Goal: Task Accomplishment & Management: Use online tool/utility

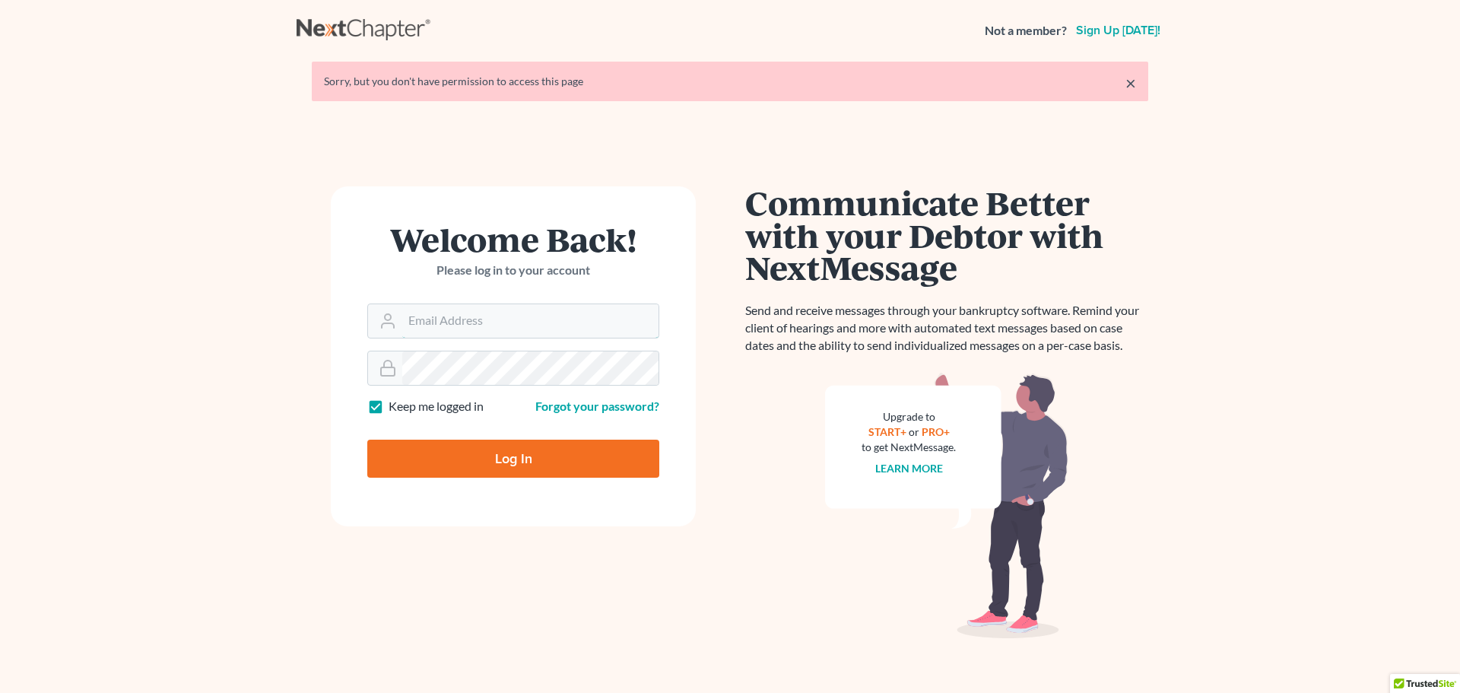
type input "[EMAIL_ADDRESS][DOMAIN_NAME]"
click at [496, 462] on input "Log In" at bounding box center [513, 459] width 292 height 38
type input "Thinking..."
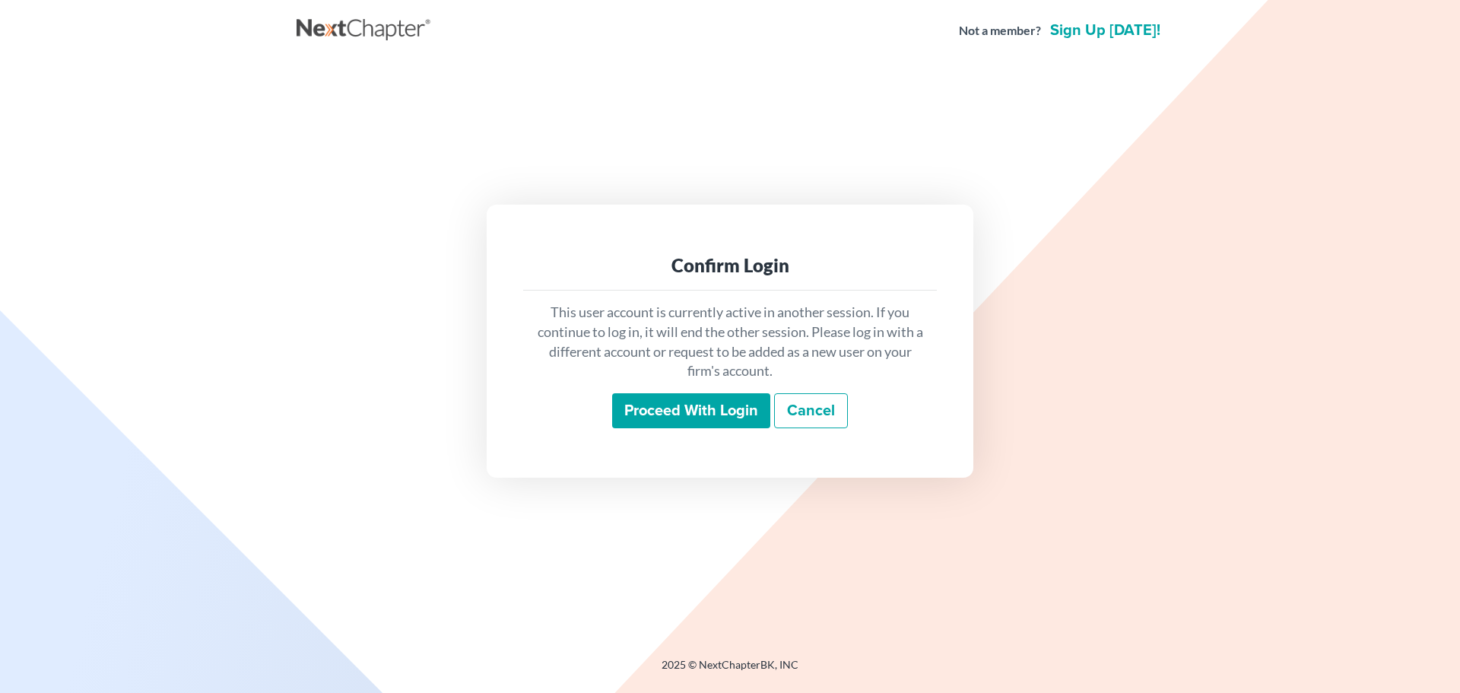
click at [681, 408] on input "Proceed with login" at bounding box center [691, 410] width 158 height 35
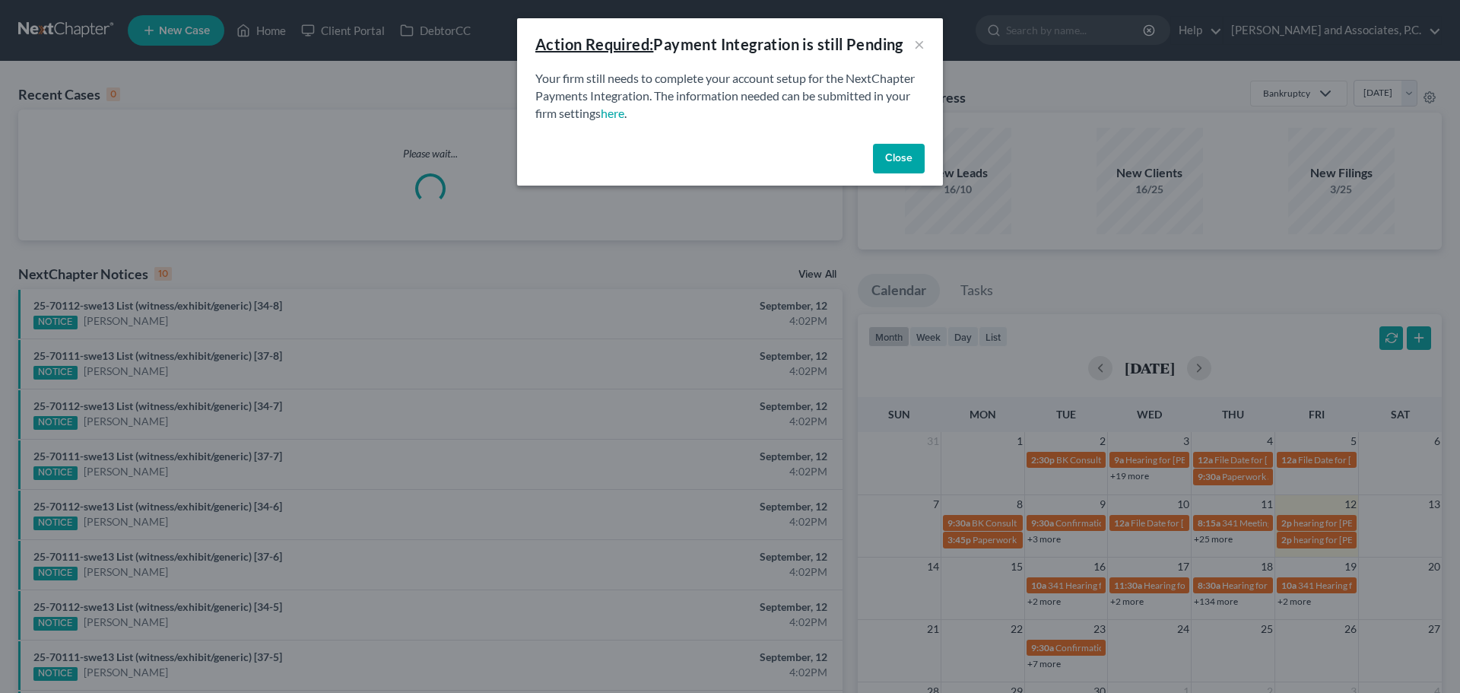
click at [899, 155] on button "Close" at bounding box center [899, 159] width 52 height 30
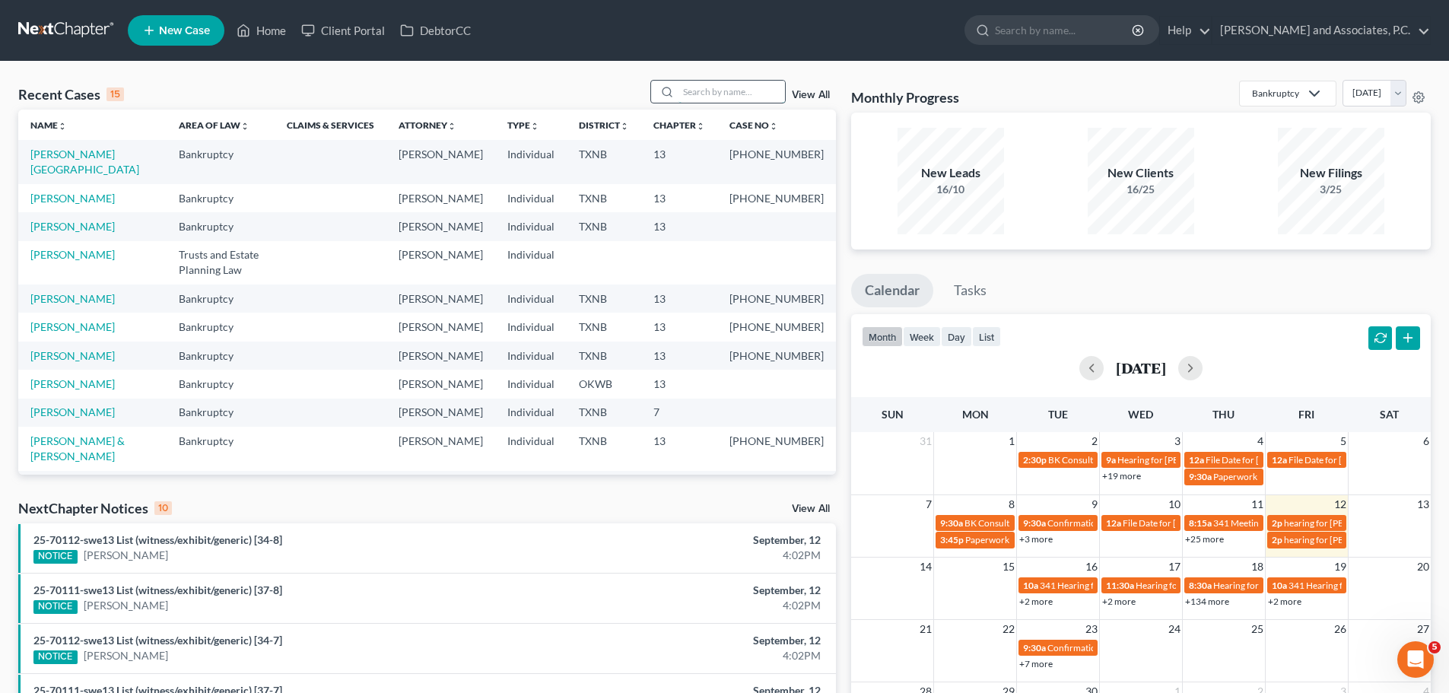
click at [726, 100] on input "search" at bounding box center [731, 92] width 106 height 22
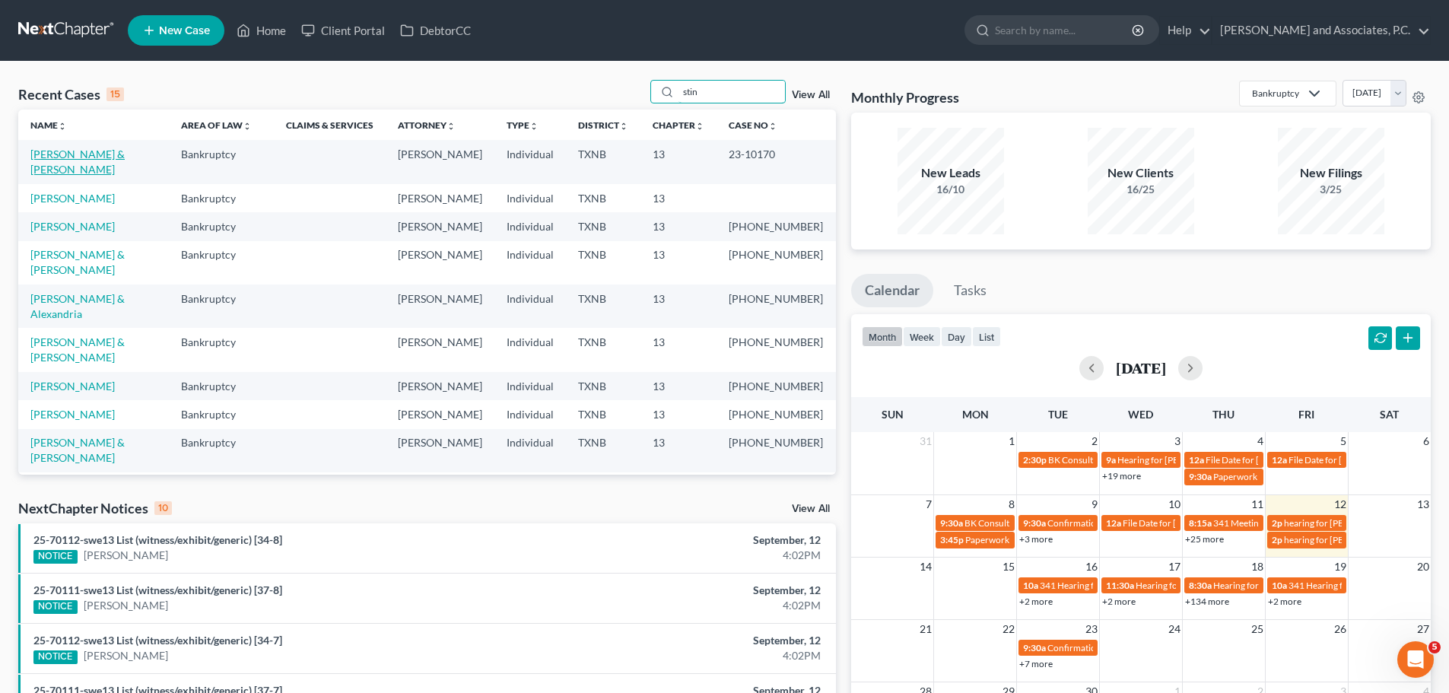
type input "stin"
click at [52, 155] on link "[PERSON_NAME] & [PERSON_NAME]" at bounding box center [77, 162] width 94 height 28
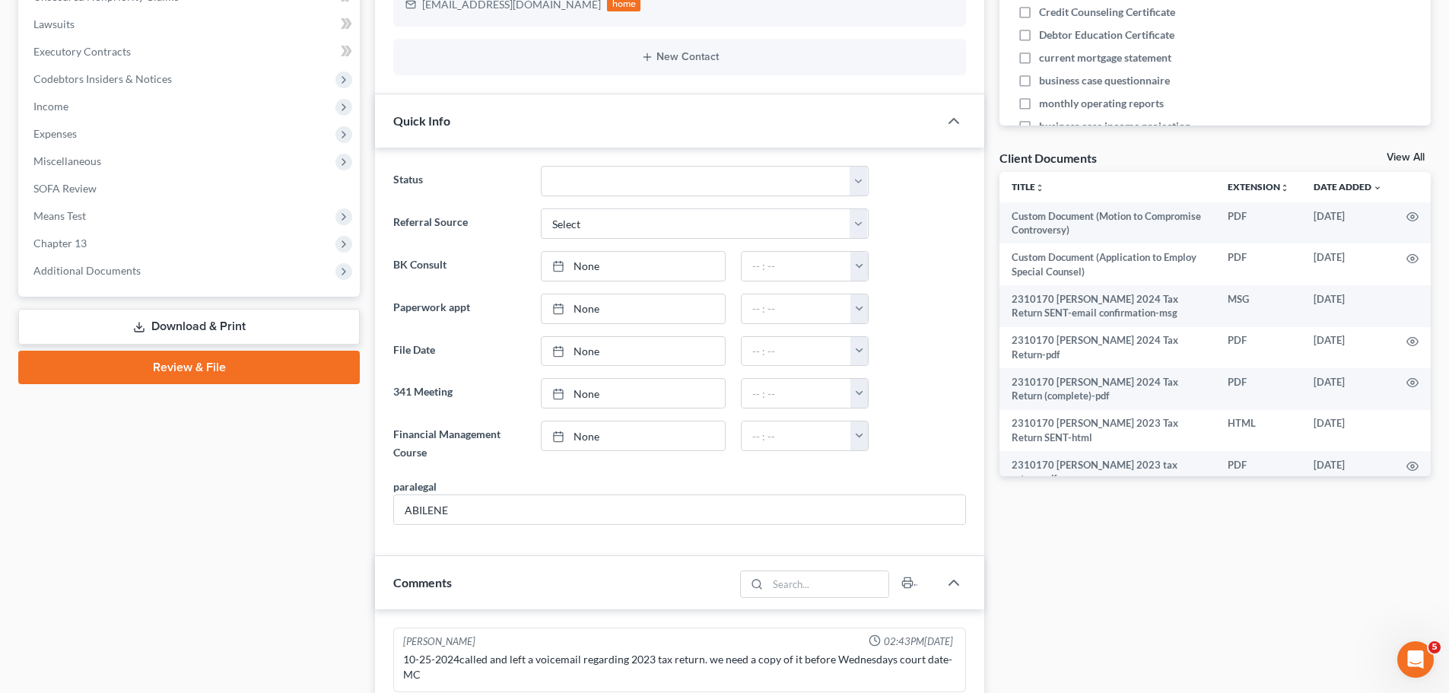
scroll to position [456, 0]
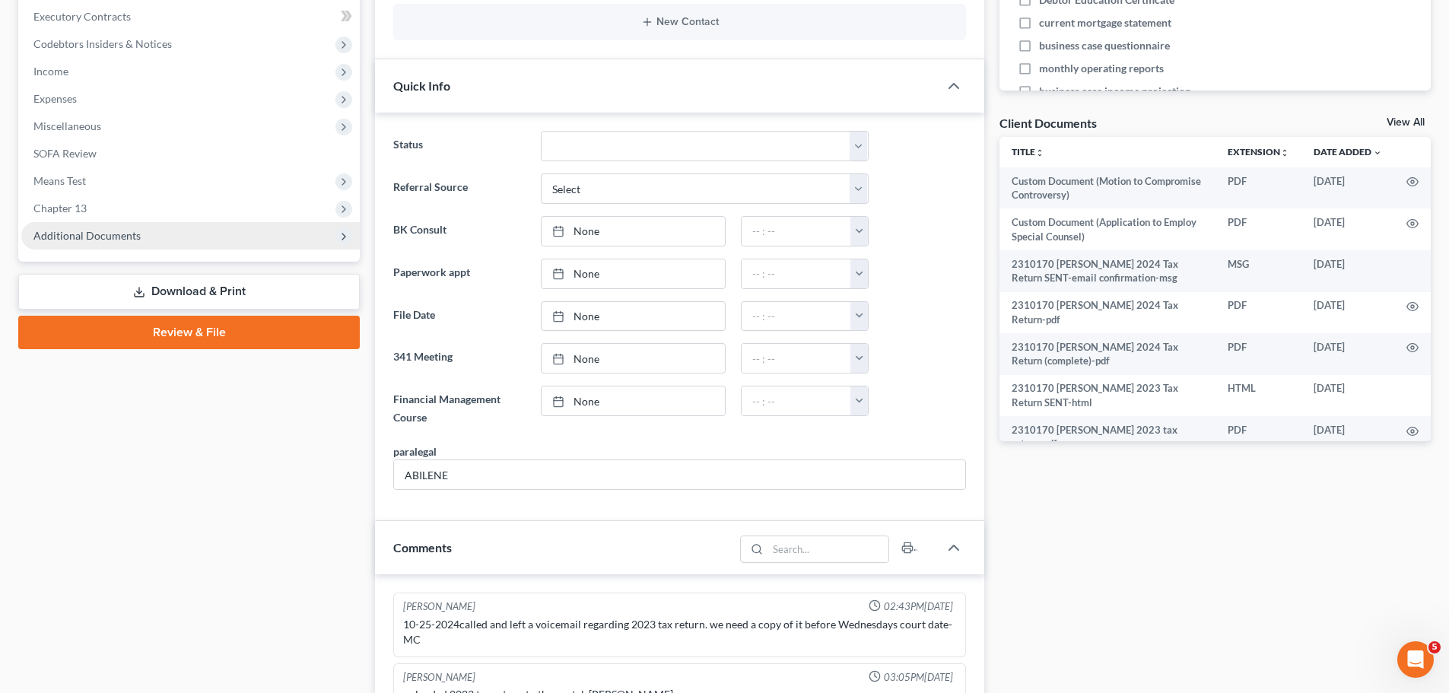
click at [119, 236] on span "Additional Documents" at bounding box center [86, 235] width 107 height 13
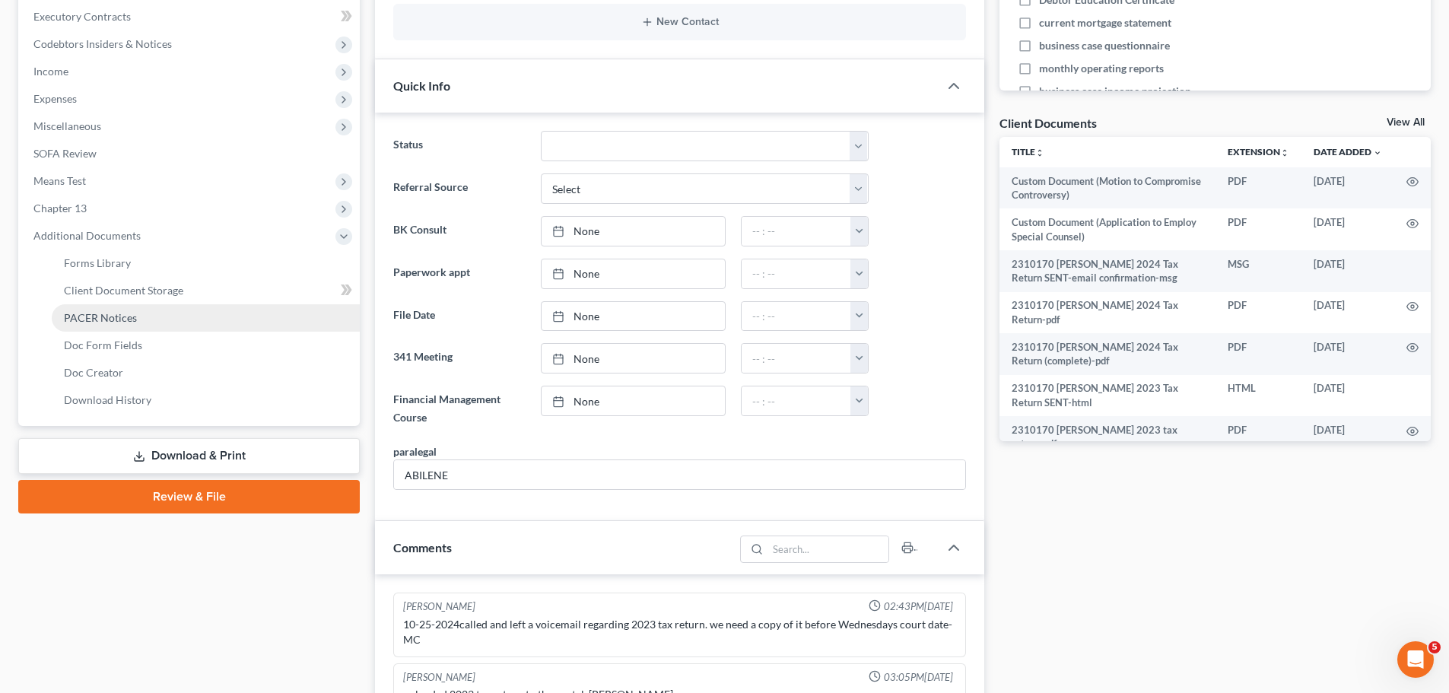
click at [100, 316] on span "PACER Notices" at bounding box center [100, 317] width 73 height 13
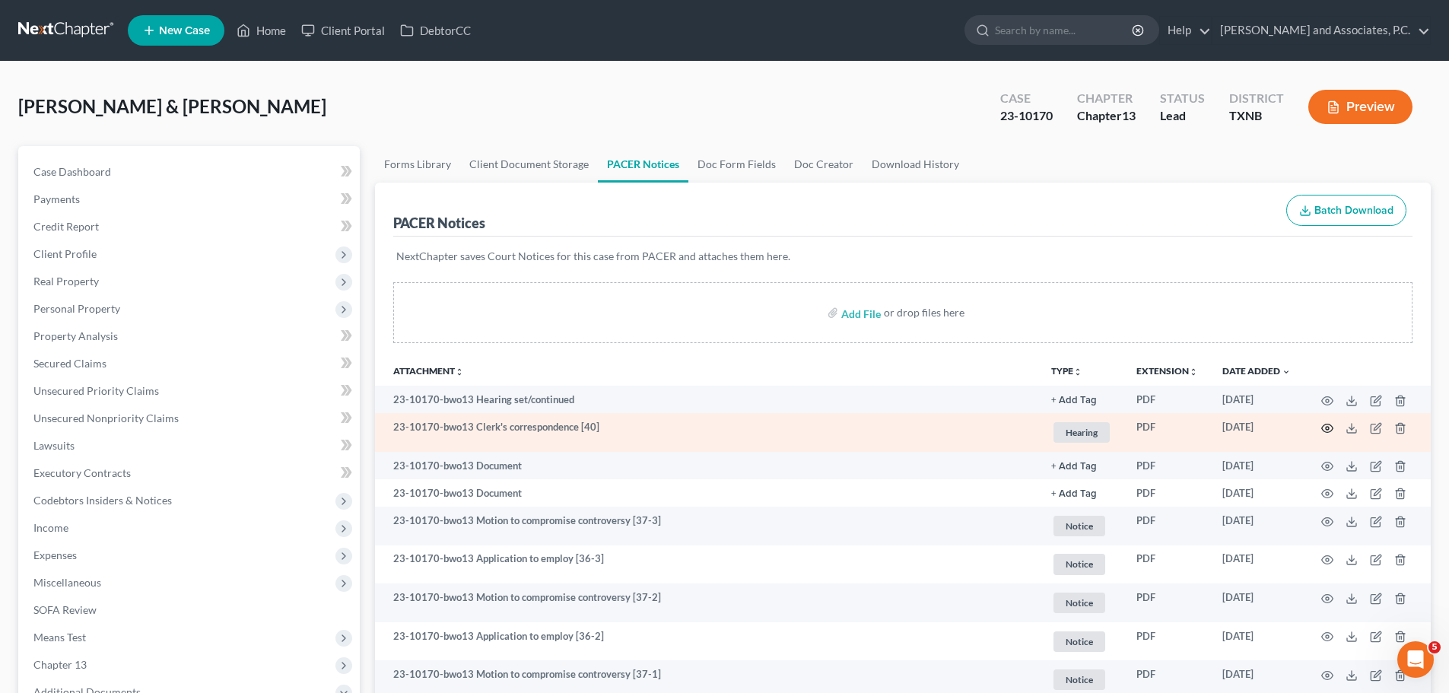
click at [1326, 425] on icon "button" at bounding box center [1327, 428] width 12 height 12
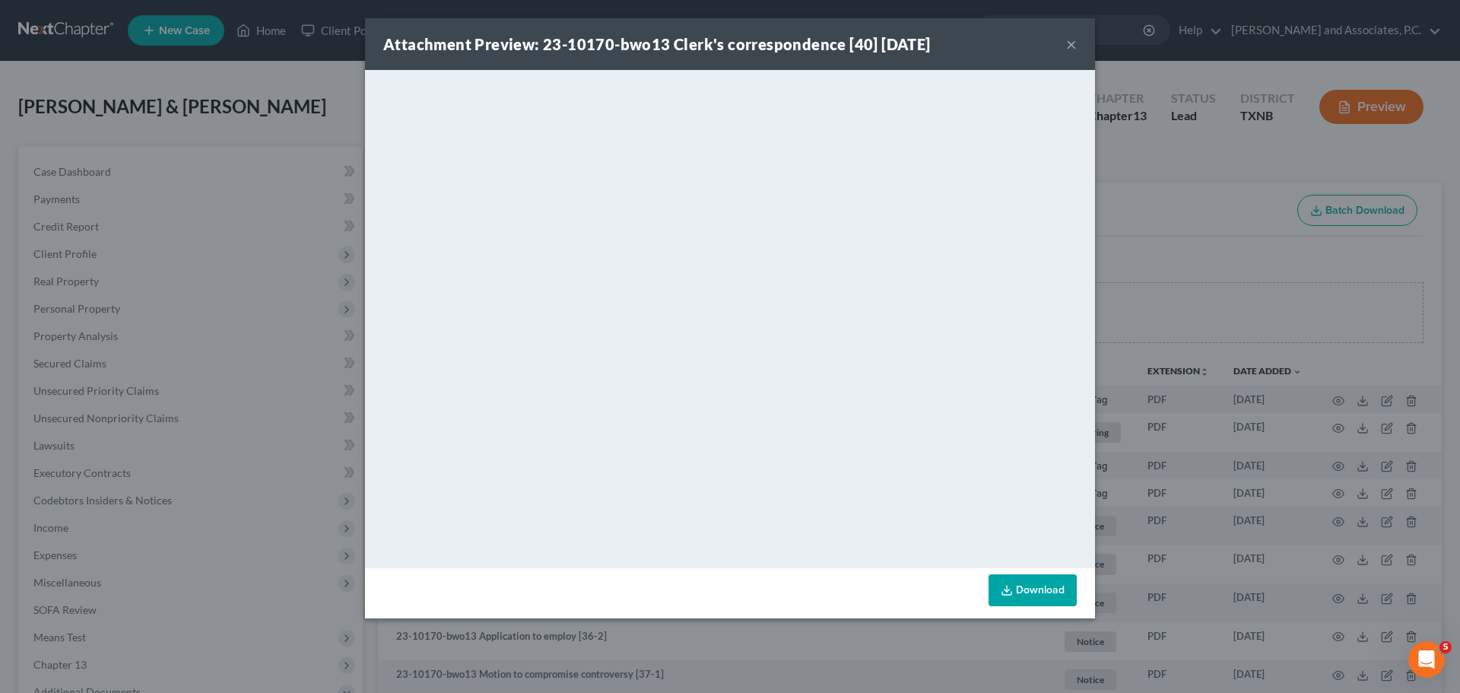
click at [1071, 49] on button "×" at bounding box center [1071, 44] width 11 height 18
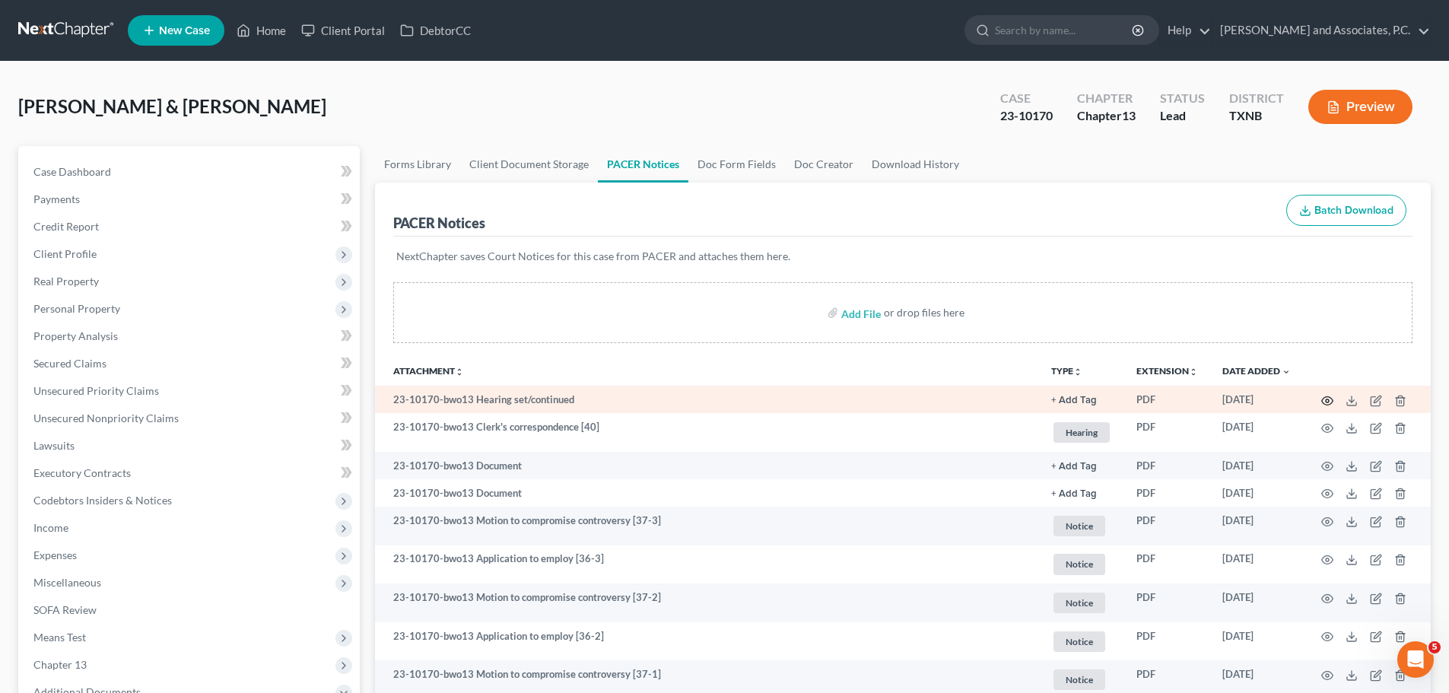
click at [1330, 405] on icon "button" at bounding box center [1327, 401] width 12 height 12
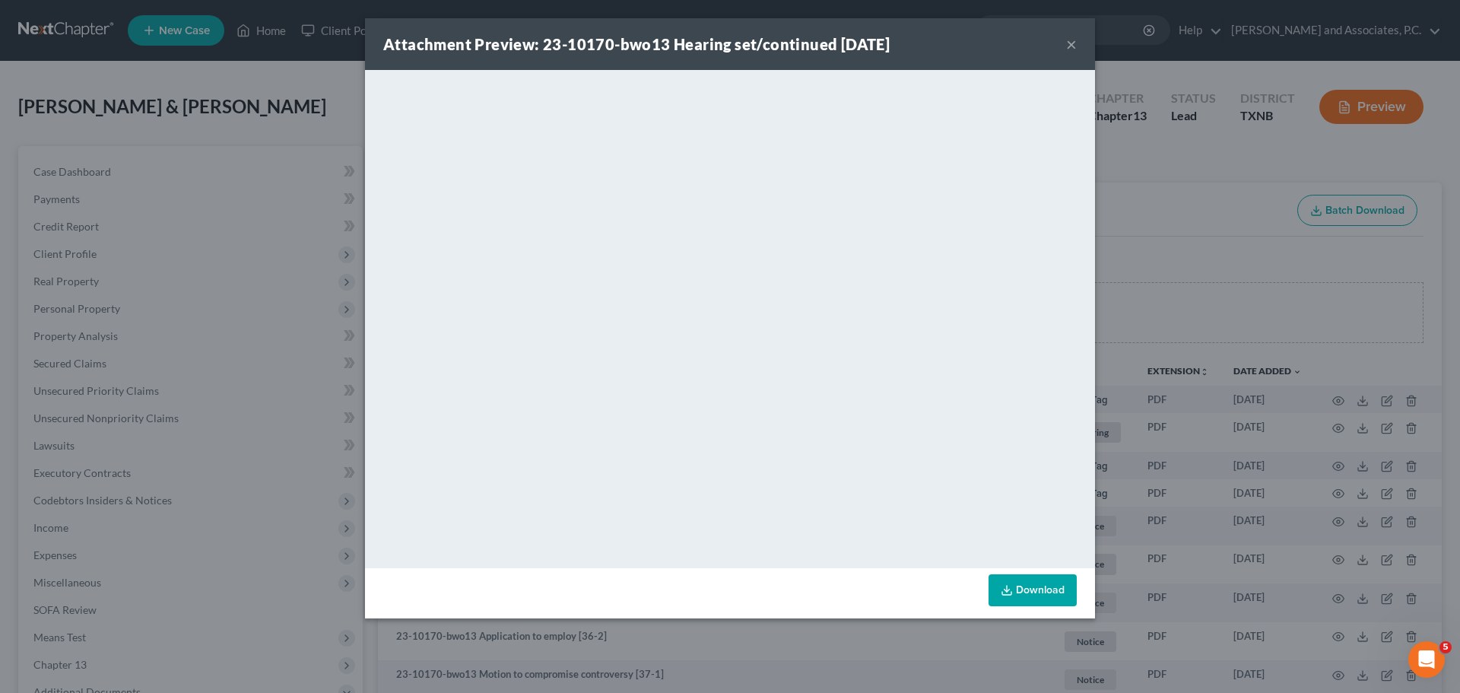
click at [1070, 42] on button "×" at bounding box center [1071, 44] width 11 height 18
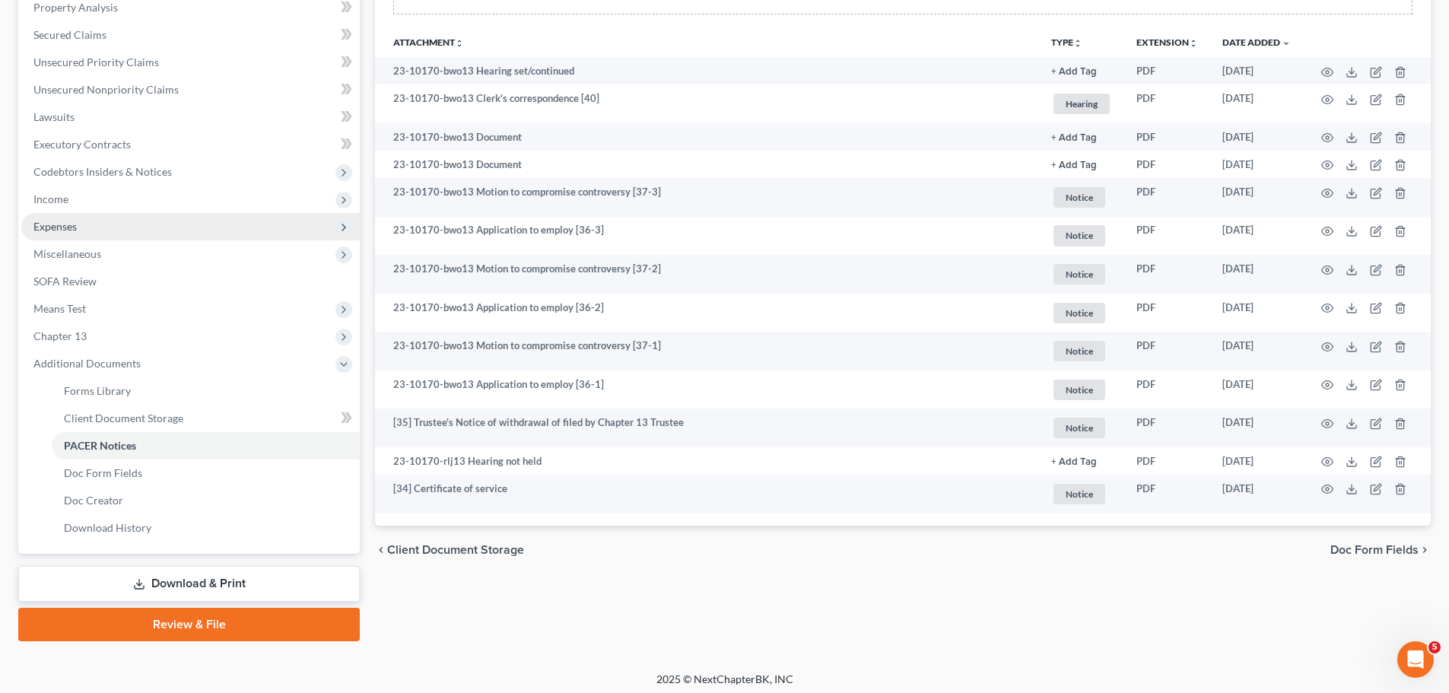
scroll to position [335, 0]
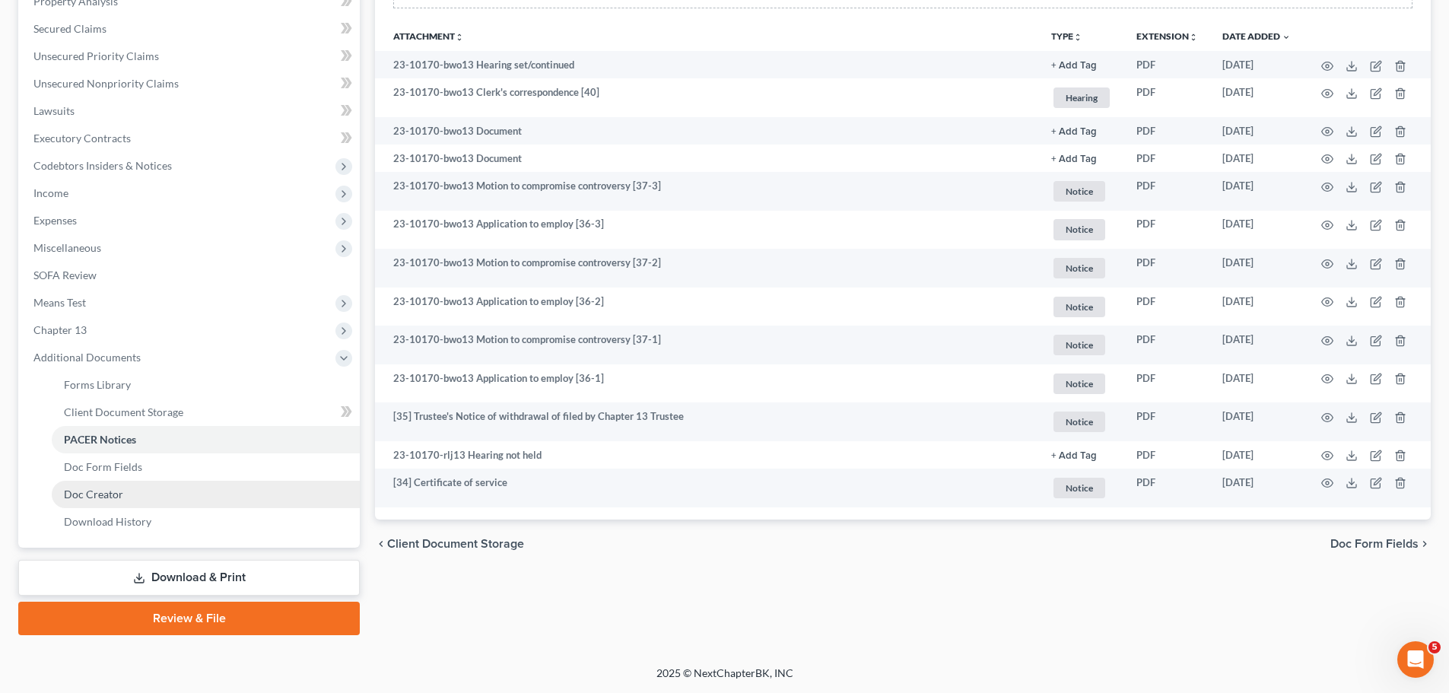
click at [101, 495] on span "Doc Creator" at bounding box center [93, 493] width 59 height 13
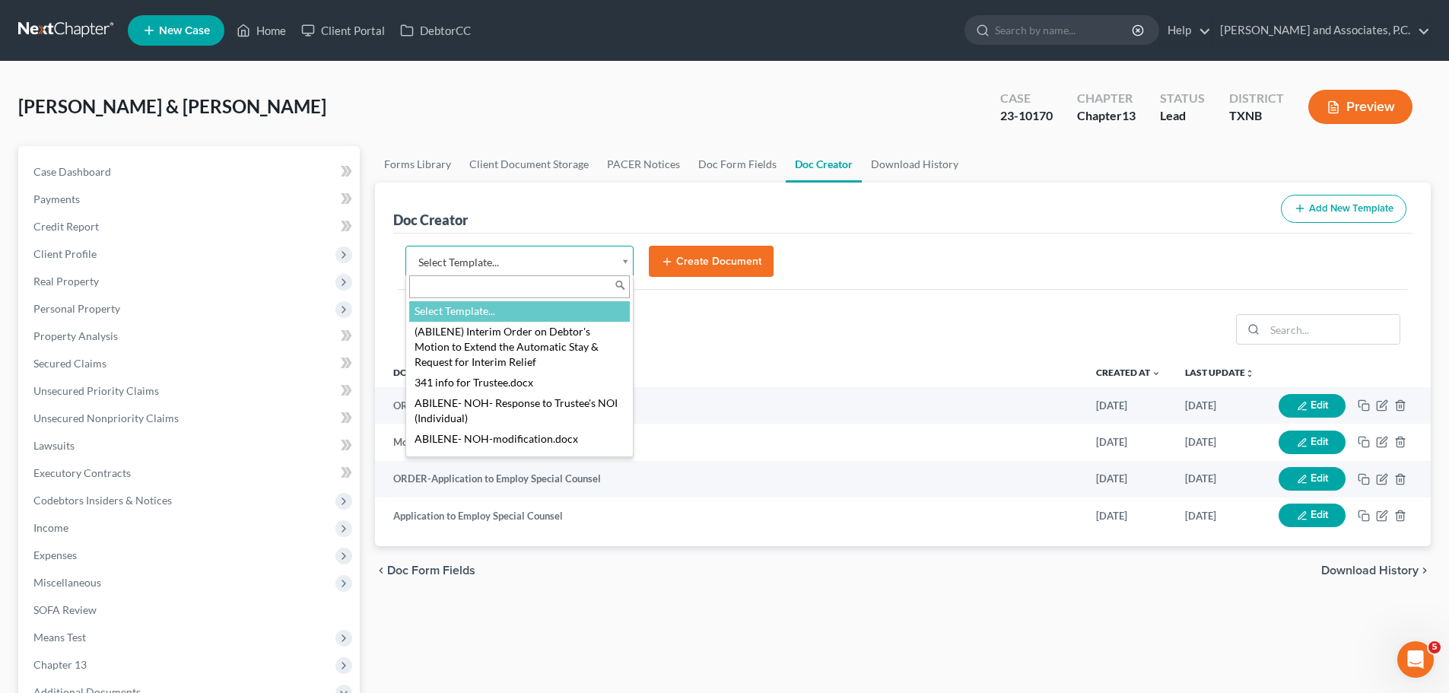
click at [621, 263] on body "Home New Case Client Portal DebtorCC [PERSON_NAME] and Associates, P.C. [EMAIL_…" at bounding box center [724, 513] width 1449 height 1027
drag, startPoint x: 489, startPoint y: 287, endPoint x: 341, endPoint y: 287, distance: 148.3
click at [341, 287] on body "Home New Case Client Portal DebtorCC [PERSON_NAME] and Associates, P.C. [EMAIL_…" at bounding box center [724, 513] width 1449 height 1027
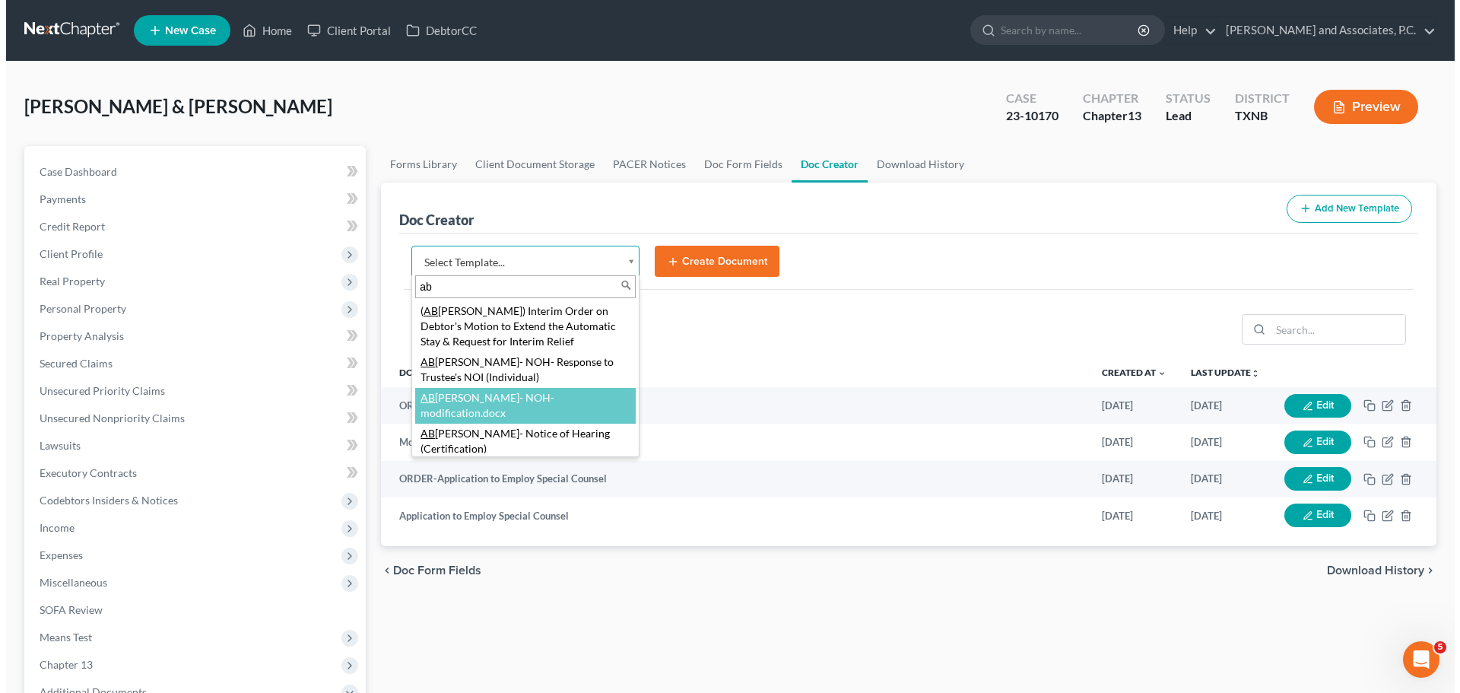
scroll to position [76, 0]
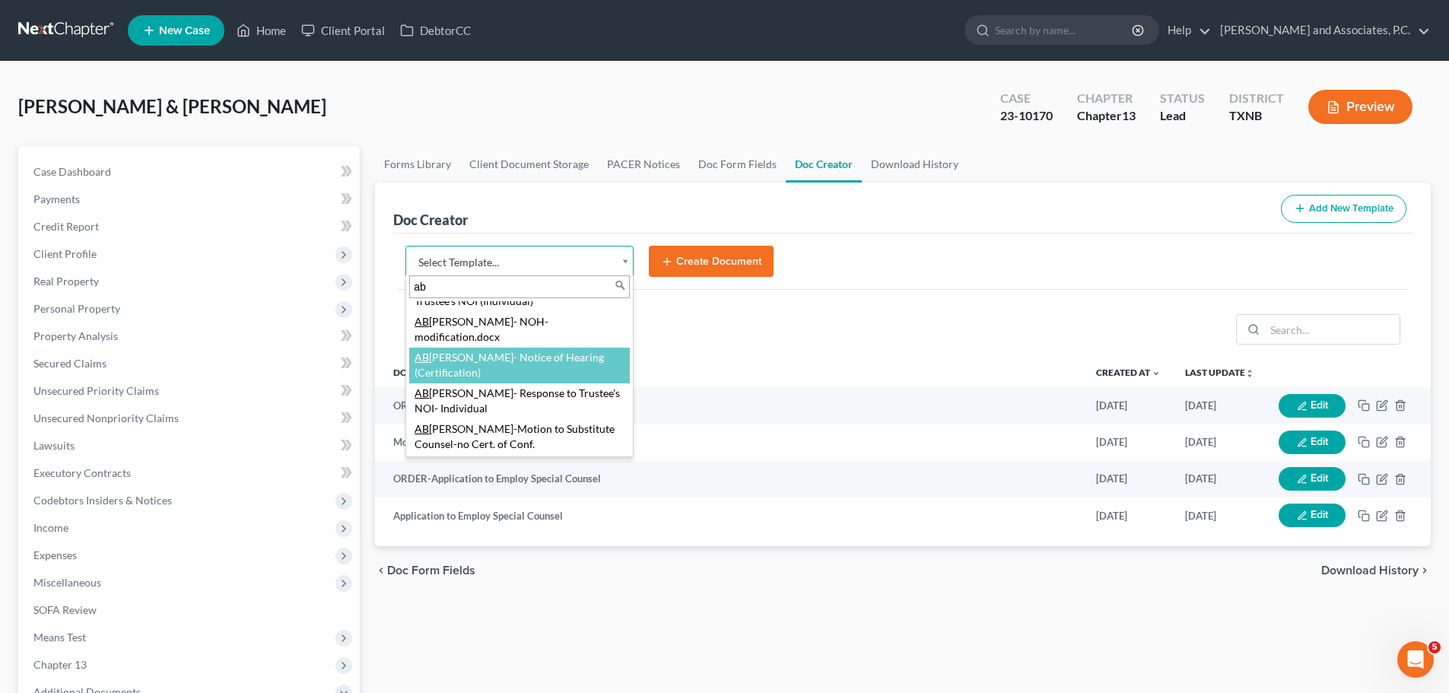
type input "ab"
select select "109917"
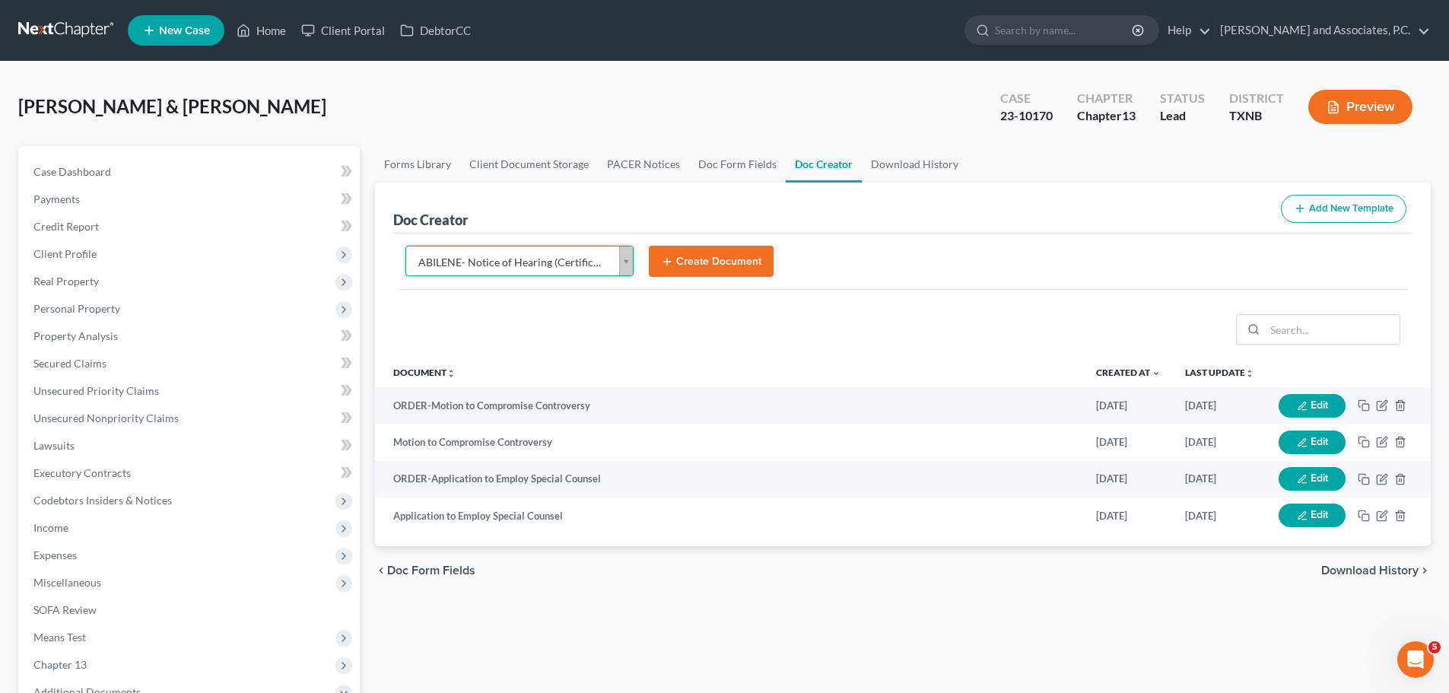
click at [694, 262] on button "Create Document" at bounding box center [711, 262] width 125 height 32
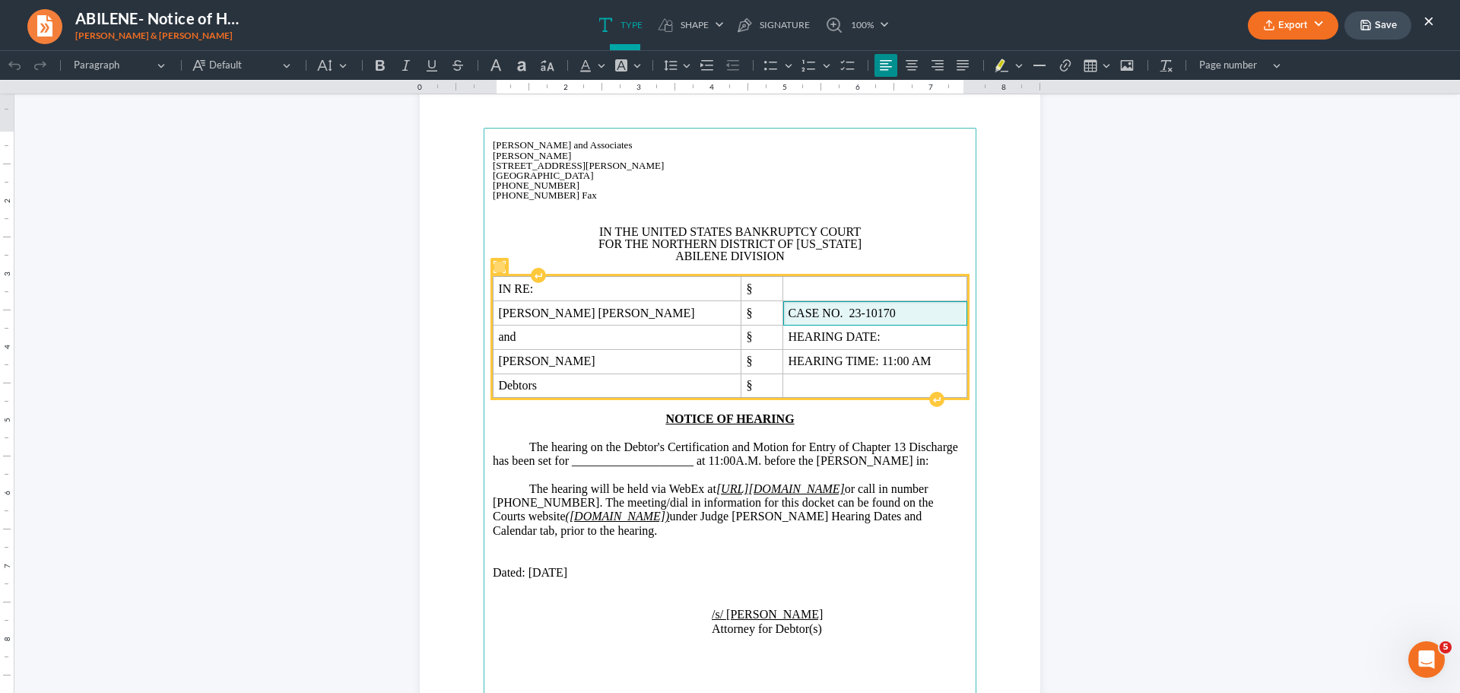
click at [855, 316] on span "CASE NO. 23-10170" at bounding box center [874, 313] width 173 height 14
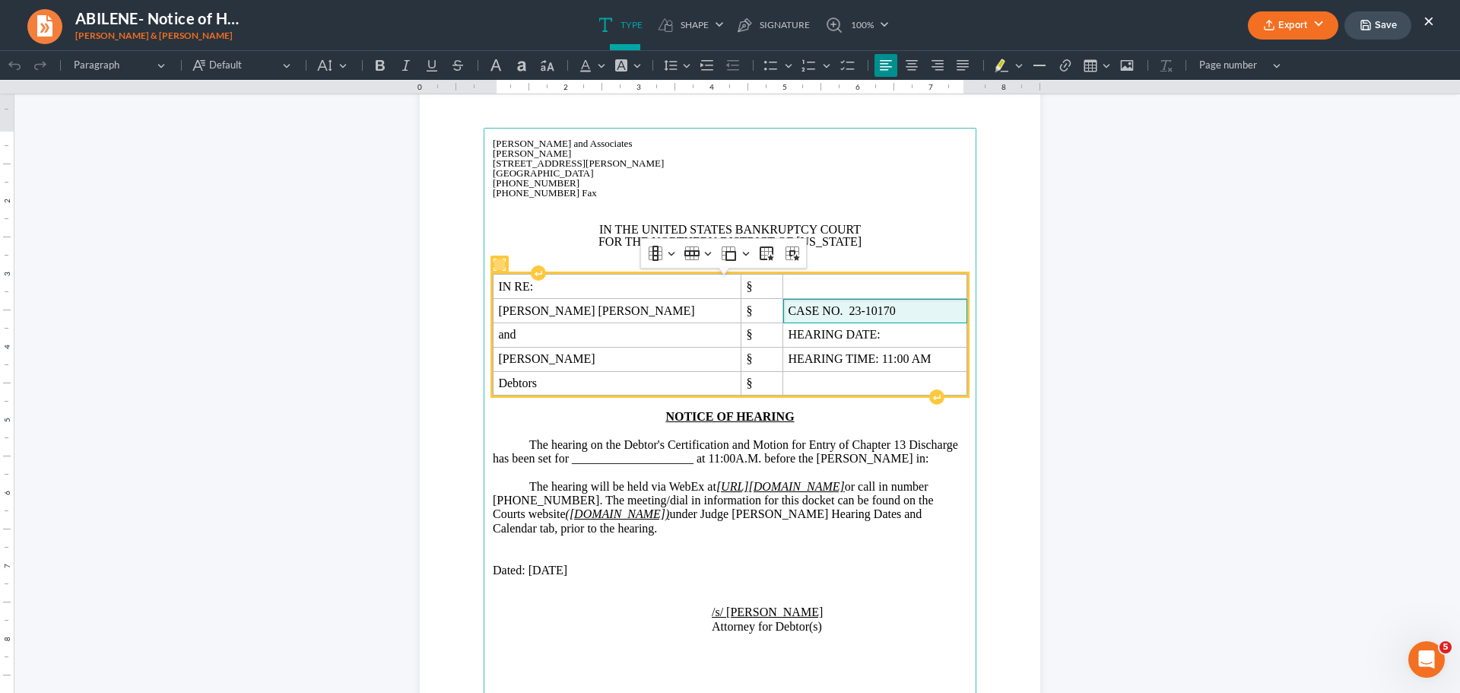
scroll to position [74, 0]
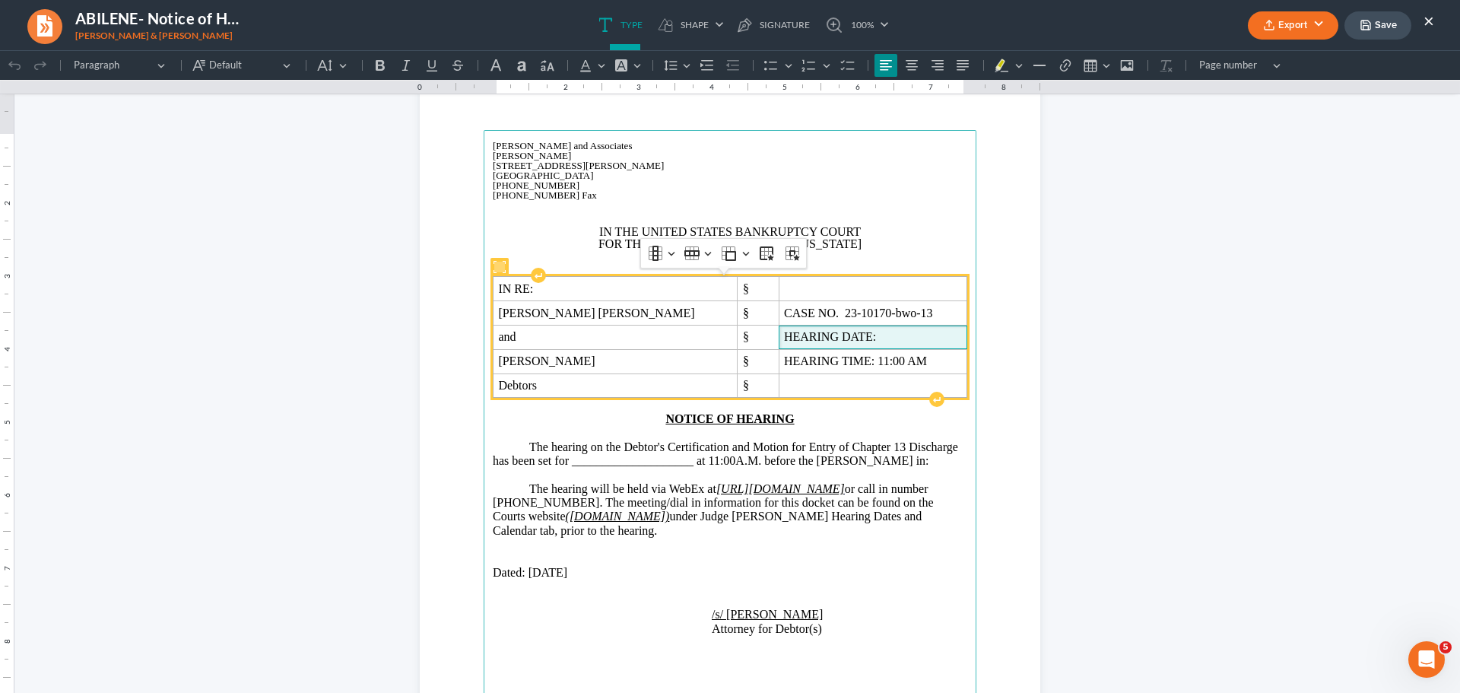
click at [888, 335] on span "HEARING DATE:" at bounding box center [873, 337] width 178 height 14
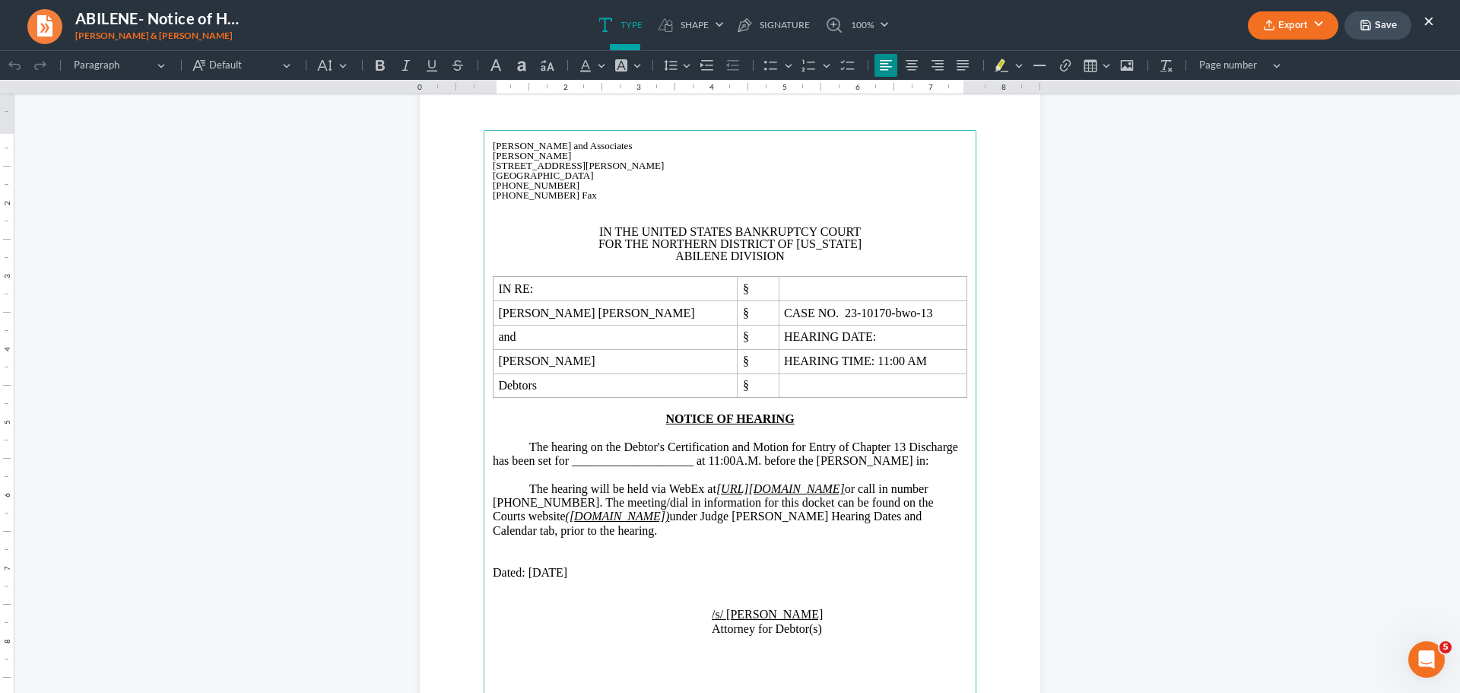
click at [895, 210] on p "Rich Text Editor, page-0-main" at bounding box center [730, 206] width 474 height 12
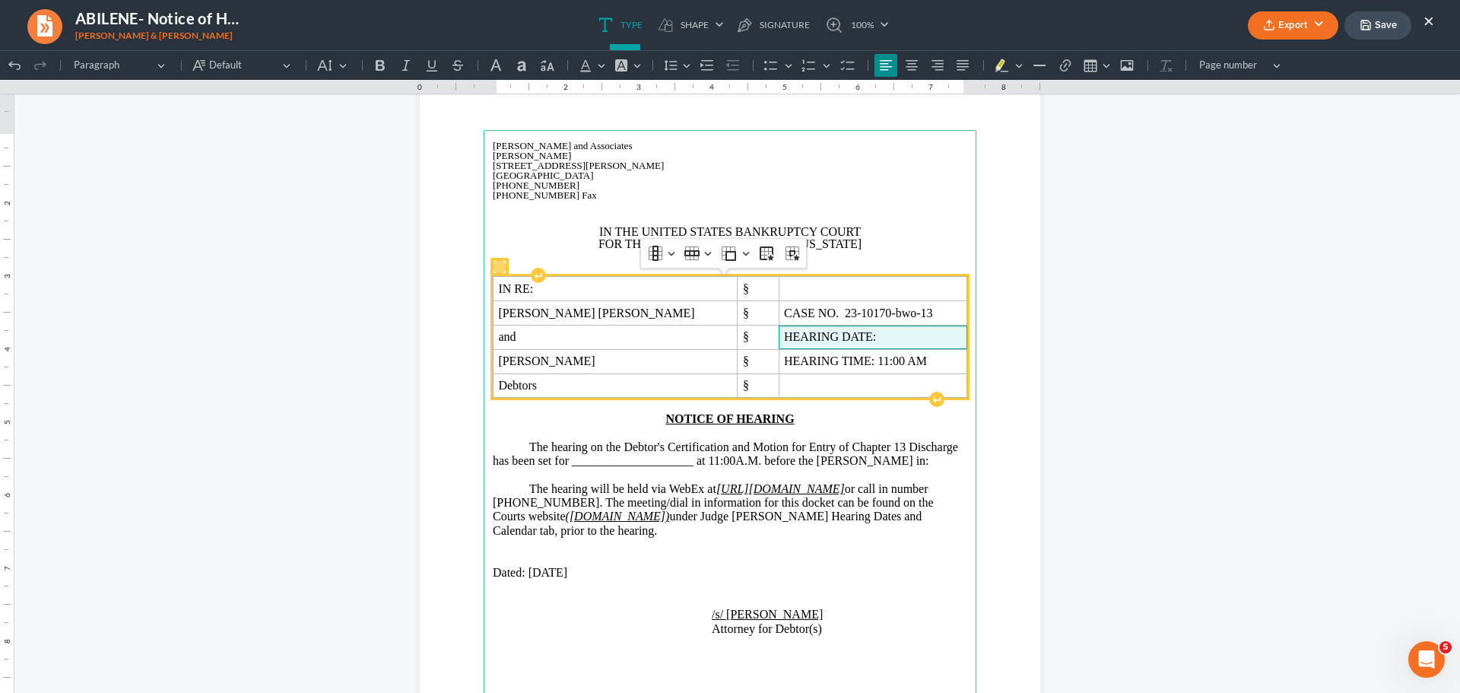
click at [846, 341] on span "HEARING DATE:" at bounding box center [873, 337] width 178 height 14
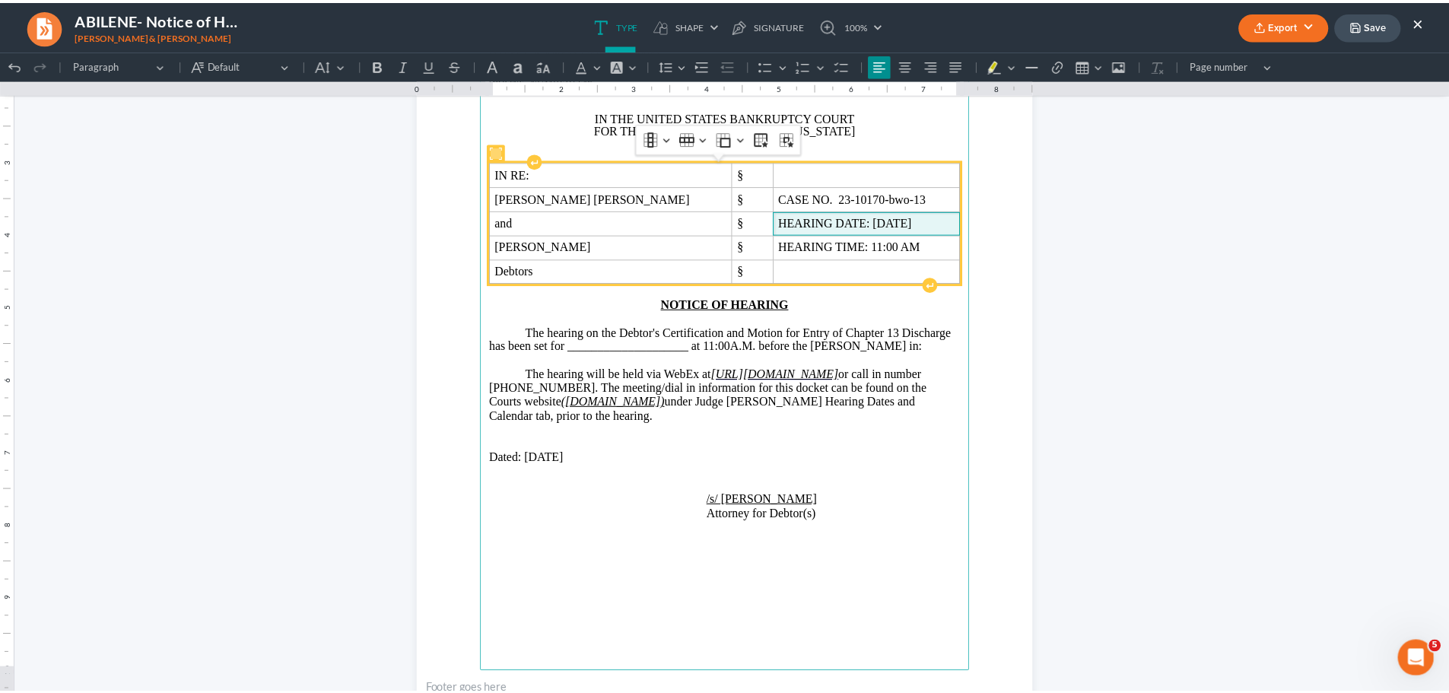
scroll to position [226, 0]
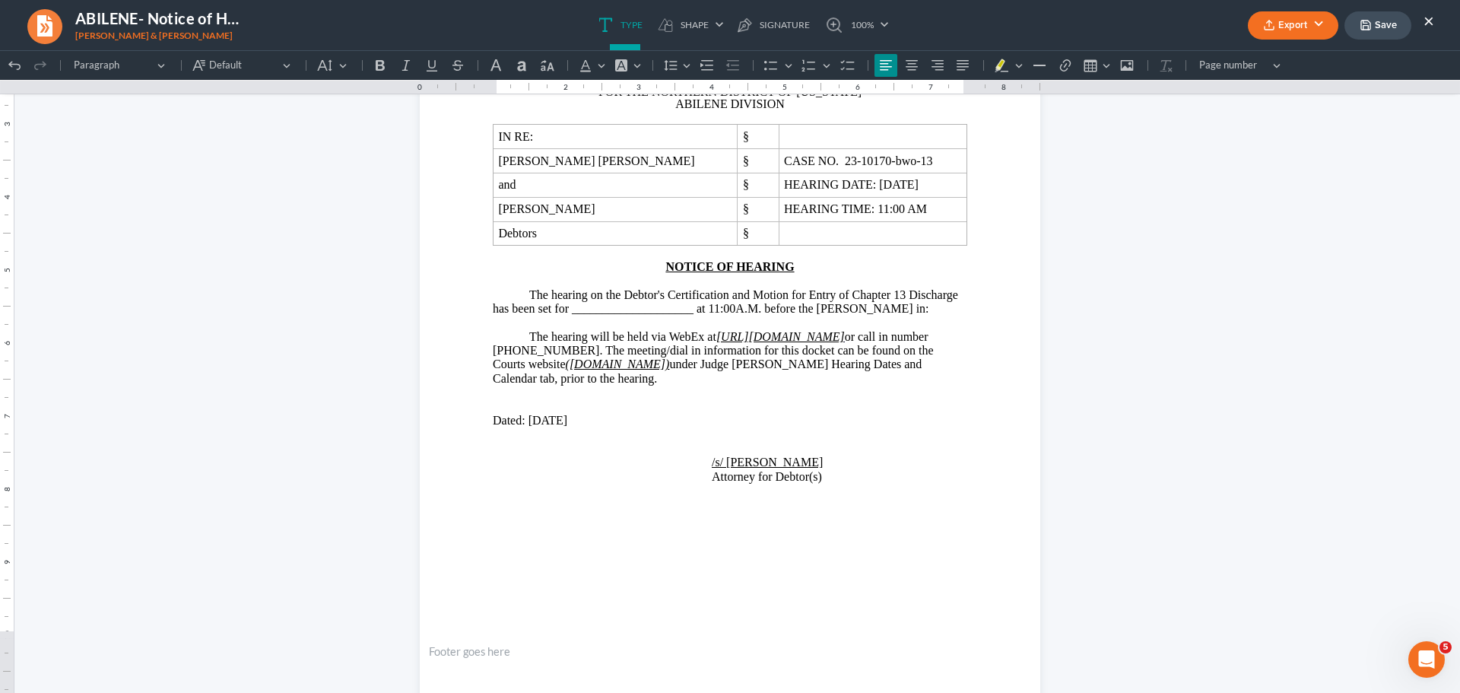
click at [1431, 22] on button "×" at bounding box center [1428, 20] width 11 height 18
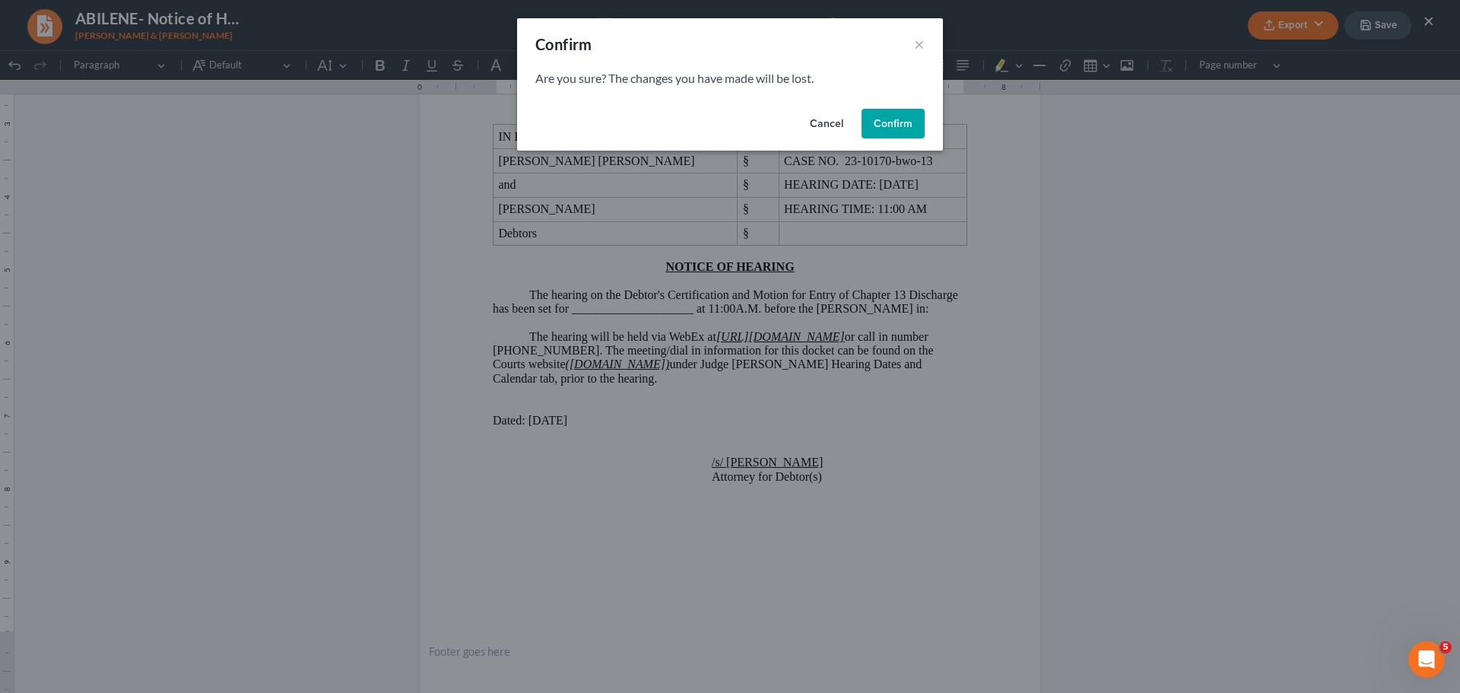
click at [833, 122] on button "Cancel" at bounding box center [827, 124] width 58 height 30
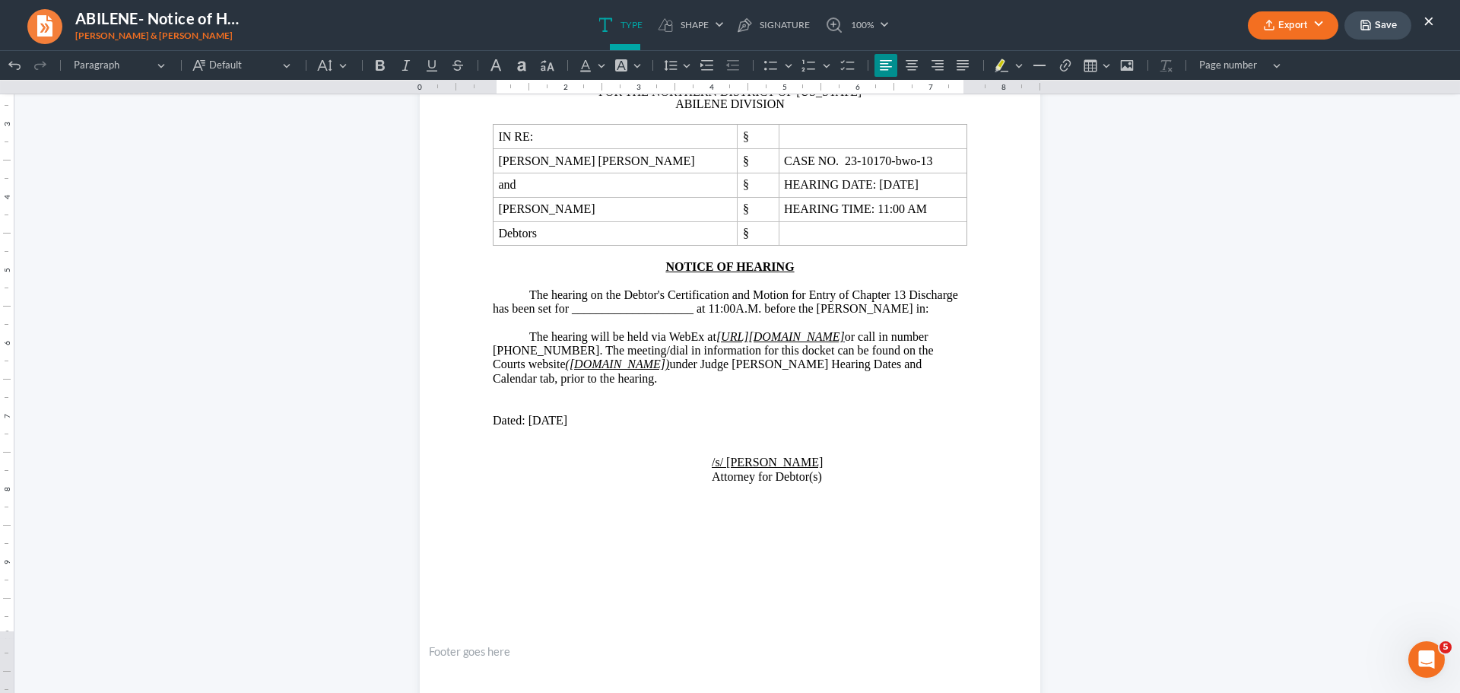
click at [1423, 14] on ul "Export PDF Word Client Doc Storage Save ×" at bounding box center [1341, 25] width 186 height 33
click at [1428, 24] on button "×" at bounding box center [1428, 20] width 11 height 18
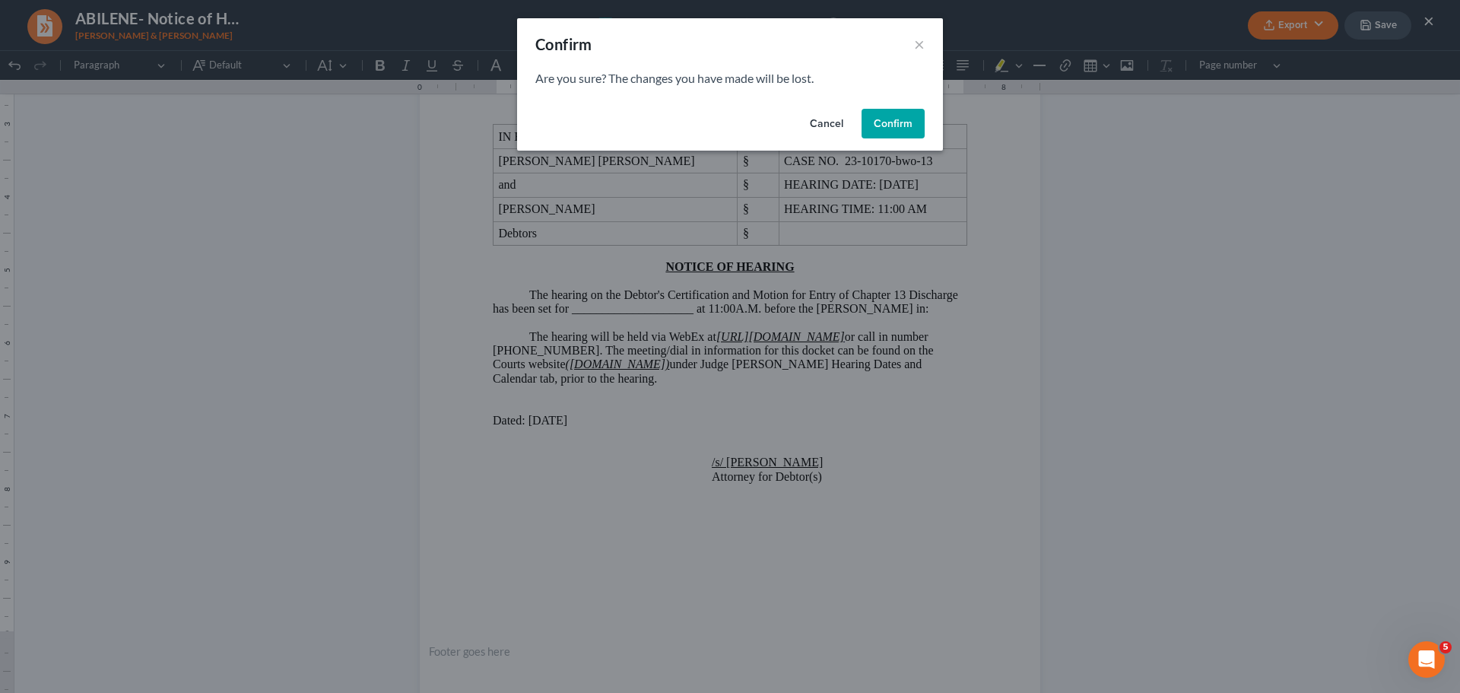
click at [897, 119] on button "Confirm" at bounding box center [893, 124] width 63 height 30
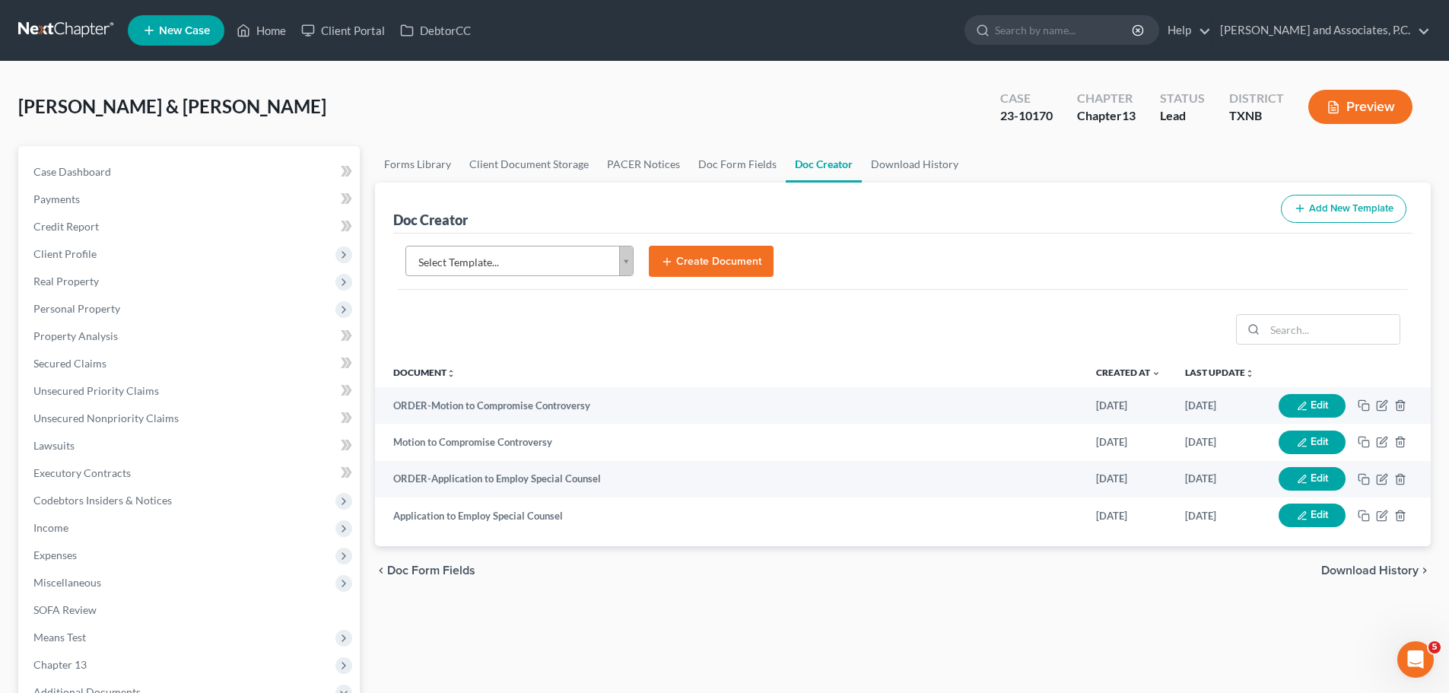
click at [623, 264] on body "Home New Case Client Portal DebtorCC [PERSON_NAME] and Associates, P.C. [EMAIL_…" at bounding box center [724, 513] width 1449 height 1027
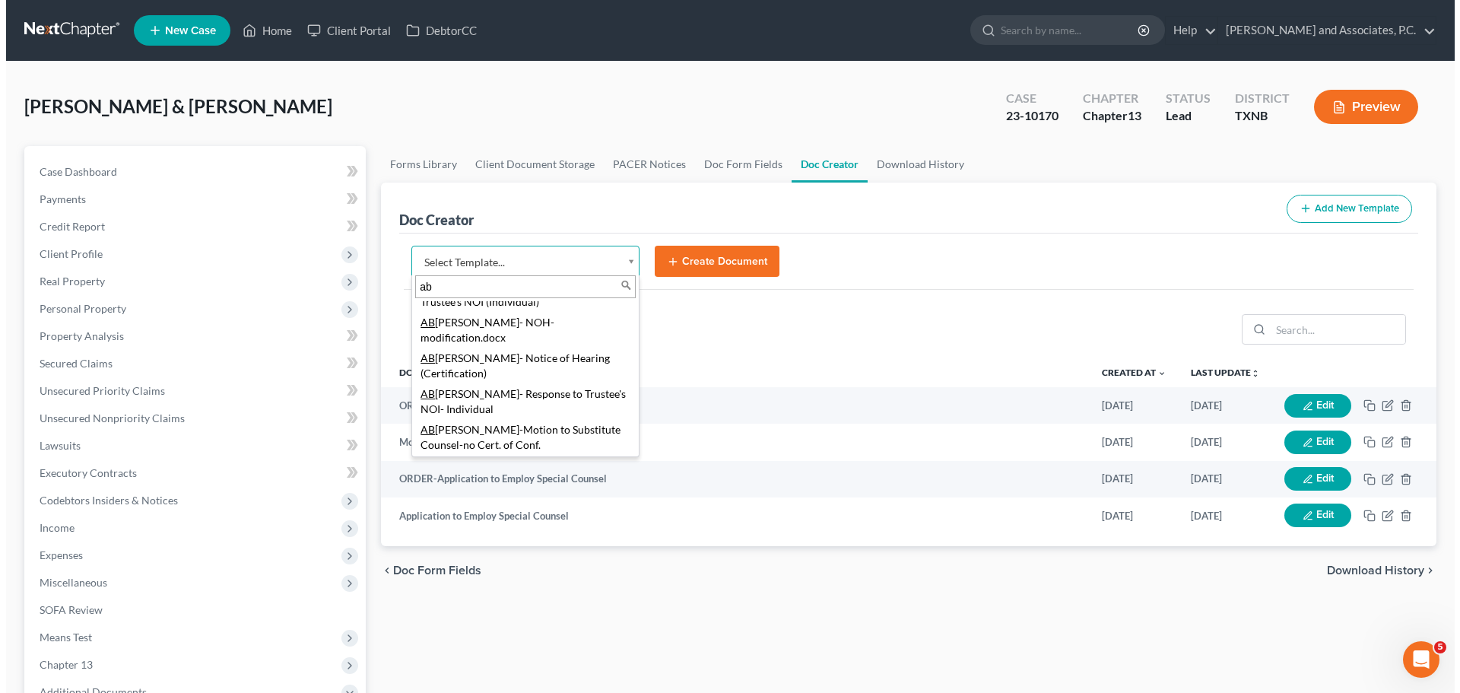
scroll to position [76, 0]
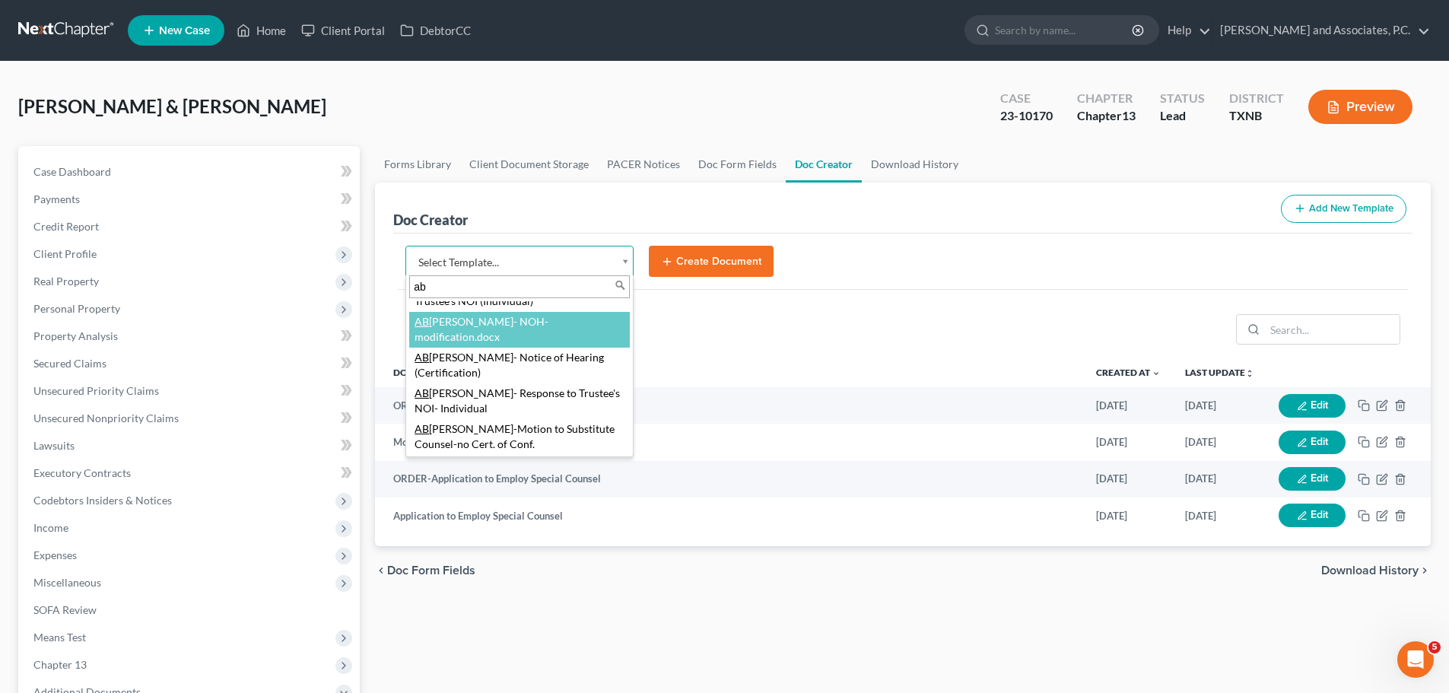
type input "ab"
select select "108513"
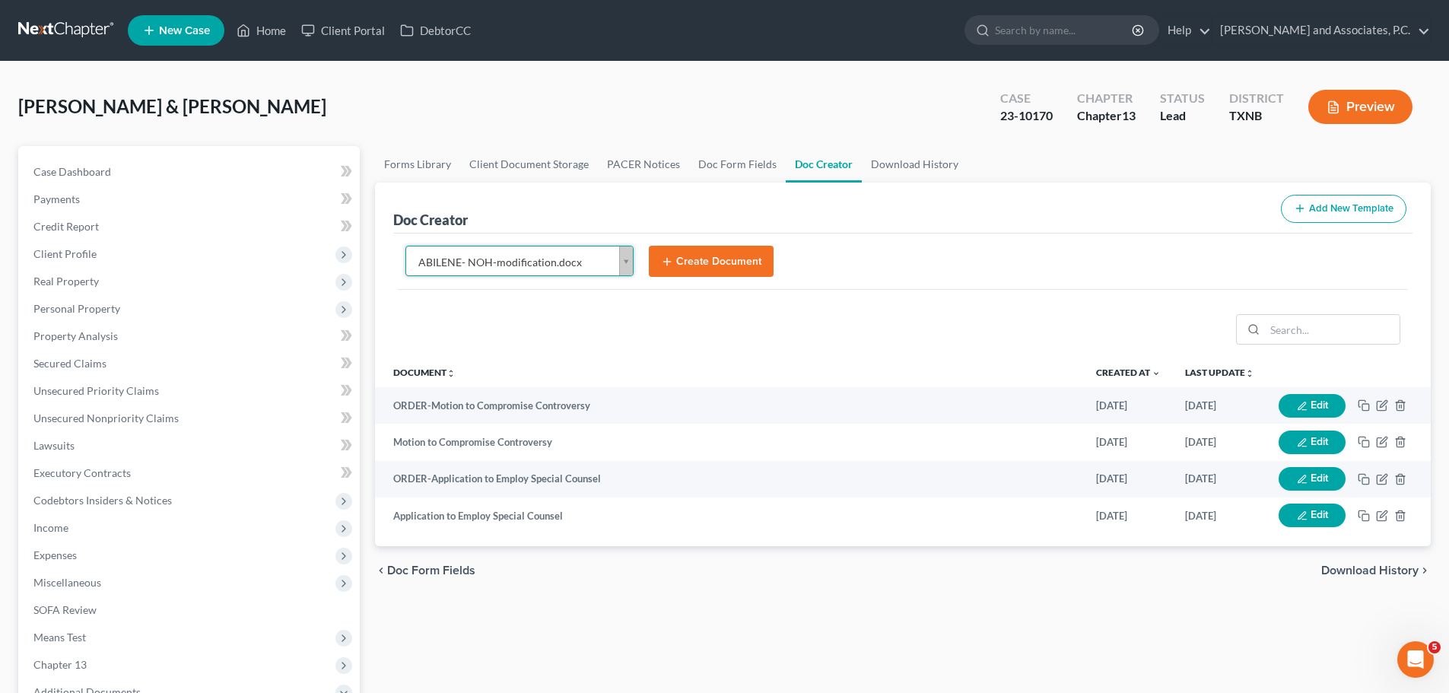
click at [685, 270] on button "Create Document" at bounding box center [711, 262] width 125 height 32
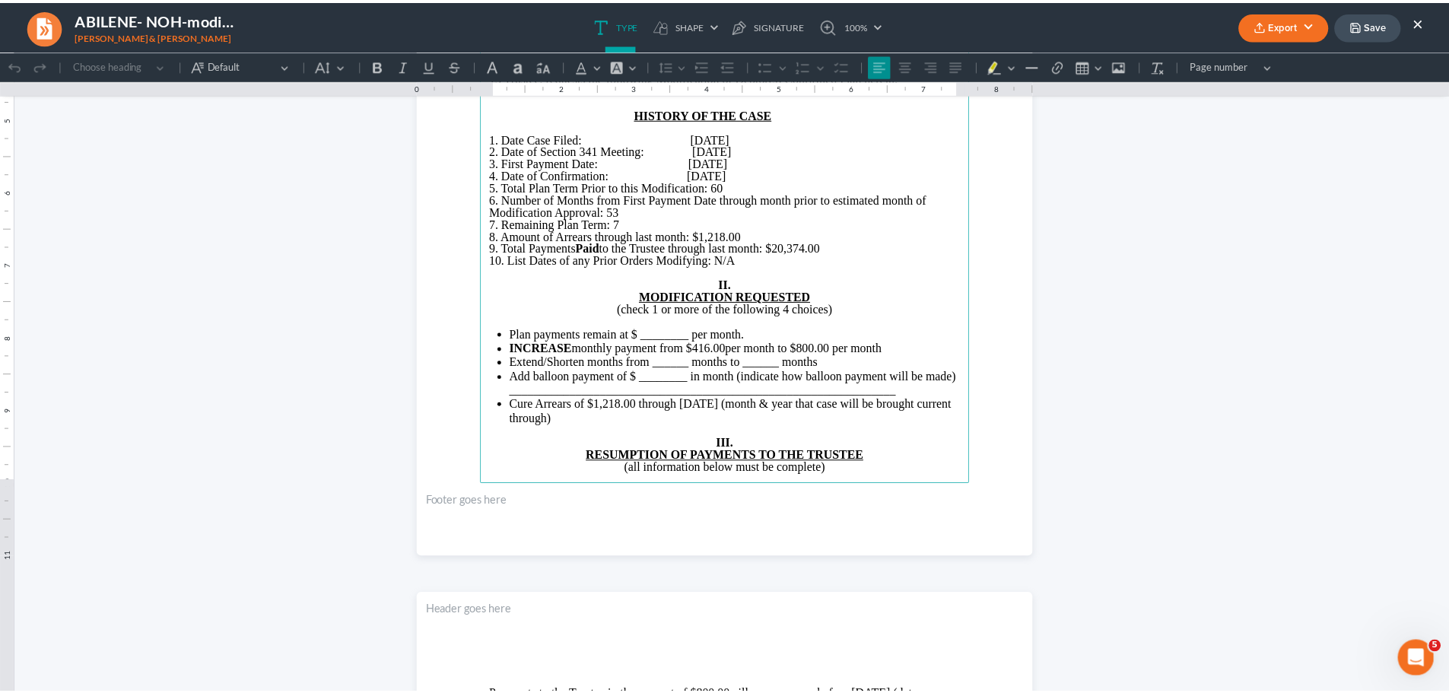
scroll to position [836, 0]
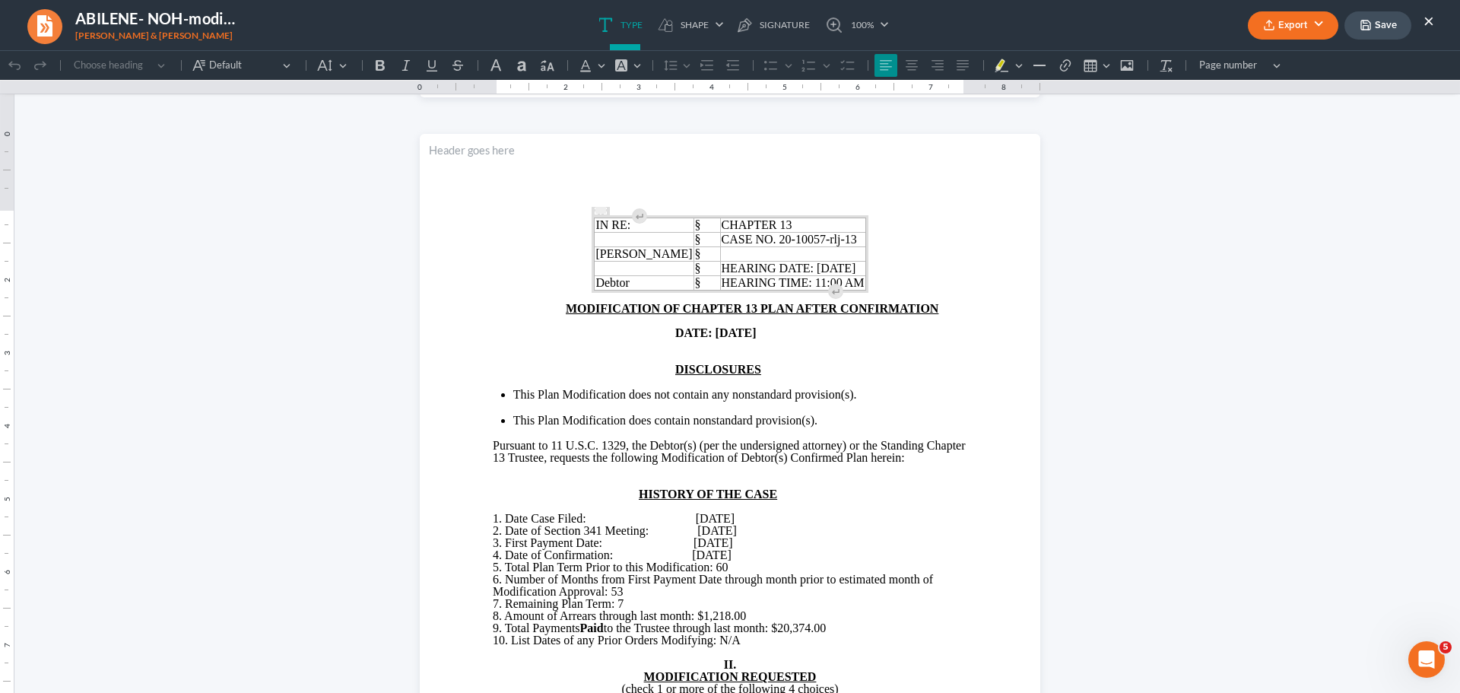
click at [1424, 21] on button "×" at bounding box center [1428, 20] width 11 height 18
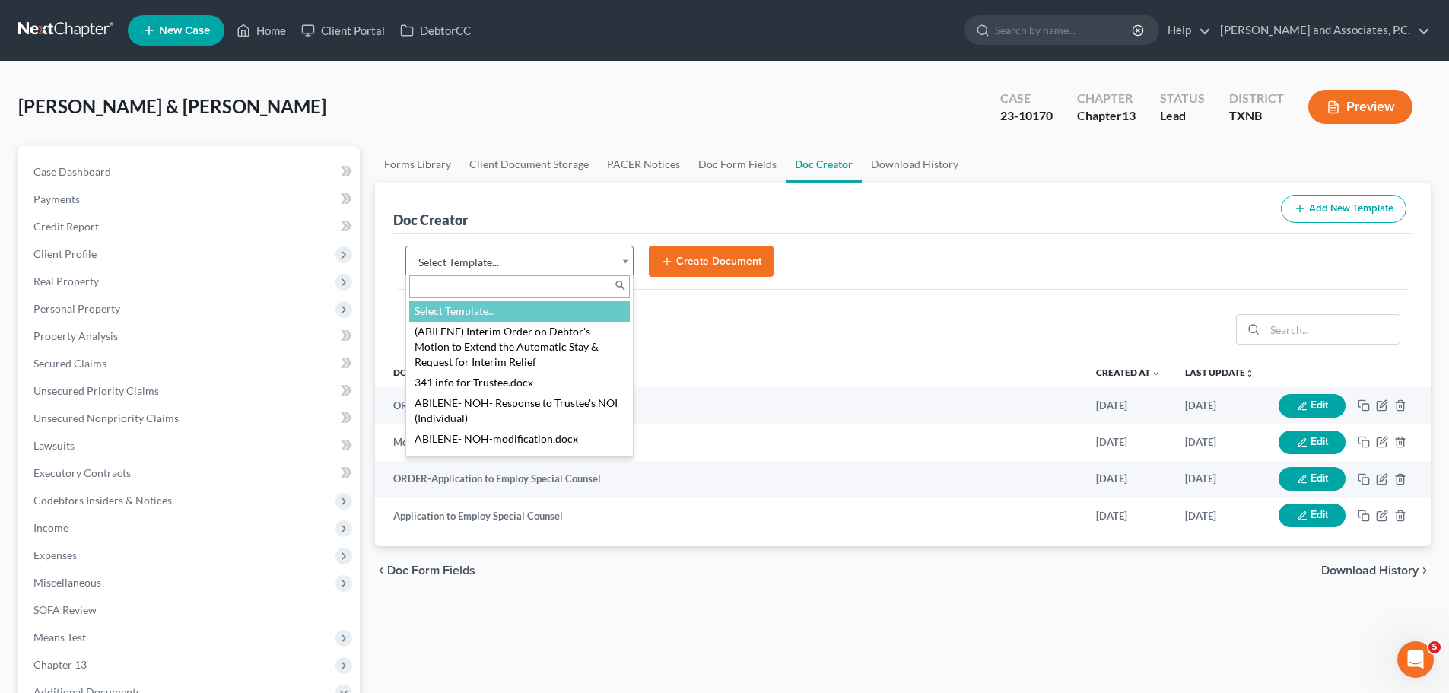
click at [630, 268] on body "Home New Case Client Portal DebtorCC [PERSON_NAME] and Associates, P.C. [EMAIL_…" at bounding box center [724, 513] width 1449 height 1027
type input "n"
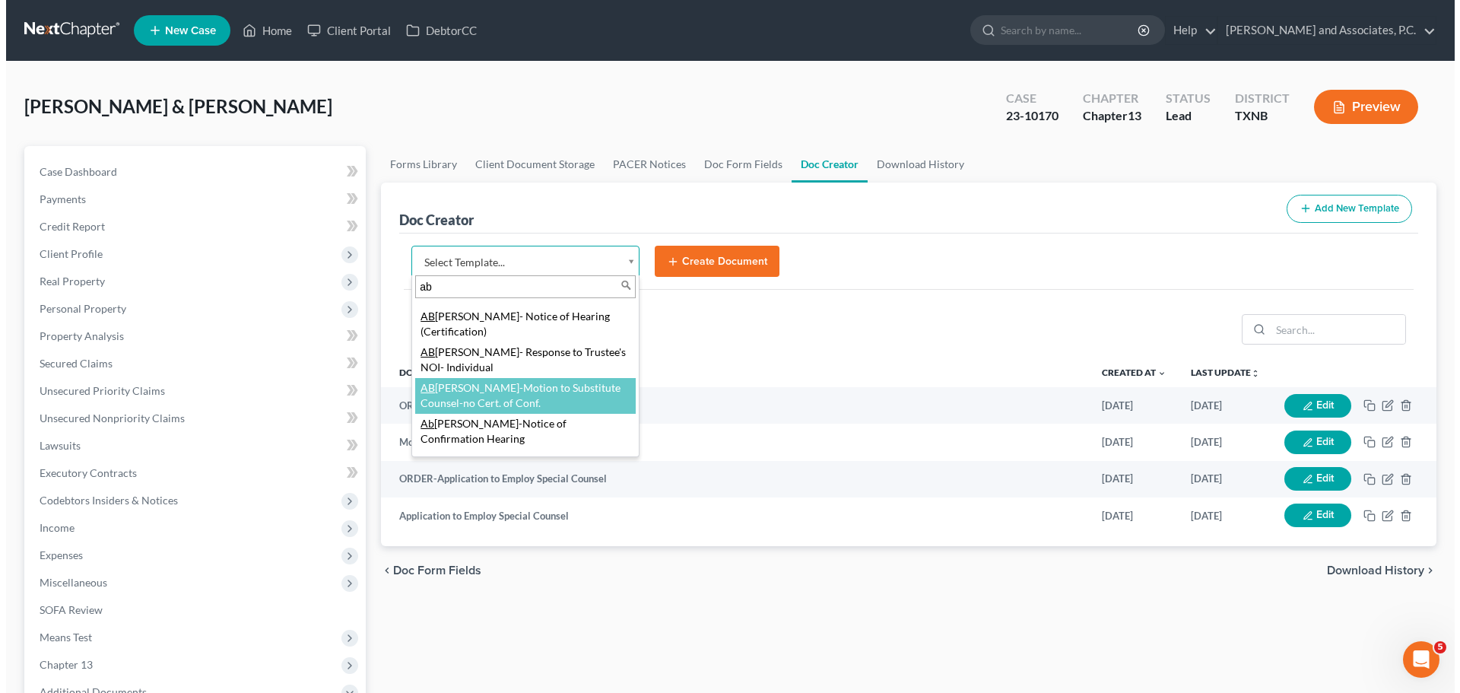
scroll to position [152, 0]
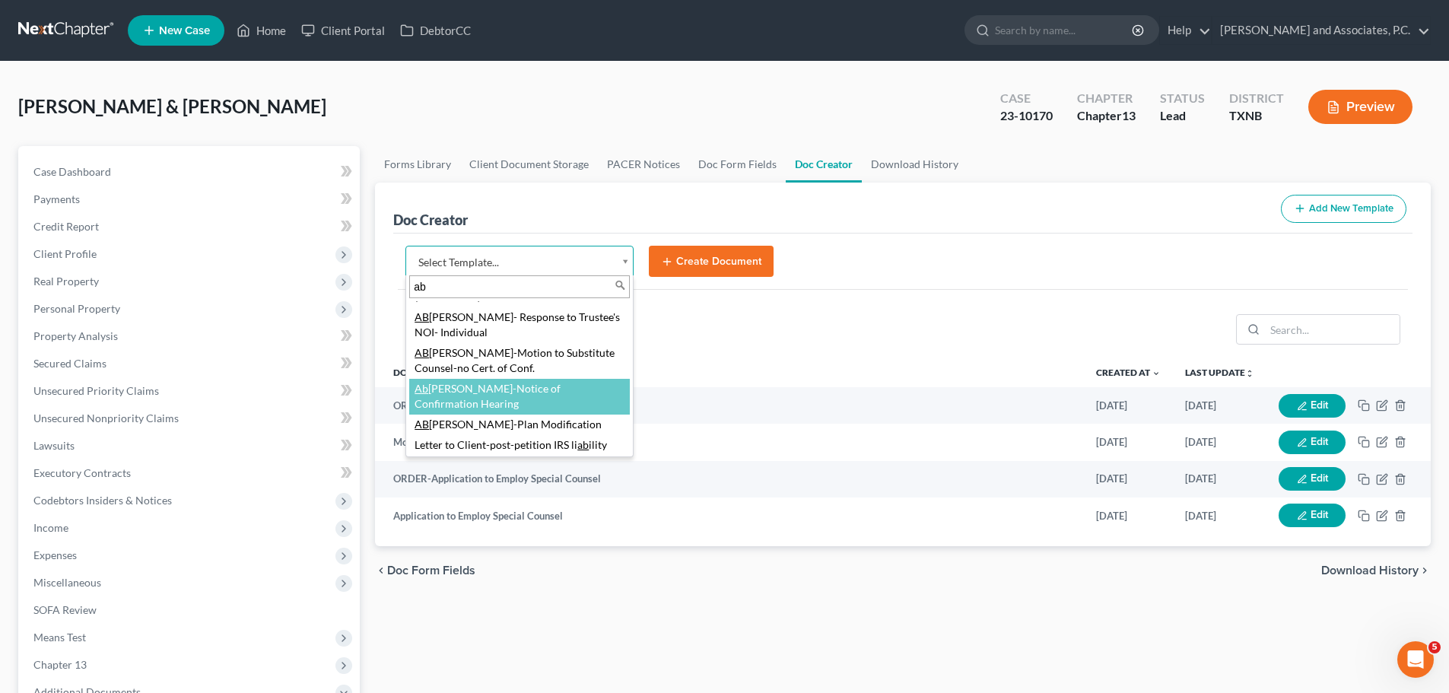
type input "ab"
select select "110355"
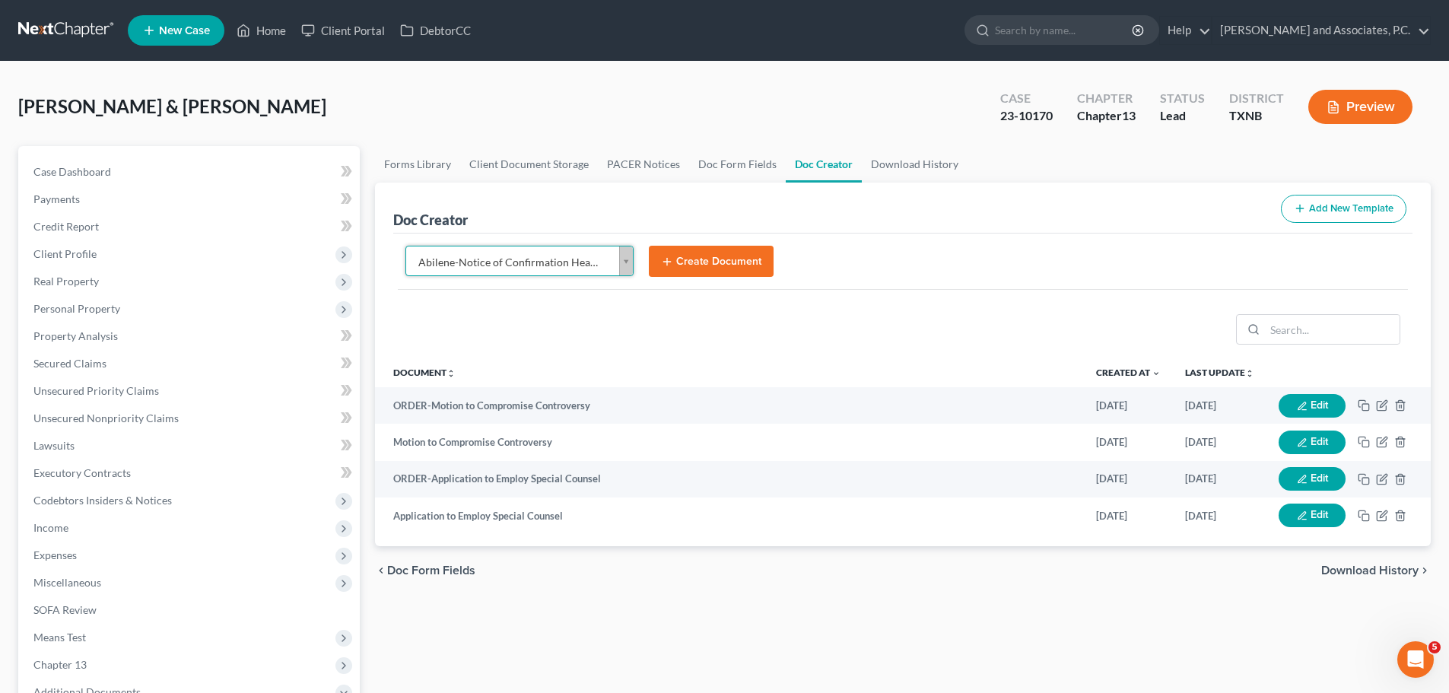
click at [711, 258] on button "Create Document" at bounding box center [711, 262] width 125 height 32
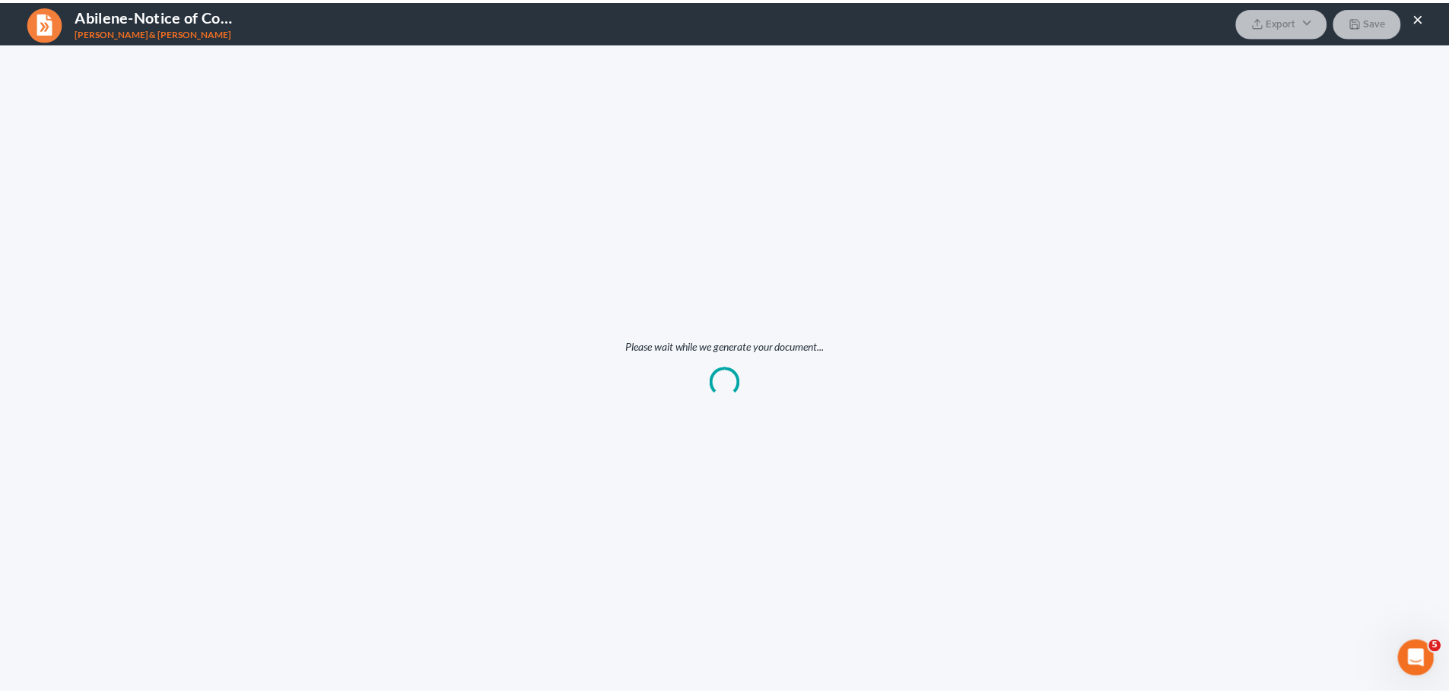
scroll to position [0, 0]
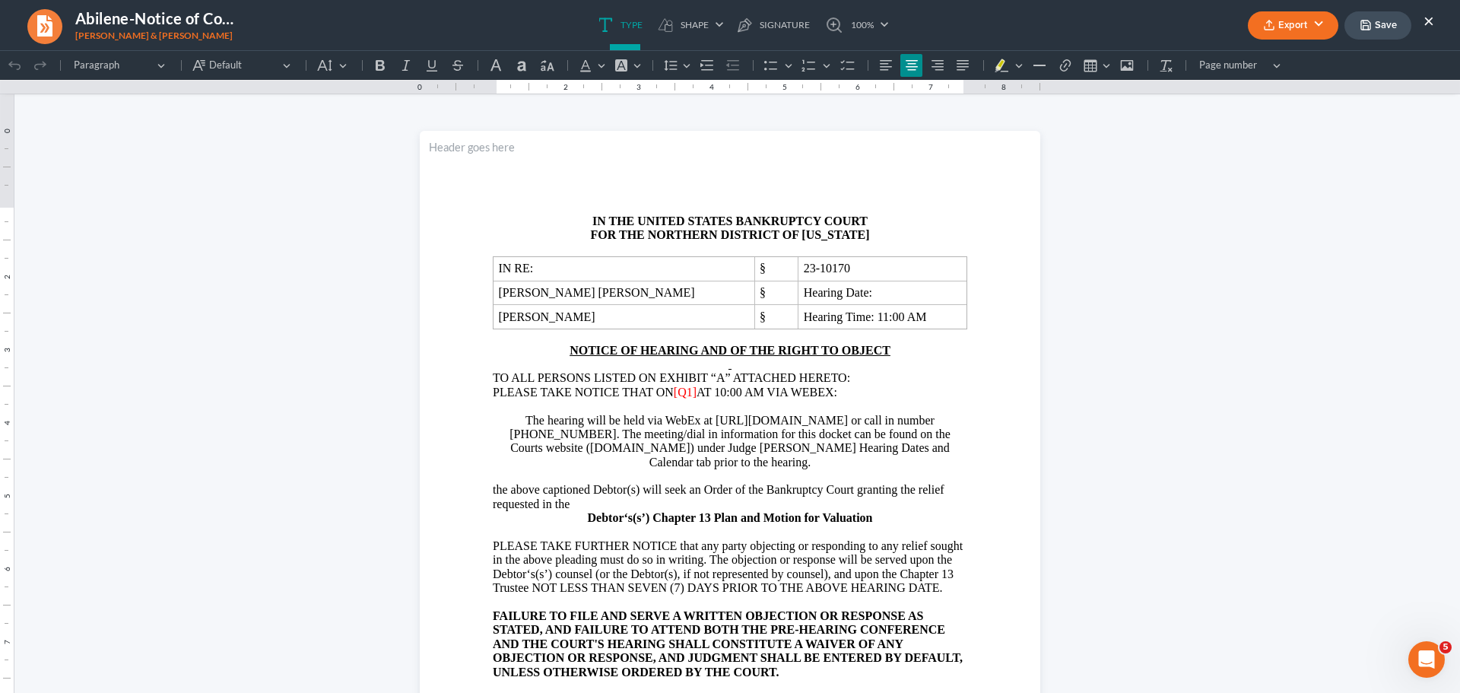
click at [1428, 24] on button "×" at bounding box center [1428, 20] width 11 height 18
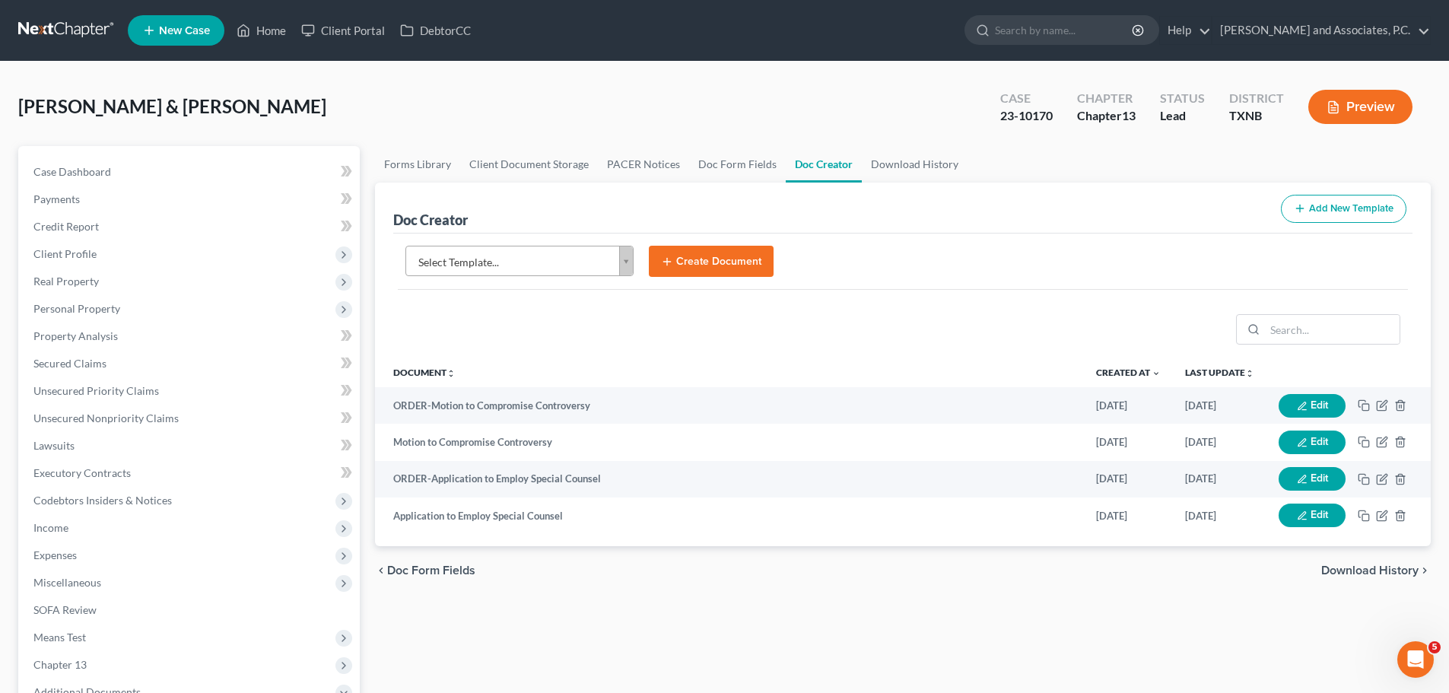
click at [558, 255] on body "Home New Case Client Portal DebtorCC [PERSON_NAME] and Associates, P.C. [EMAIL_…" at bounding box center [724, 513] width 1449 height 1027
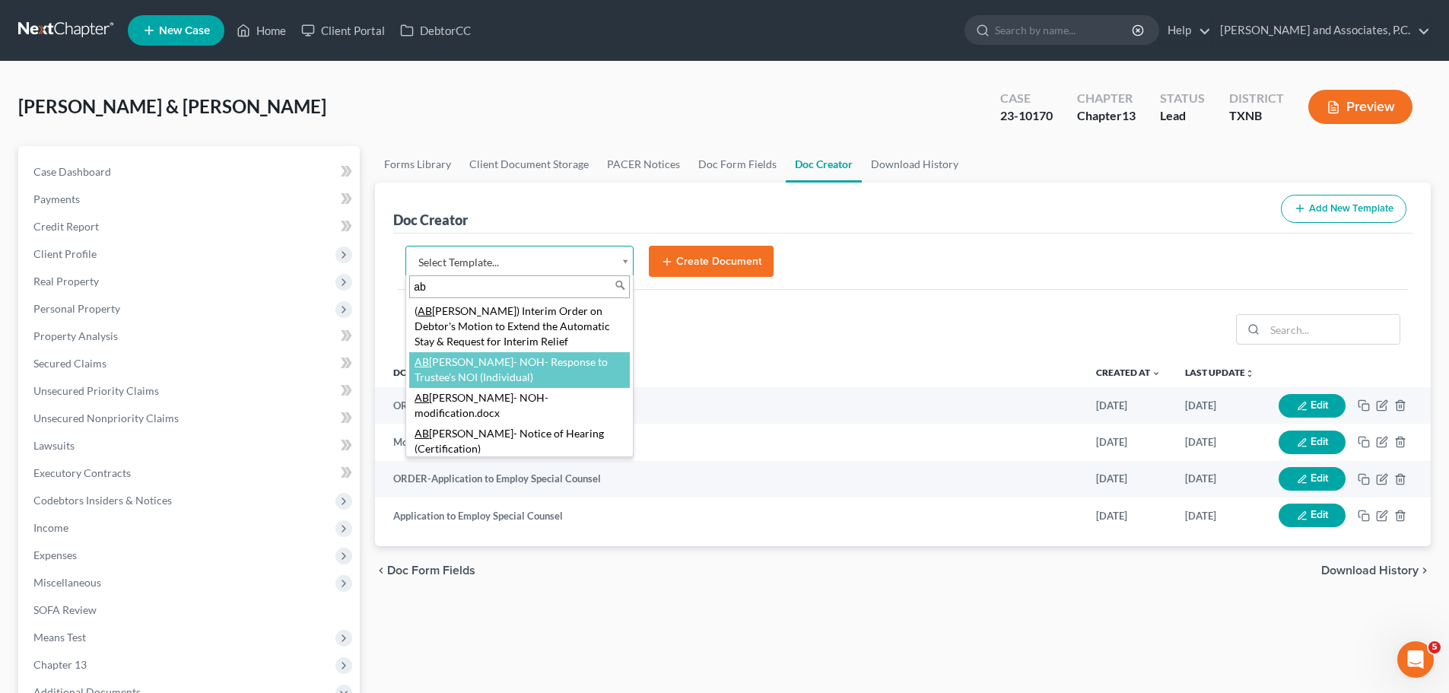
type input "ab"
select select "108768"
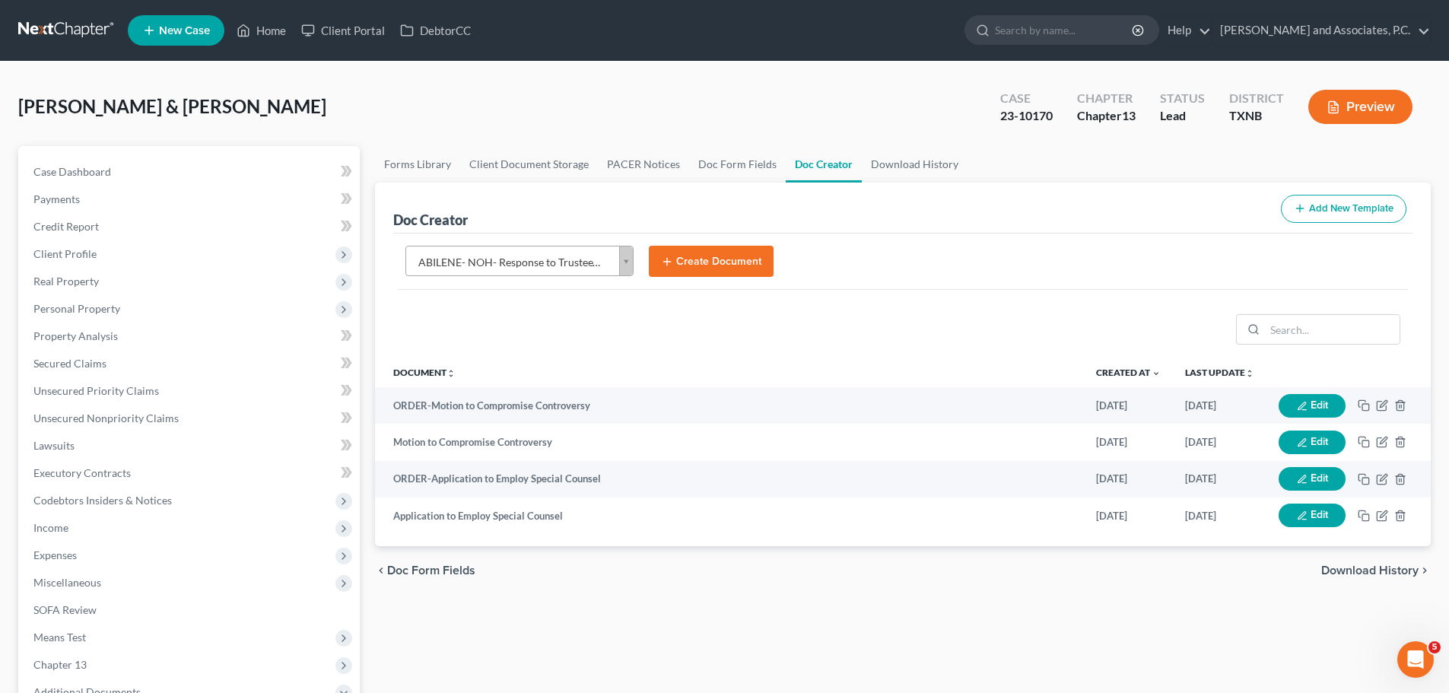
click at [705, 257] on button "Create Document" at bounding box center [711, 262] width 125 height 32
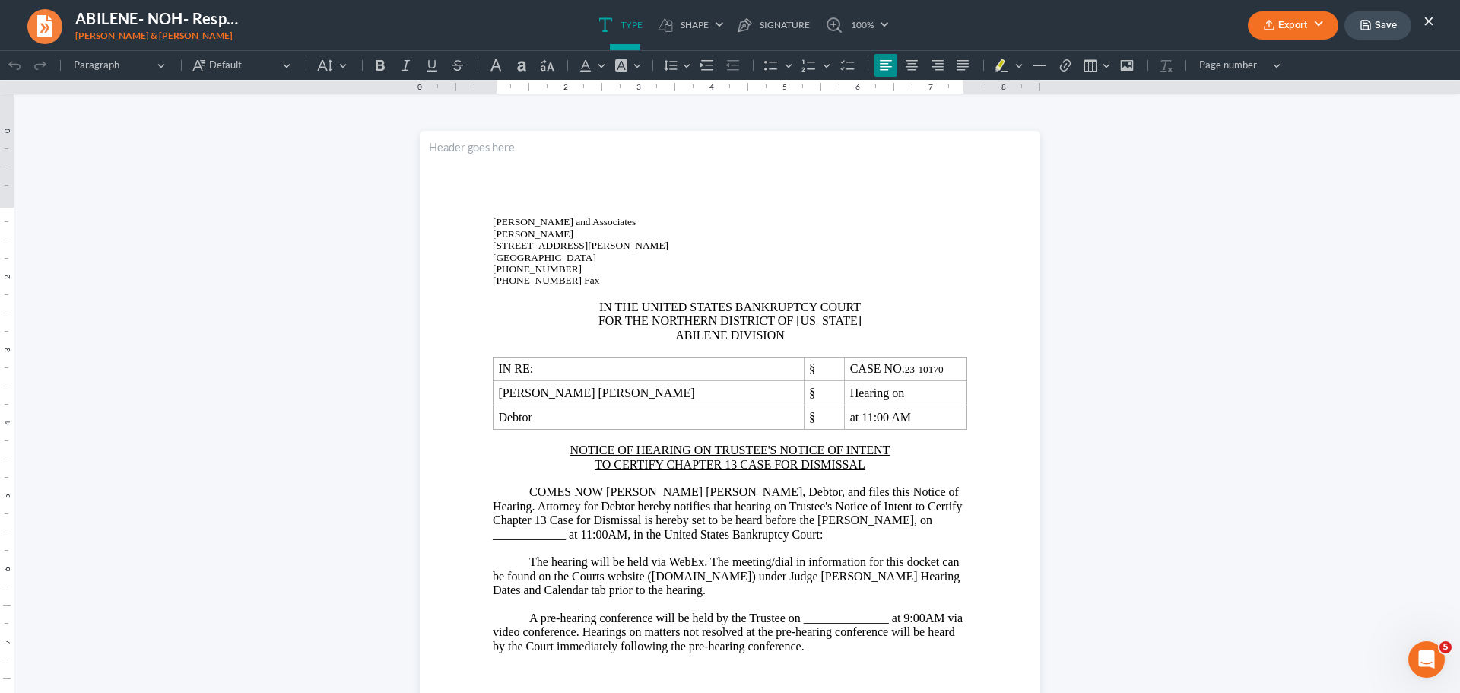
click at [1428, 17] on button "×" at bounding box center [1428, 20] width 11 height 18
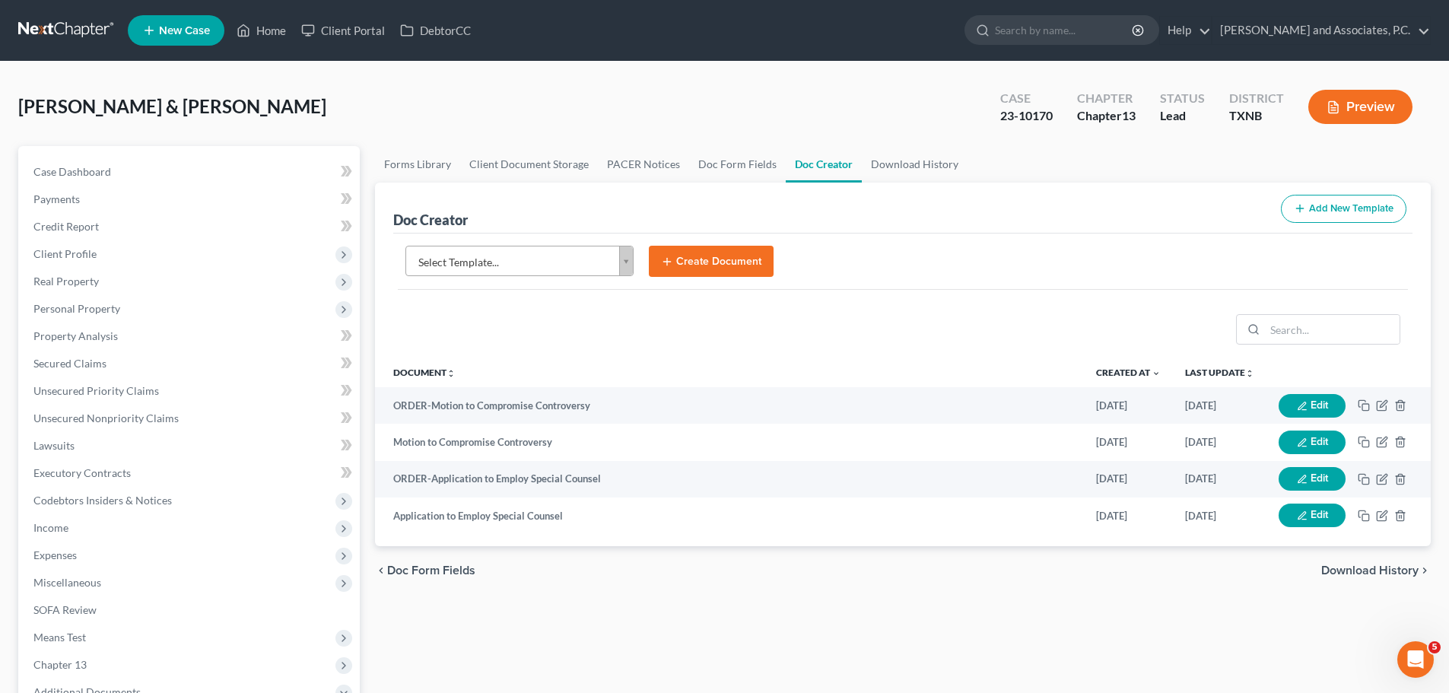
click at [620, 262] on body "Home New Case Client Portal DebtorCC [PERSON_NAME] and Associates, P.C. [EMAIL_…" at bounding box center [724, 513] width 1449 height 1027
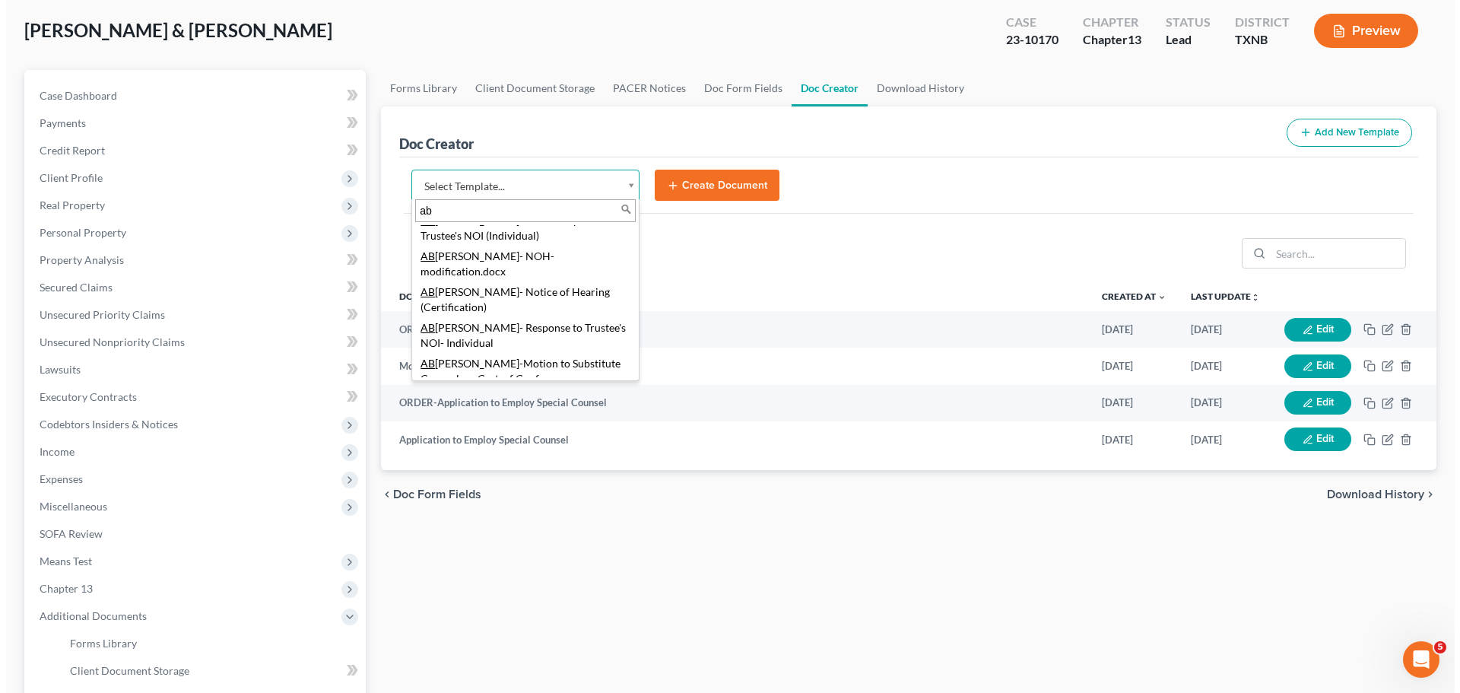
scroll to position [28, 0]
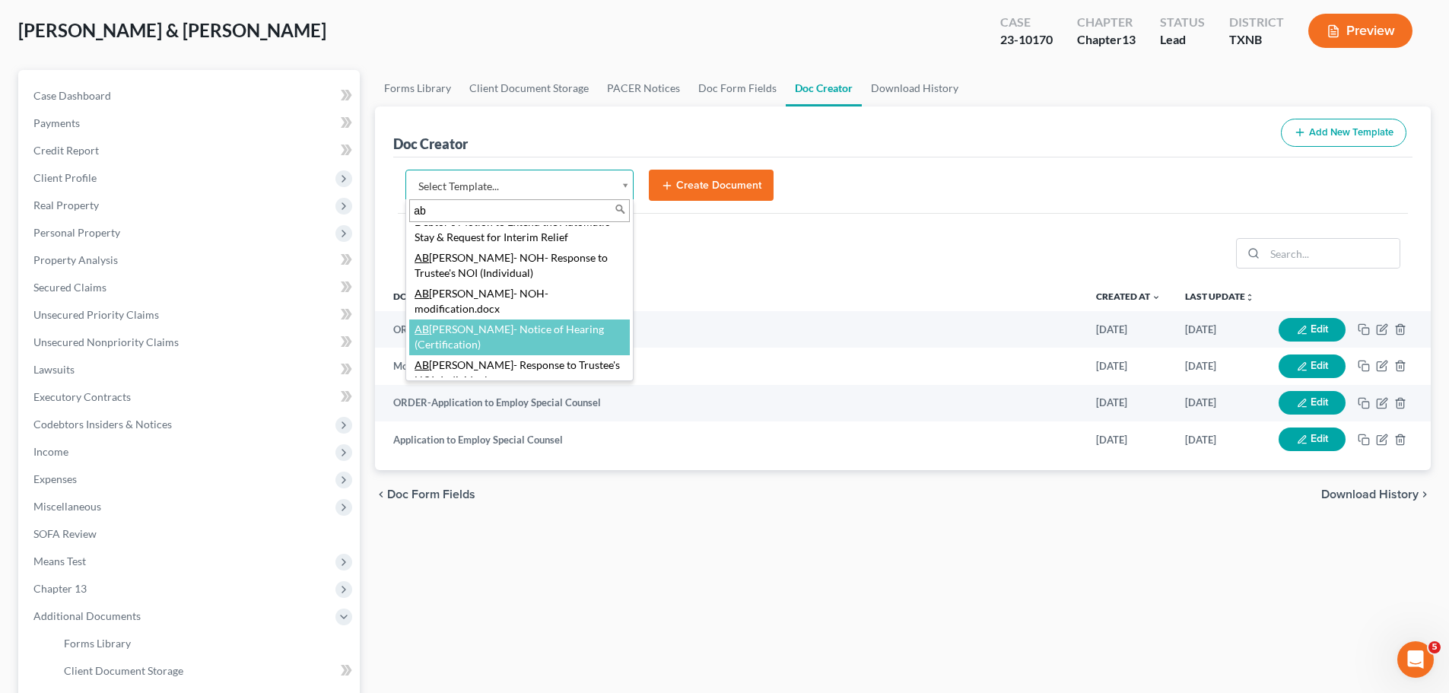
type input "ab"
select select "109917"
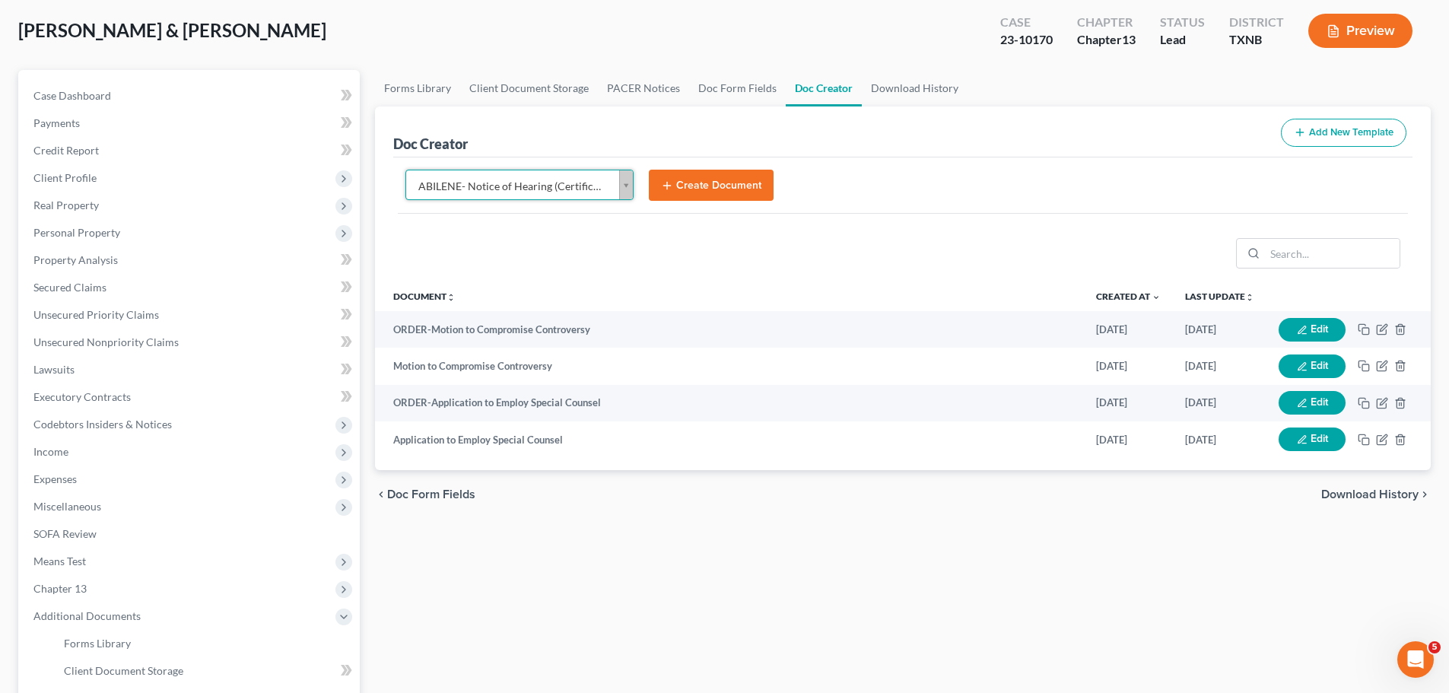
click at [697, 195] on button "Create Document" at bounding box center [711, 186] width 125 height 32
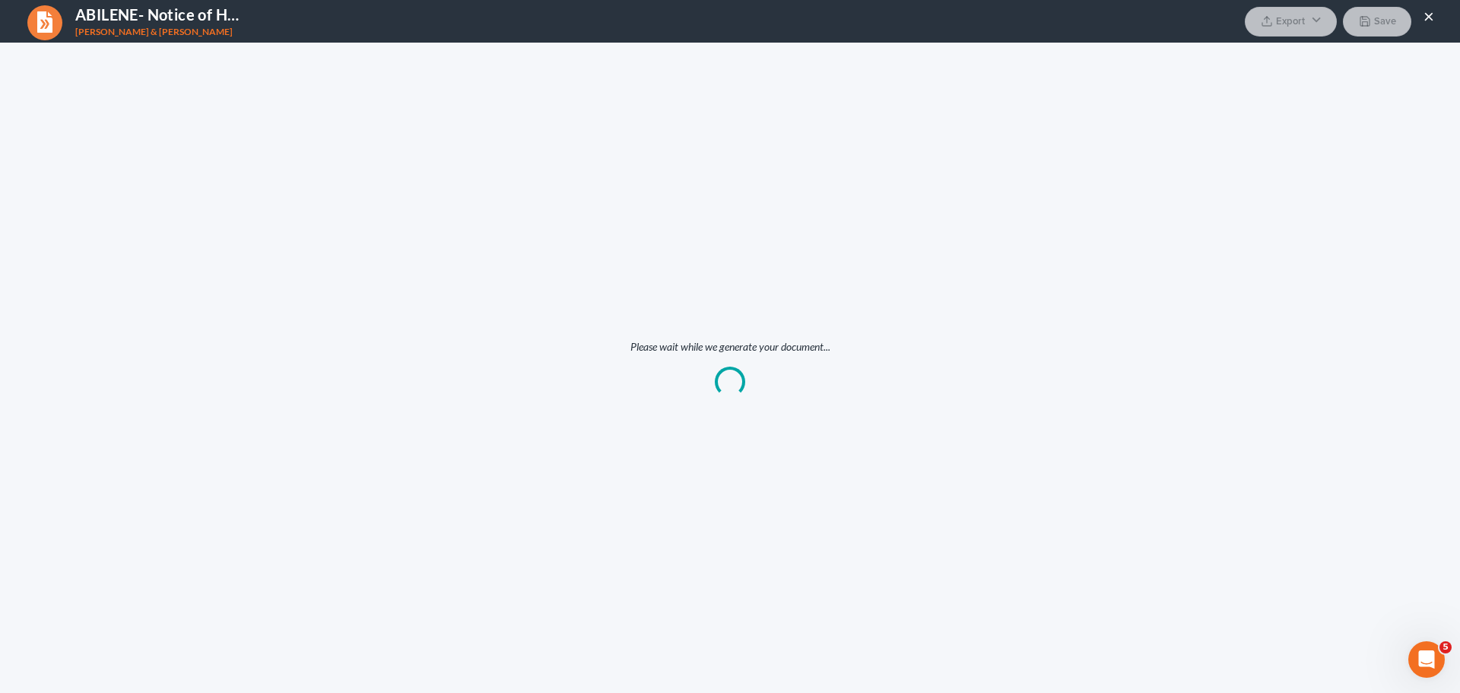
scroll to position [0, 0]
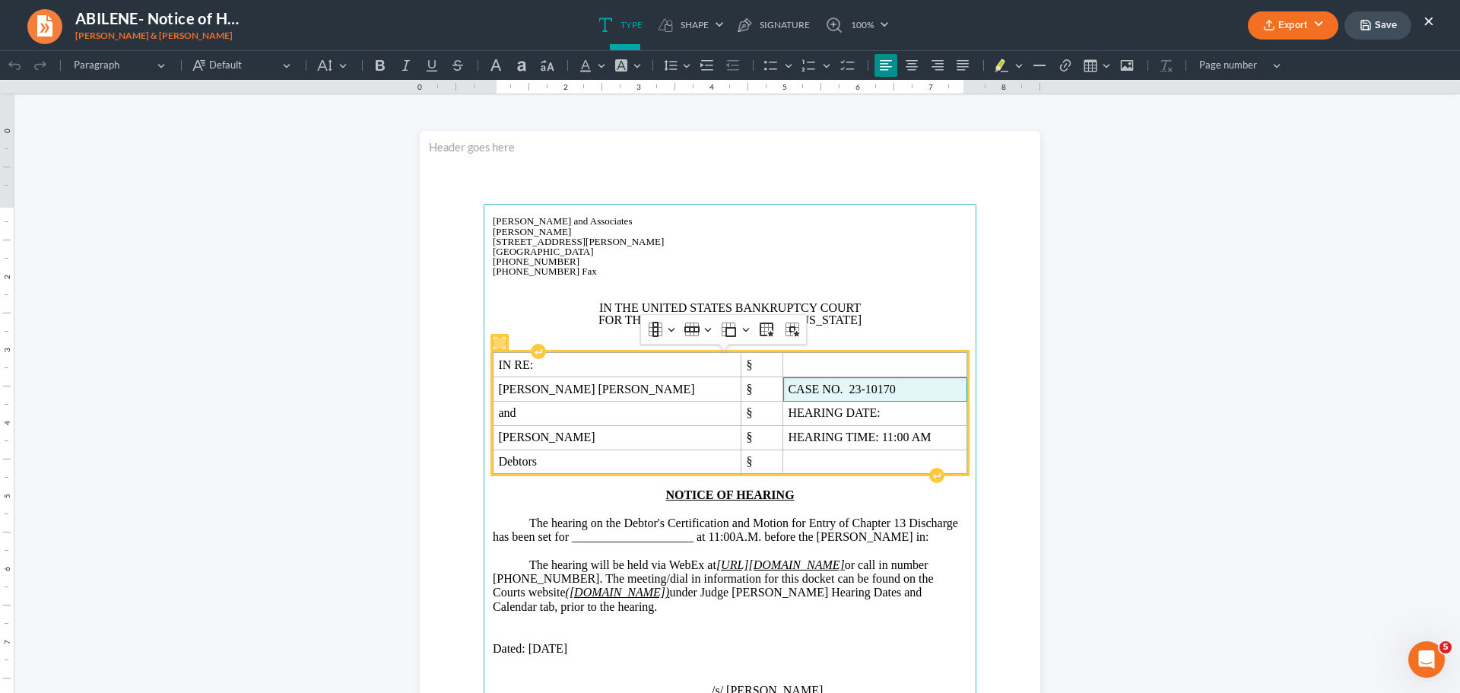
click at [855, 390] on span "CASE NO. 23-10170" at bounding box center [874, 389] width 173 height 14
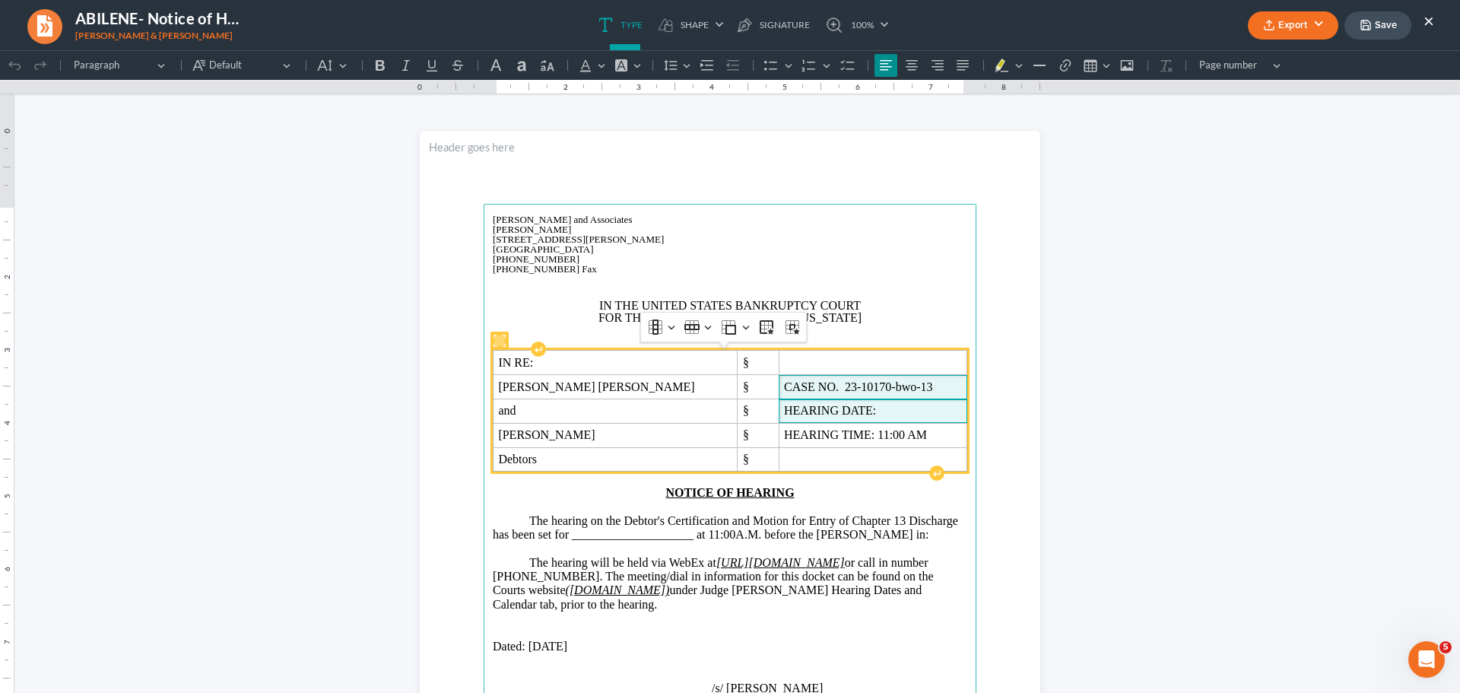
click at [856, 408] on span "HEARING DATE:" at bounding box center [873, 411] width 178 height 14
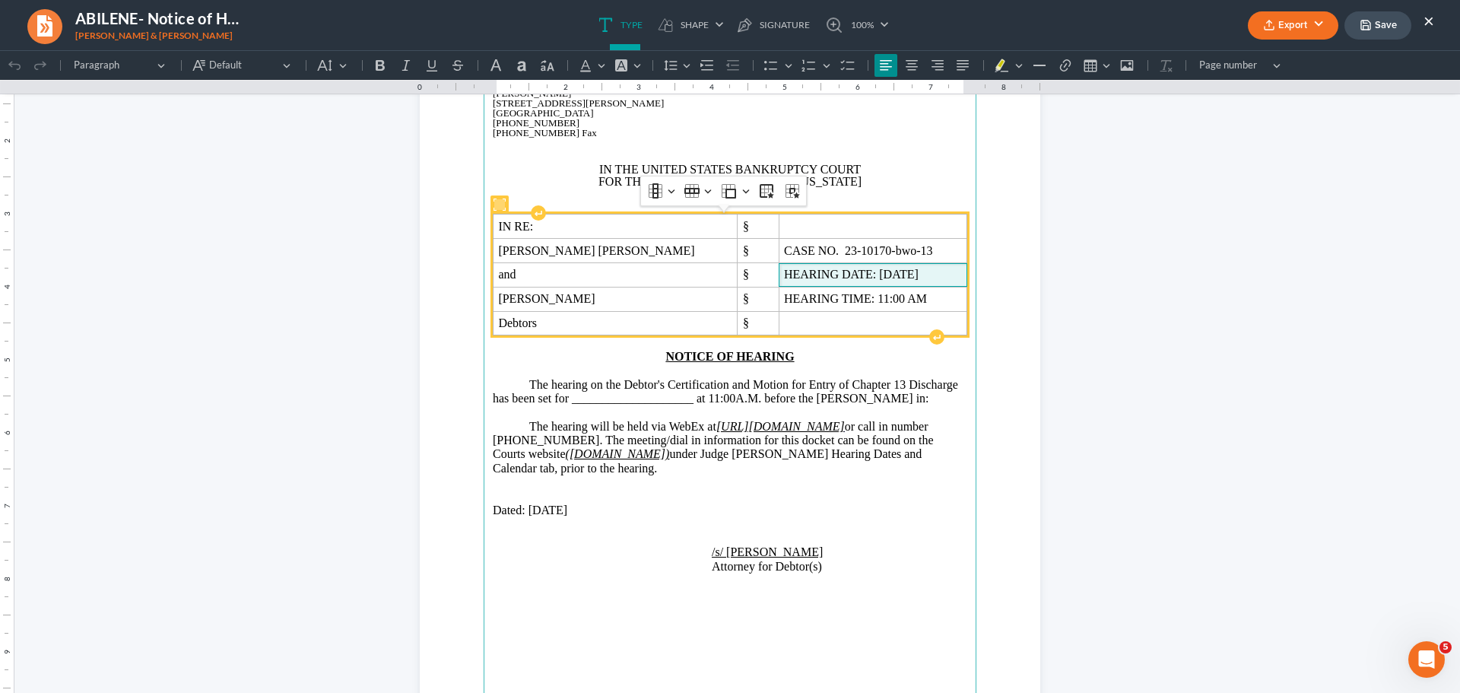
scroll to position [152, 0]
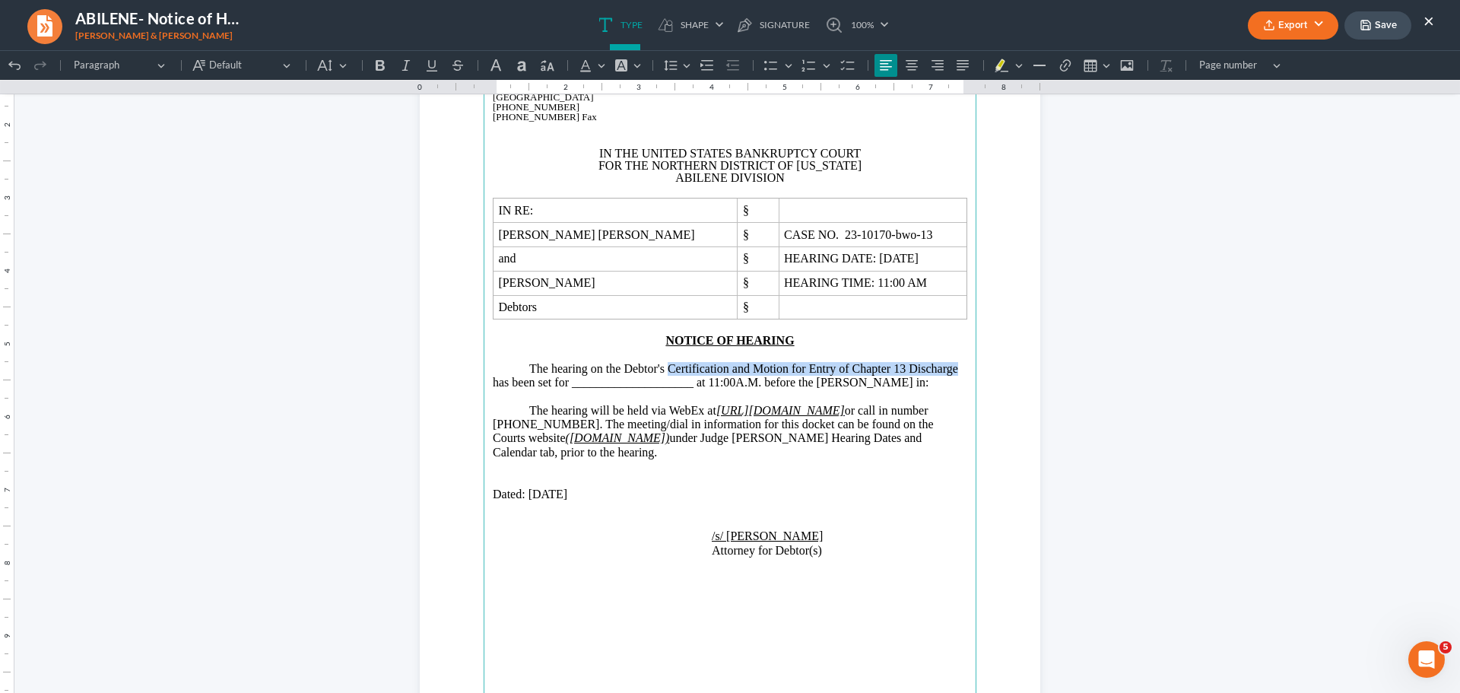
drag, startPoint x: 662, startPoint y: 370, endPoint x: 962, endPoint y: 366, distance: 300.4
click at [962, 366] on main "[PERSON_NAME] and Associates [PERSON_NAME][GEOGRAPHIC_DATA][STREET_ADDRESS][PER…" at bounding box center [730, 380] width 493 height 657
drag, startPoint x: 608, startPoint y: 385, endPoint x: 489, endPoint y: 382, distance: 119.4
click at [493, 382] on p "The hearing on the Debtor's Application to Employ has been set for ____________…" at bounding box center [730, 376] width 474 height 28
click at [650, 385] on p "The hearing on the Debtor's Application to Employ has been set for [DATE] 11:00…" at bounding box center [730, 376] width 474 height 28
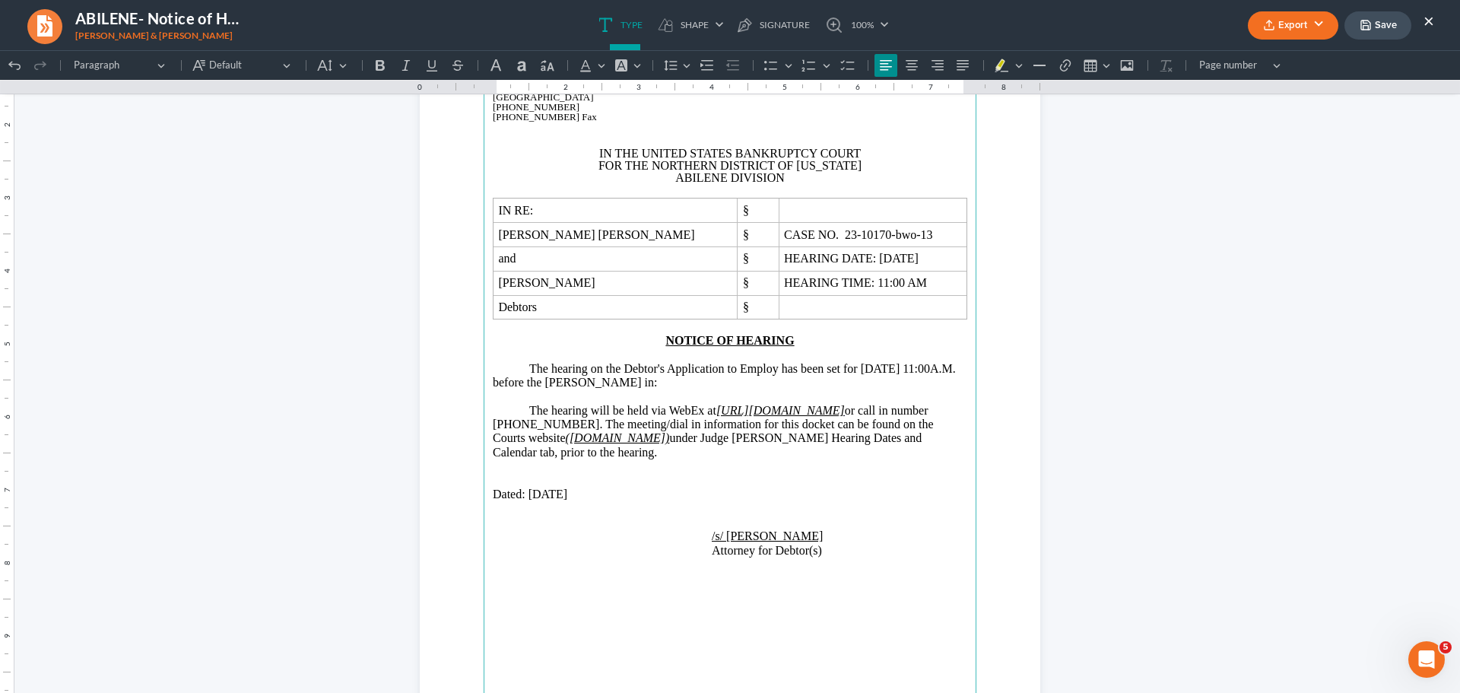
click at [650, 385] on p "The hearing on the Debtor's Application to Employ has been set for [DATE] 11:00…" at bounding box center [730, 376] width 474 height 28
drag, startPoint x: 723, startPoint y: 386, endPoint x: 652, endPoint y: 386, distance: 70.7
click at [652, 386] on p "The hearing on the Debtor's Application to Employ has been set for [DATE] 11:00…" at bounding box center [730, 376] width 474 height 28
click at [753, 397] on p "Rich Text Editor, page-0-main" at bounding box center [730, 396] width 474 height 14
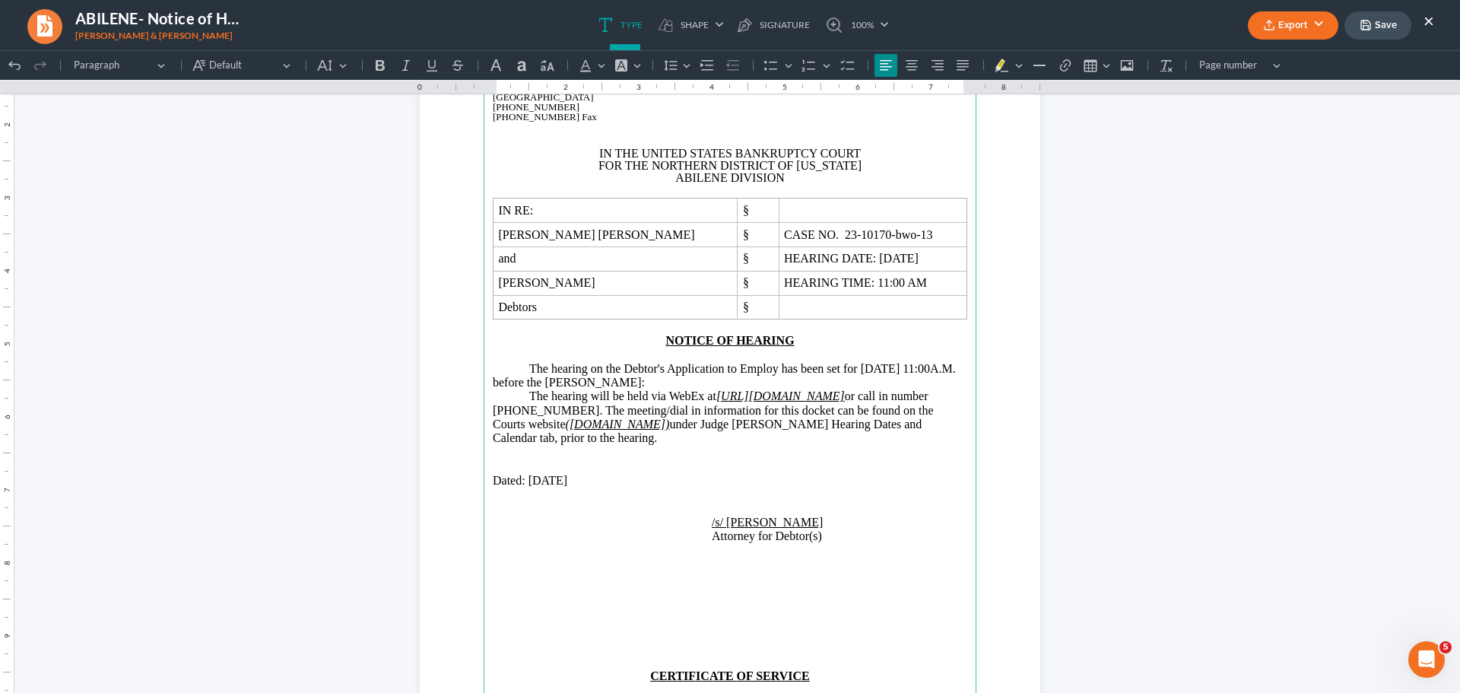
click at [739, 423] on span "or call in number [PHONE_NUMBER]. The meeting/dial in information for this dock…" at bounding box center [713, 416] width 441 height 55
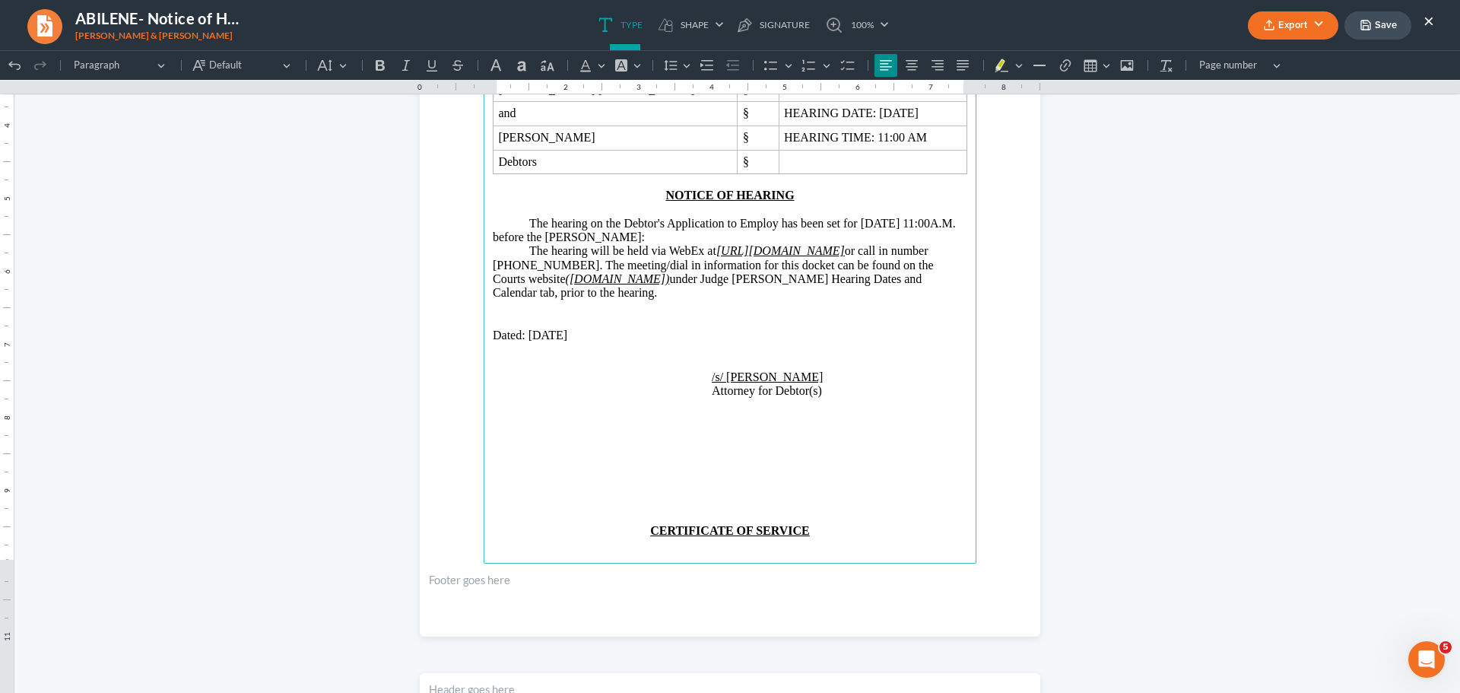
scroll to position [304, 0]
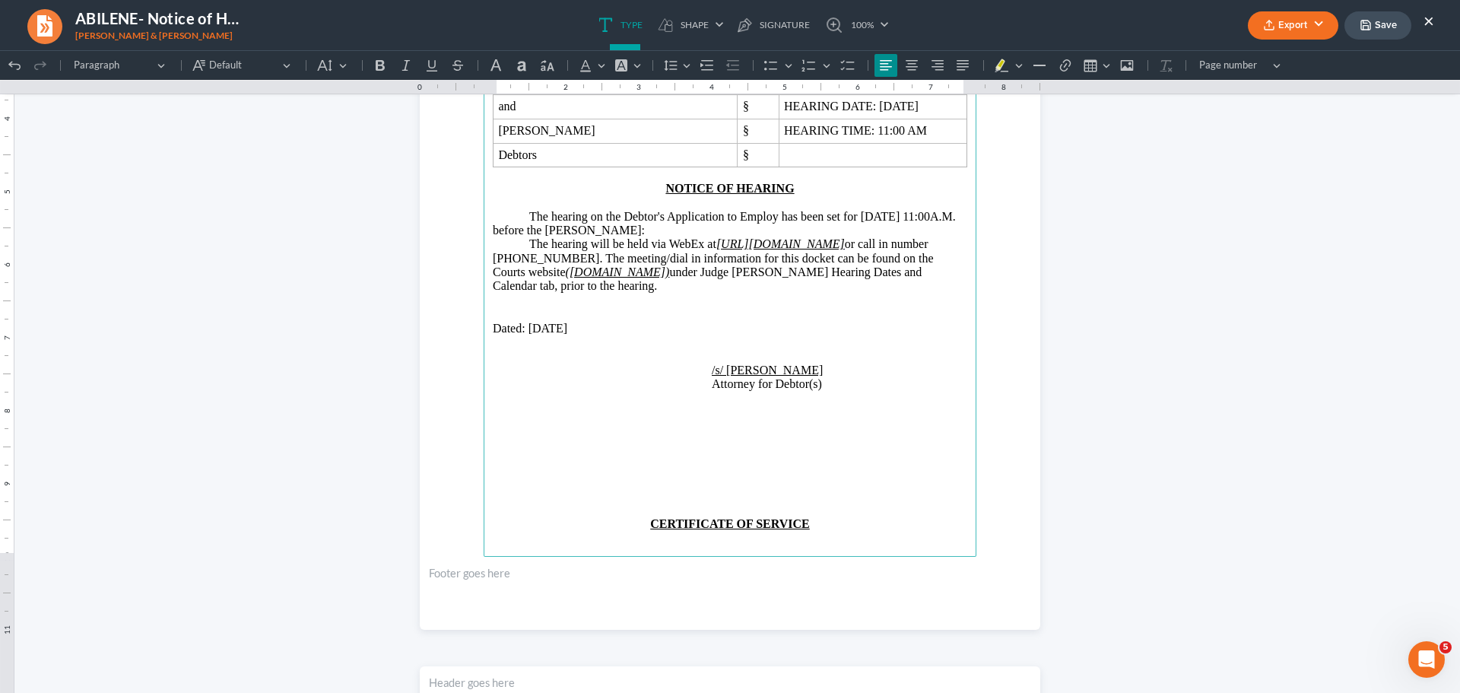
click at [493, 310] on p "Rich Text Editor, page-0-main" at bounding box center [730, 314] width 474 height 14
click at [669, 471] on p "Rich Text Editor, page-0-main" at bounding box center [730, 469] width 474 height 14
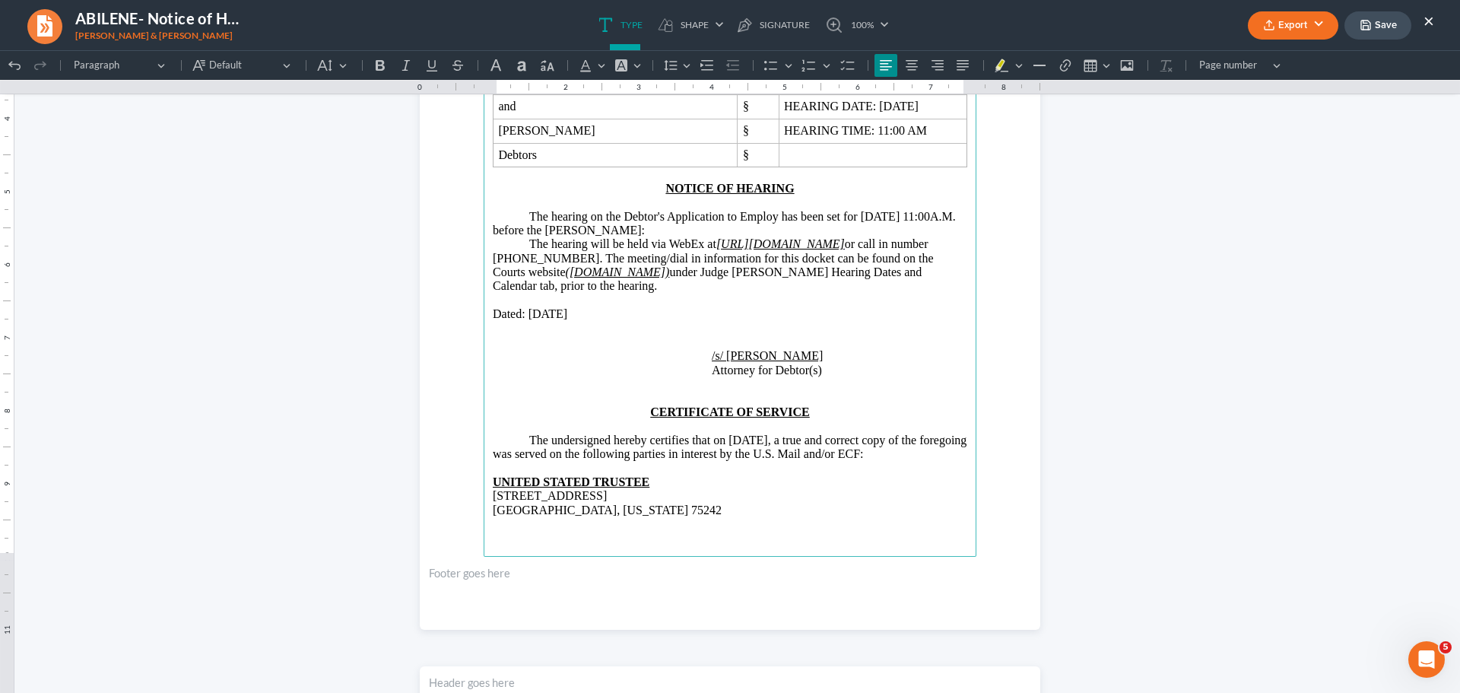
click at [495, 338] on p "Rich Text Editor, page-0-main" at bounding box center [730, 342] width 474 height 14
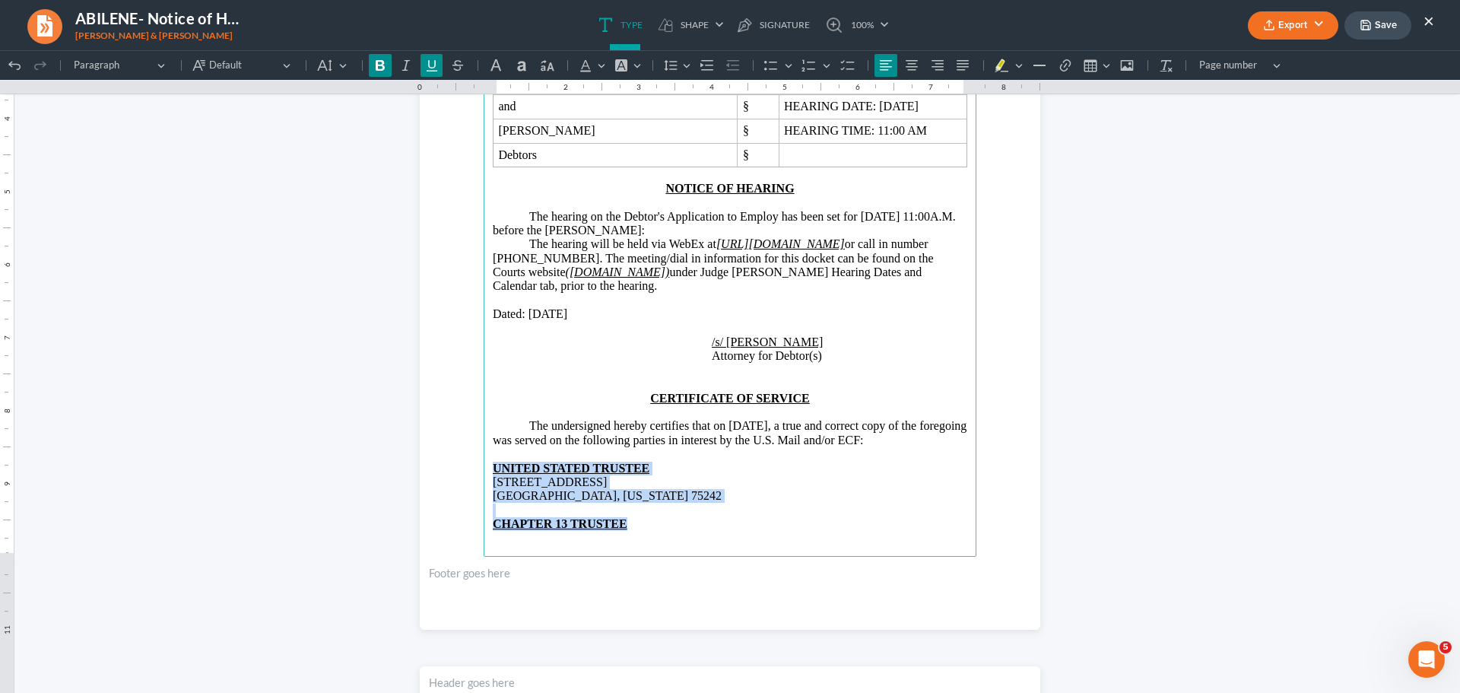
drag, startPoint x: 484, startPoint y: 471, endPoint x: 647, endPoint y: 519, distance: 170.6
click at [647, 519] on main "[PERSON_NAME] and Associates [PERSON_NAME][GEOGRAPHIC_DATA][STREET_ADDRESS][PER…" at bounding box center [730, 228] width 493 height 657
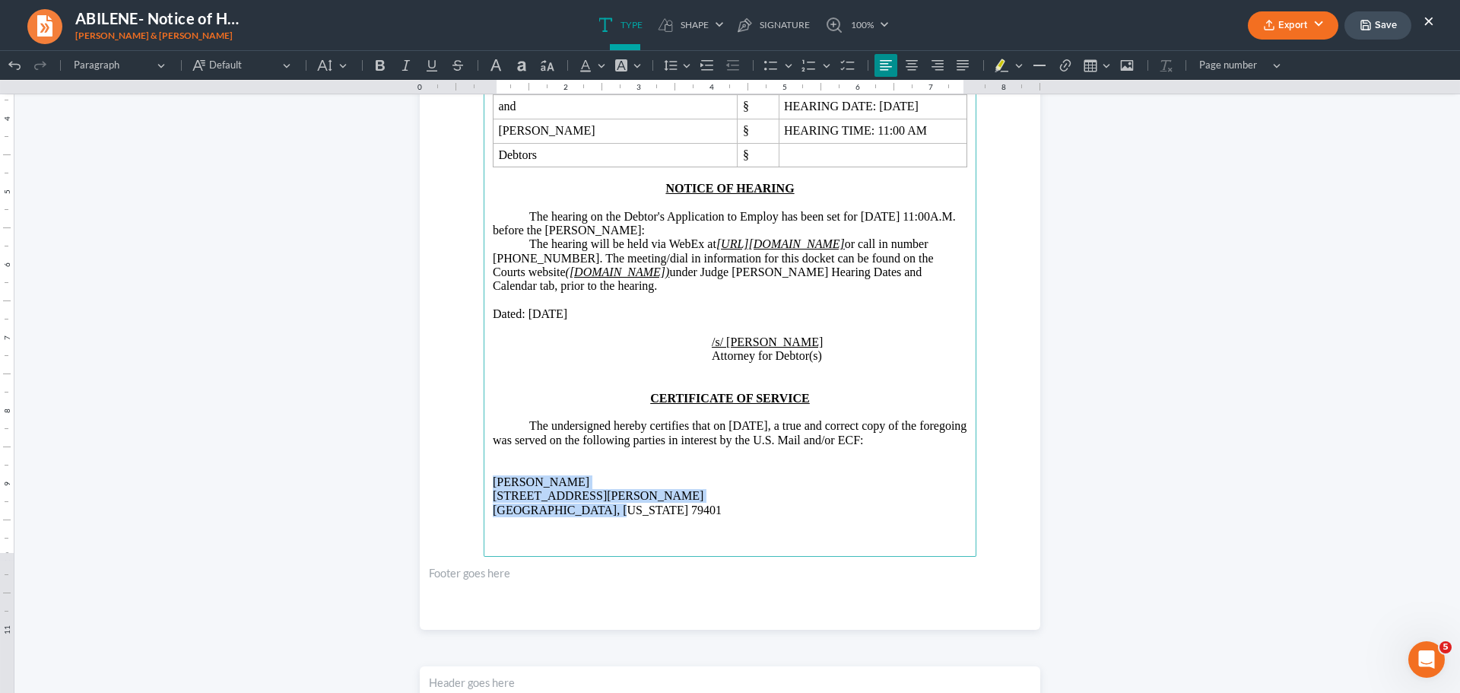
drag, startPoint x: 488, startPoint y: 482, endPoint x: 624, endPoint y: 518, distance: 140.0
click at [617, 516] on main "[PERSON_NAME] and Associates [PERSON_NAME][GEOGRAPHIC_DATA][STREET_ADDRESS][PER…" at bounding box center [730, 228] width 493 height 657
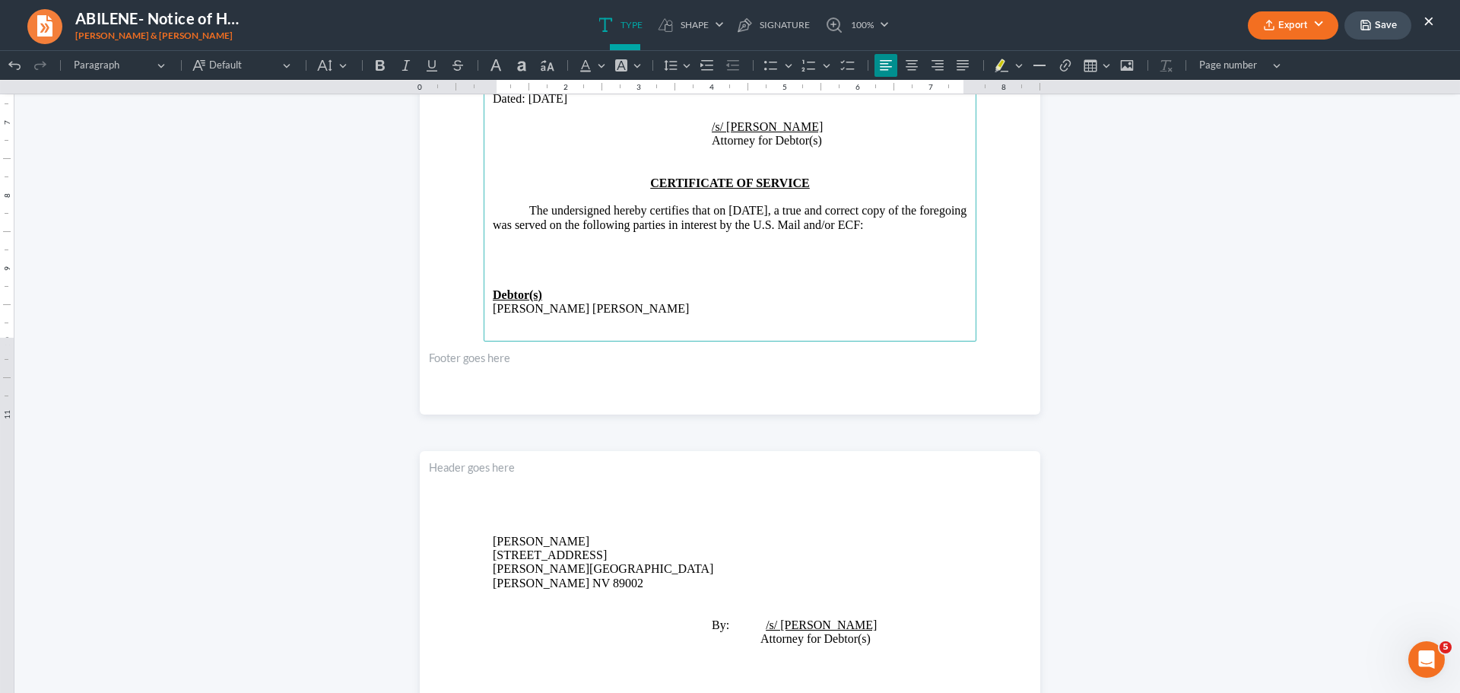
scroll to position [532, 0]
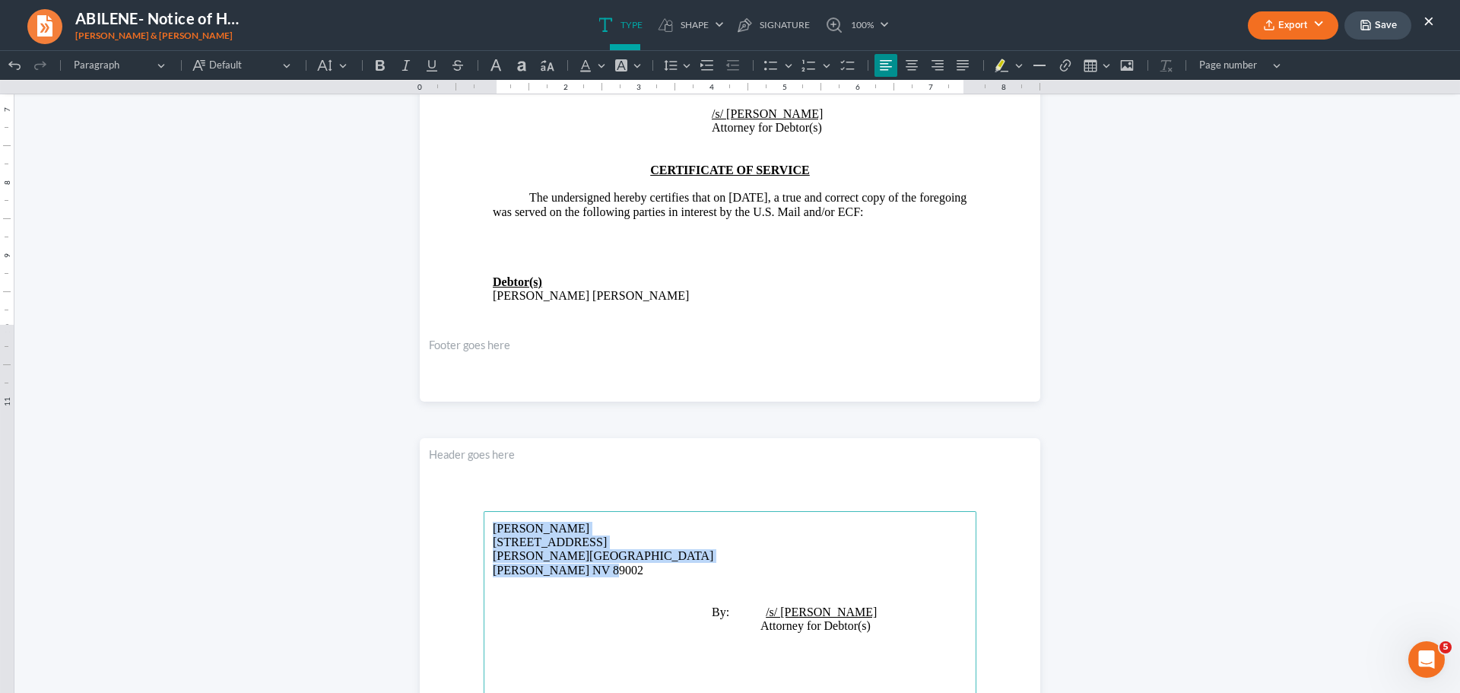
drag, startPoint x: 479, startPoint y: 529, endPoint x: 608, endPoint y: 574, distance: 136.1
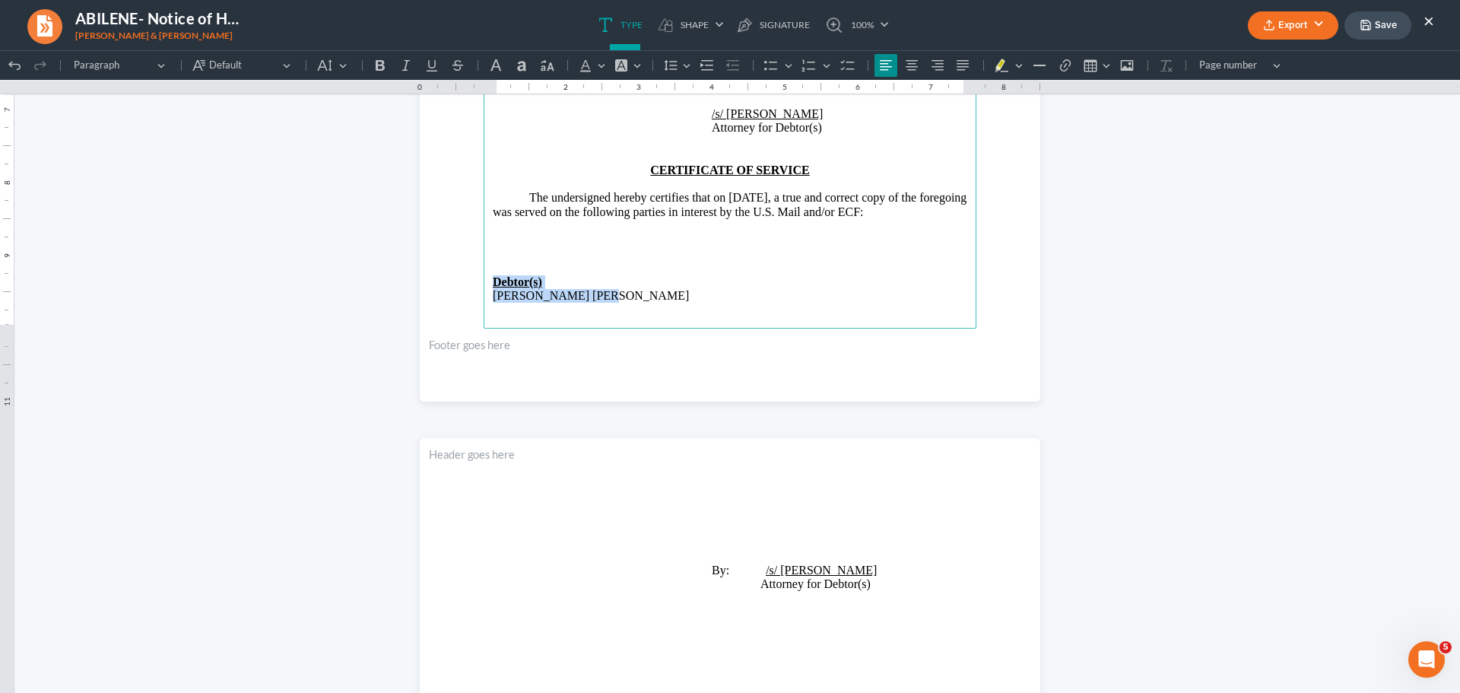
drag, startPoint x: 488, startPoint y: 288, endPoint x: 608, endPoint y: 308, distance: 121.0
click at [589, 303] on main "[PERSON_NAME] and Associates [PERSON_NAME][GEOGRAPHIC_DATA][STREET_ADDRESS][PER…" at bounding box center [730, 0] width 493 height 657
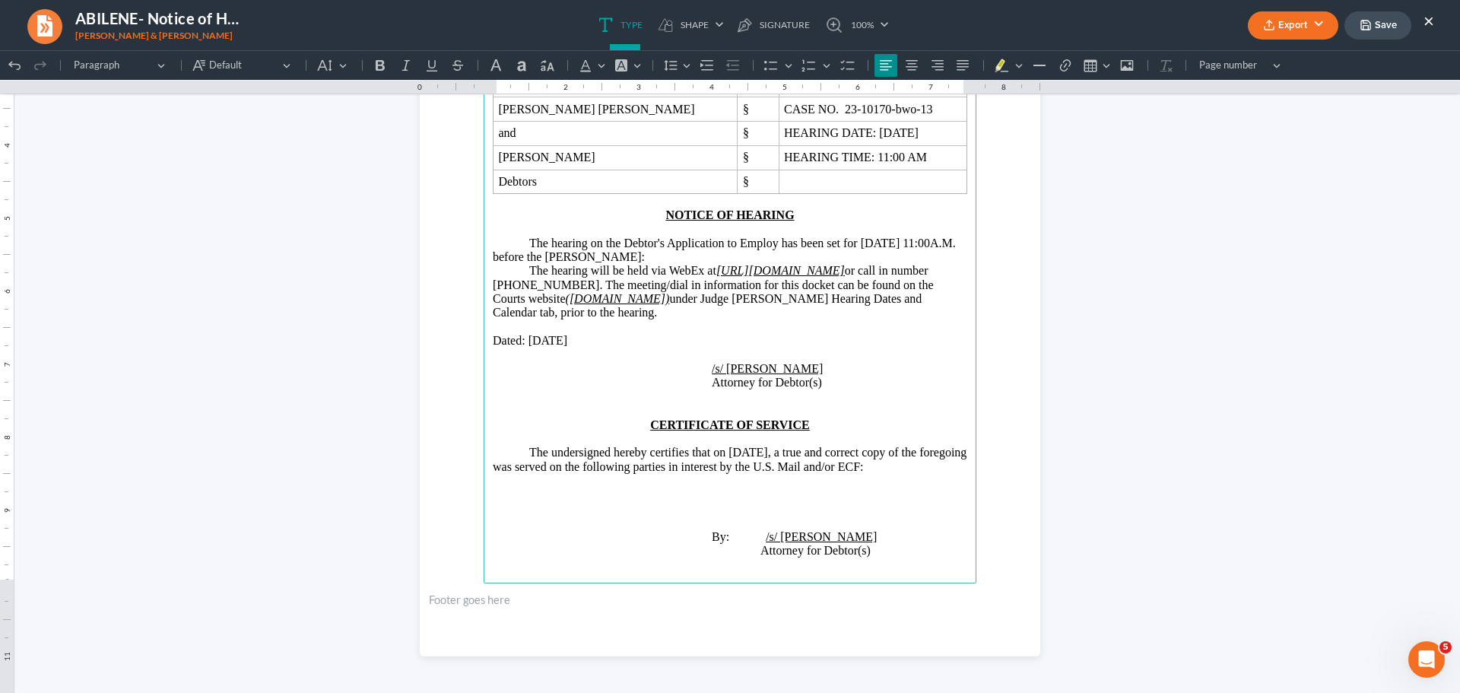
scroll to position [278, 0]
drag, startPoint x: 678, startPoint y: 467, endPoint x: 625, endPoint y: 469, distance: 53.3
click at [625, 469] on p "The undersigned hereby certifies that on [DATE], a true and correct copy of the…" at bounding box center [730, 460] width 474 height 28
click at [663, 469] on p "The undersigned hereby certifies that on [DATE], a true and correct copy of the…" at bounding box center [730, 460] width 474 height 28
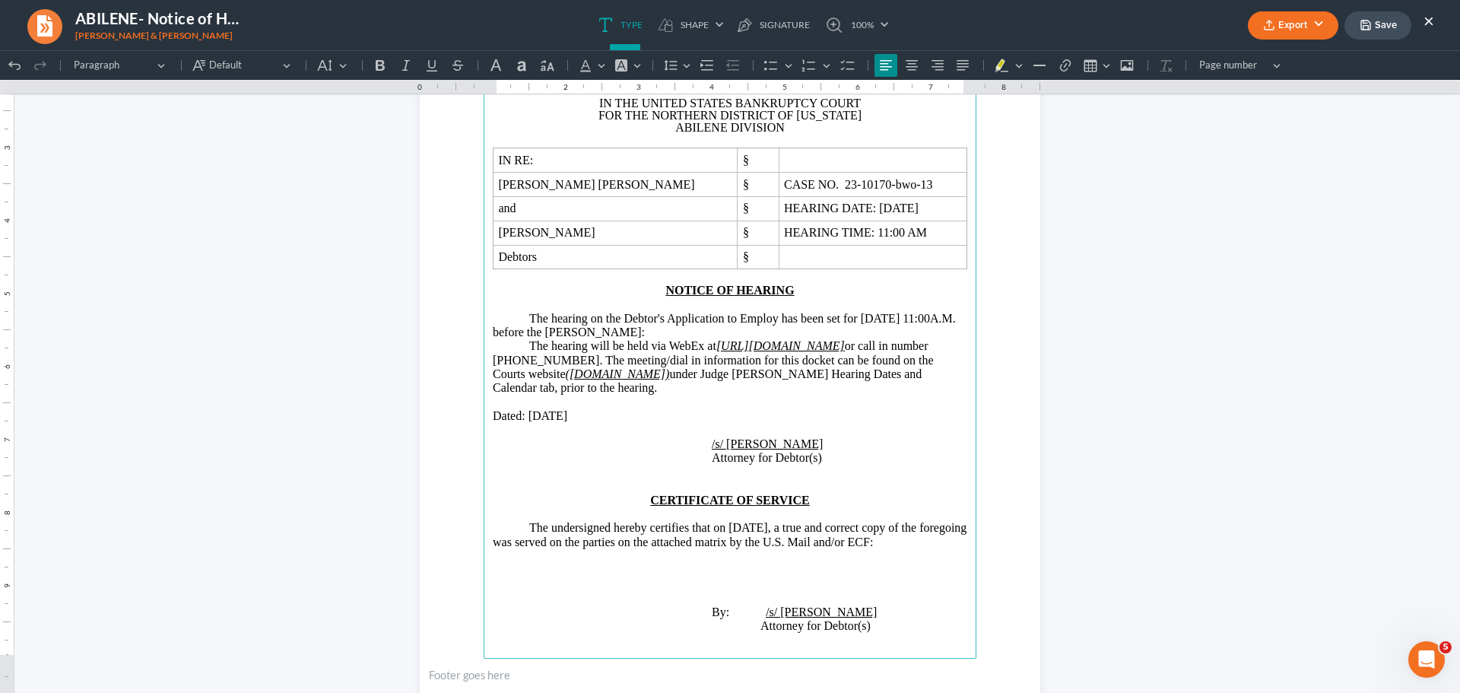
scroll to position [202, 0]
click at [773, 316] on p "The hearing on the Debtor's Application to Employ has been set for [DATE] 11:00…" at bounding box center [730, 327] width 474 height 28
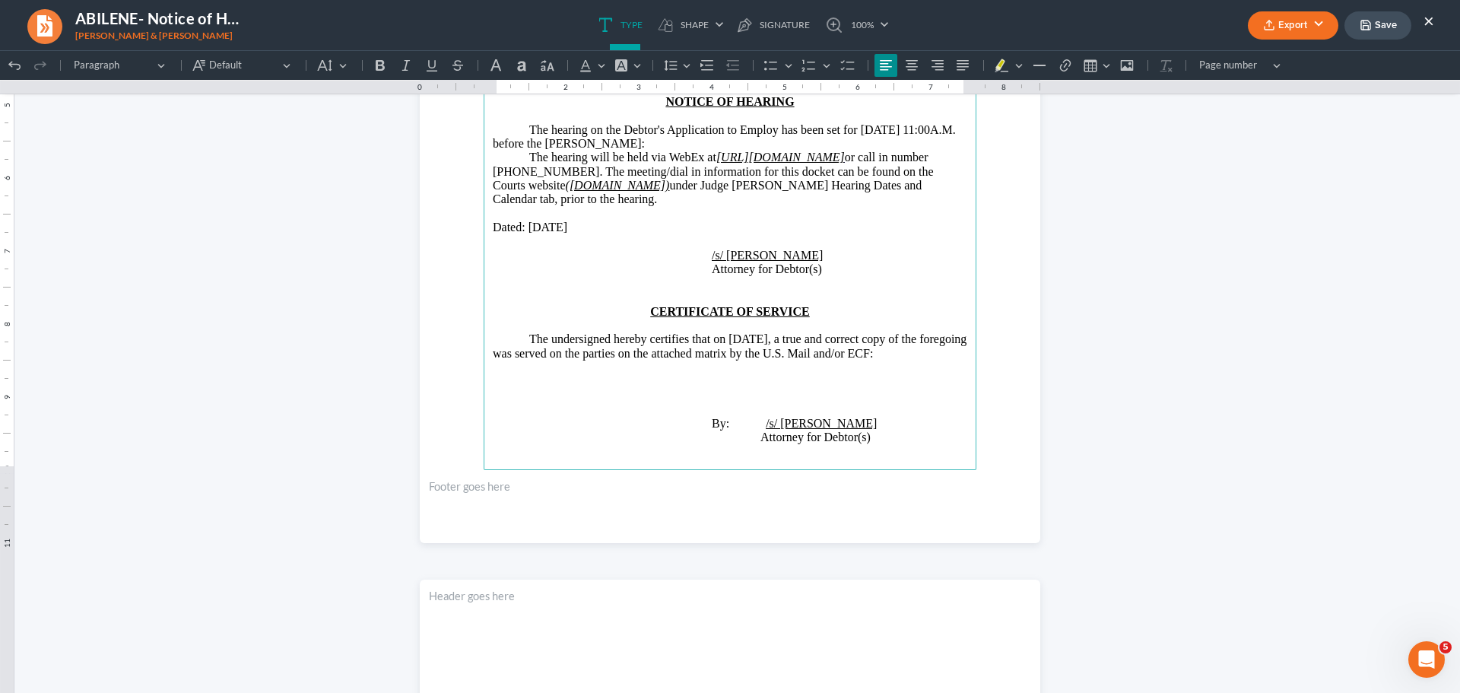
scroll to position [354, 0]
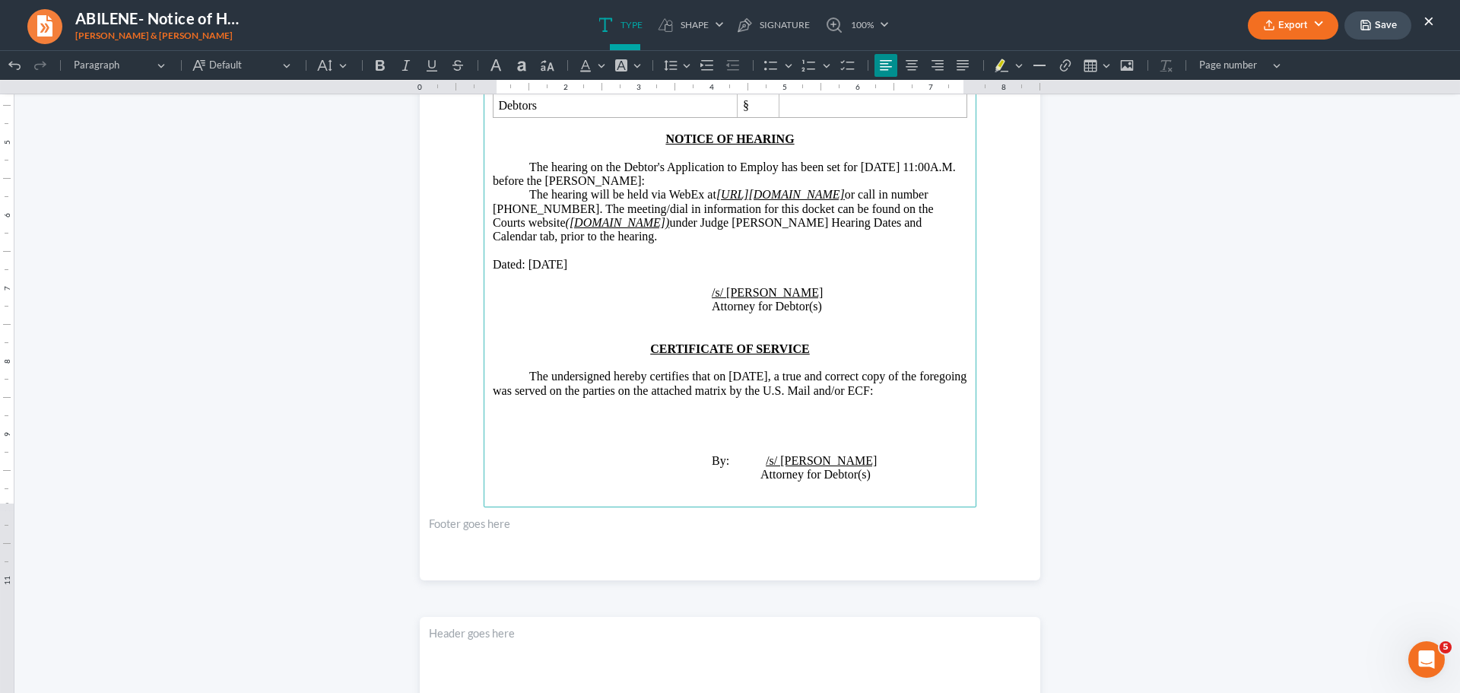
click at [689, 433] on p "Rich Text Editor, page-0-main" at bounding box center [730, 433] width 474 height 14
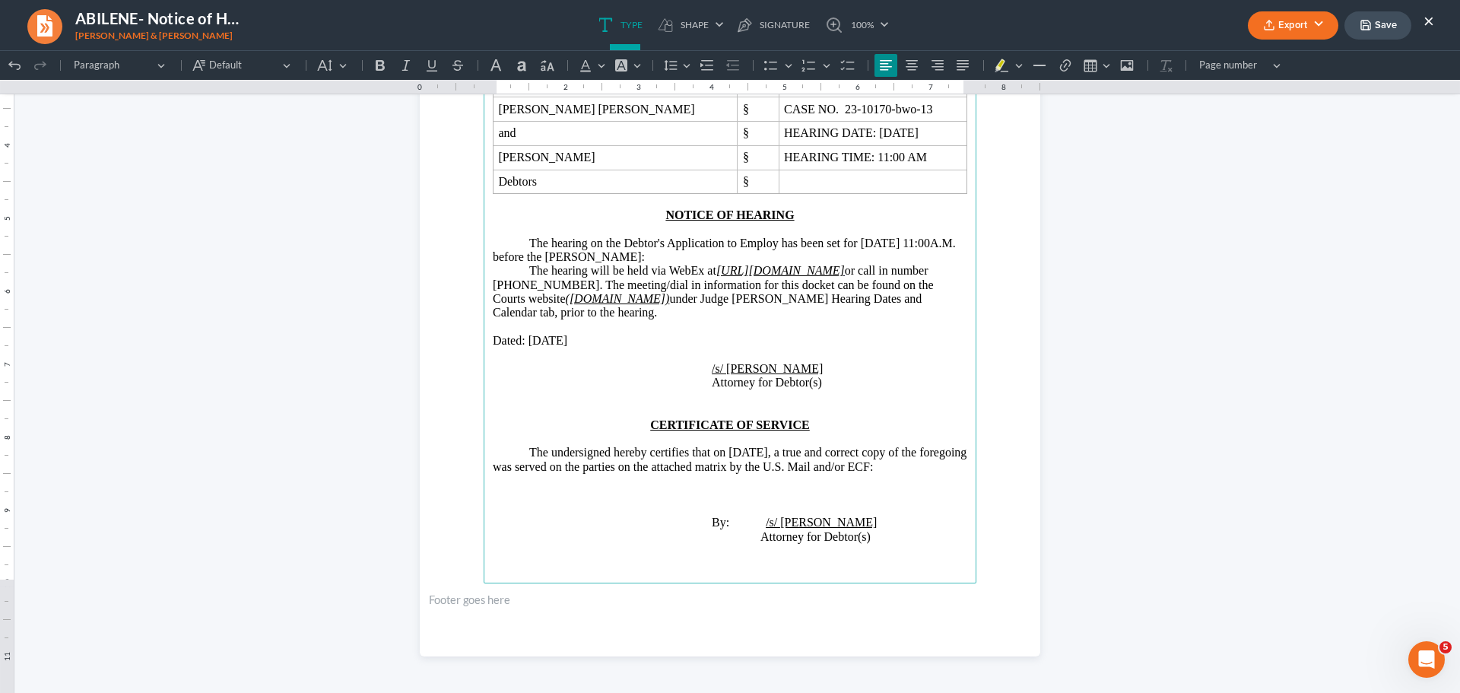
click at [1303, 25] on button "Export" at bounding box center [1293, 25] width 90 height 28
click at [1257, 56] on link "PDF" at bounding box center [1292, 61] width 118 height 26
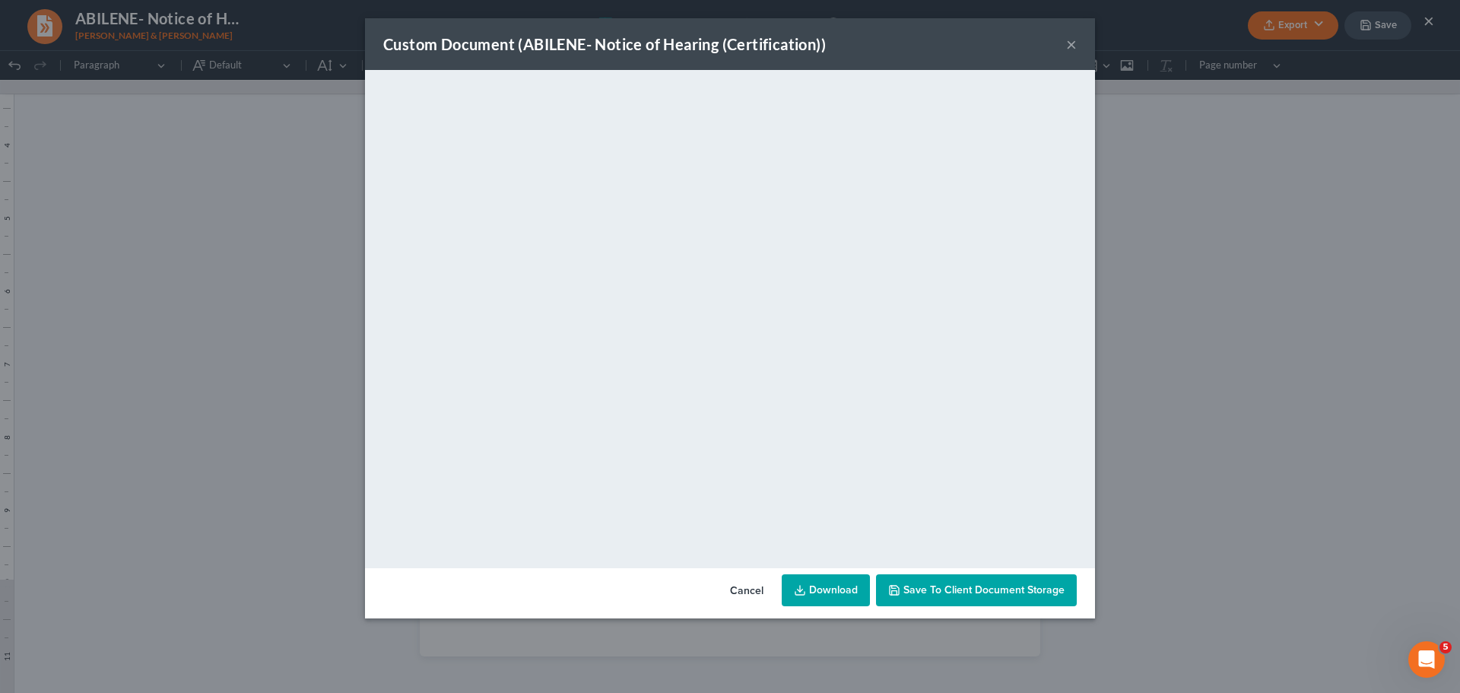
click at [1031, 590] on span "Save to Client Document Storage" at bounding box center [983, 589] width 161 height 13
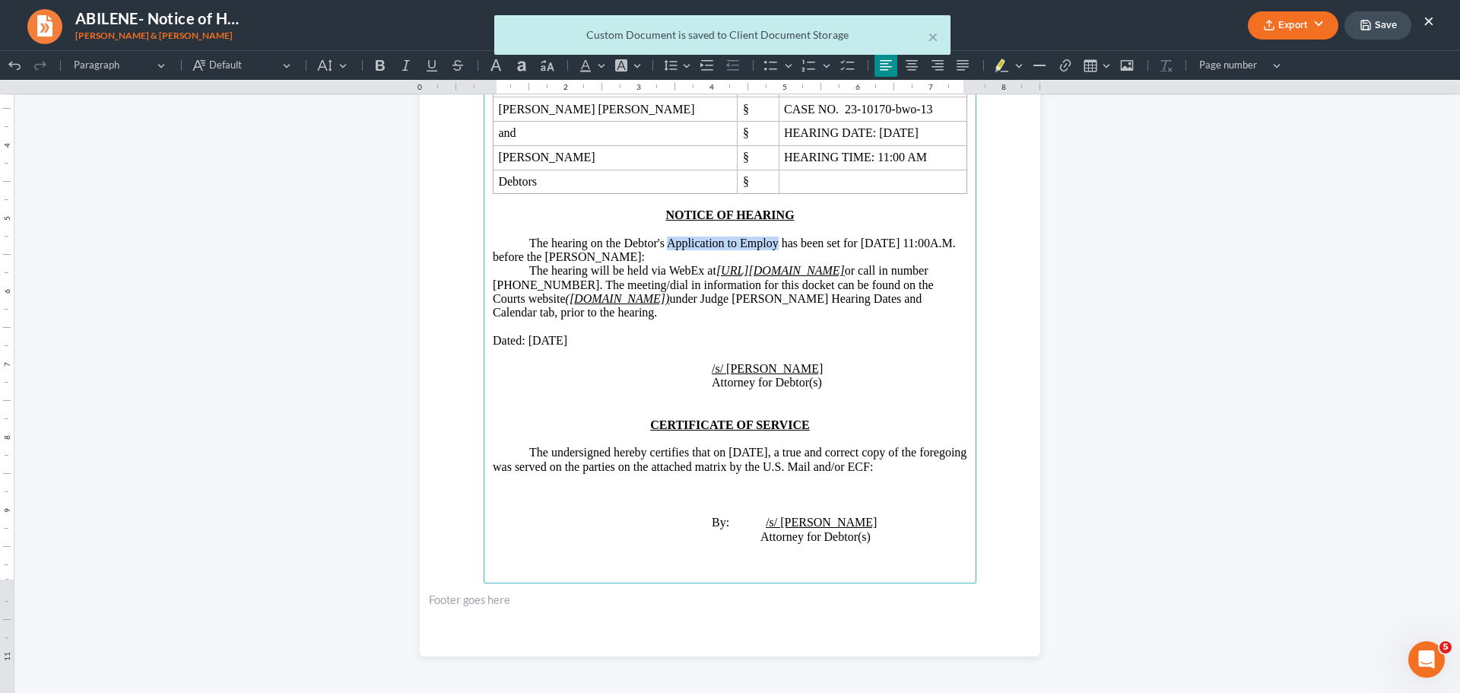
drag, startPoint x: 773, startPoint y: 244, endPoint x: 665, endPoint y: 243, distance: 108.0
click at [665, 243] on p "The hearing on the Debtor's Application to Employ has been set for [DATE] 11:00…" at bounding box center [730, 250] width 474 height 28
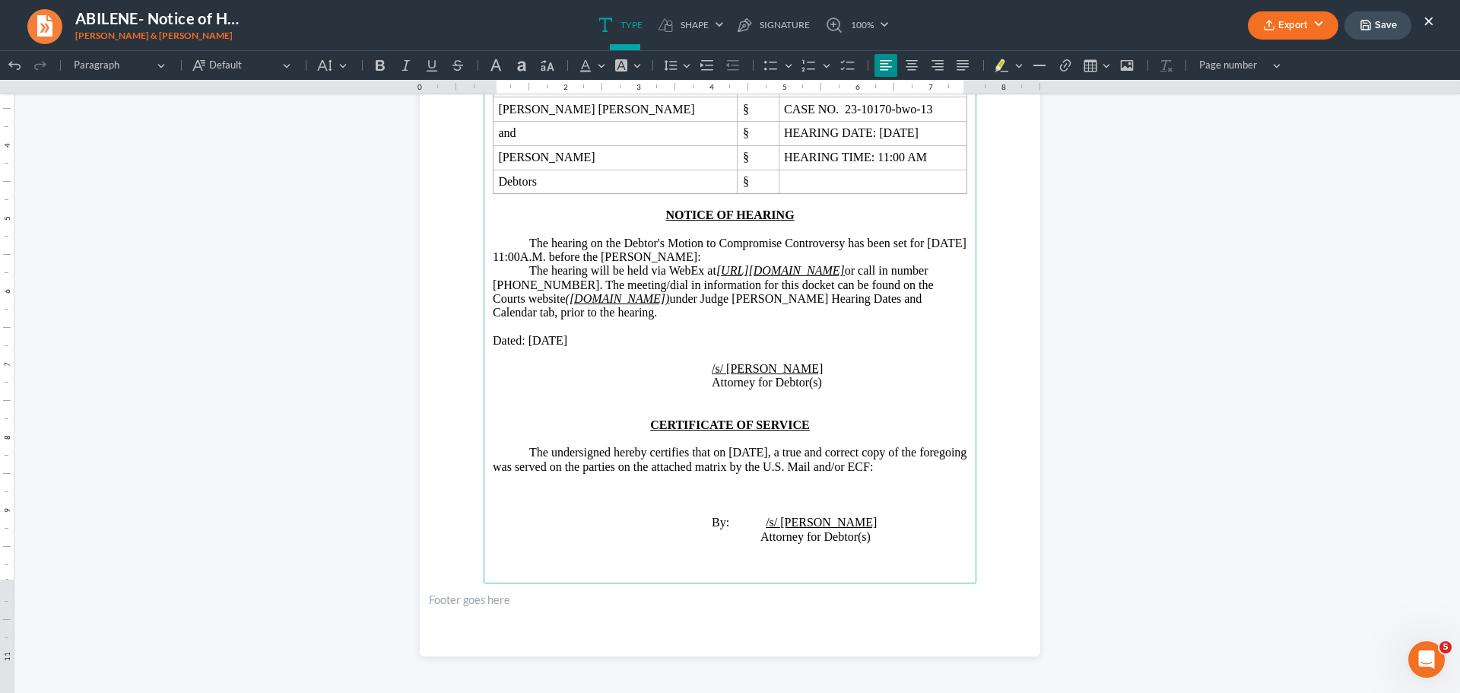
click at [846, 325] on p "Rich Text Editor, page-0-main" at bounding box center [730, 327] width 474 height 14
click at [833, 246] on p "The hearing on the Debtor's Motion to Compromise Controversy has been set for […" at bounding box center [730, 250] width 474 height 28
click at [858, 321] on p "Rich Text Editor, page-0-main" at bounding box center [730, 327] width 474 height 14
click at [840, 245] on p "The hearing on the Debtor's Motion to Compromise Controversey has been set for …" at bounding box center [730, 250] width 474 height 28
click at [1274, 20] on icon "button" at bounding box center [1269, 25] width 12 height 12
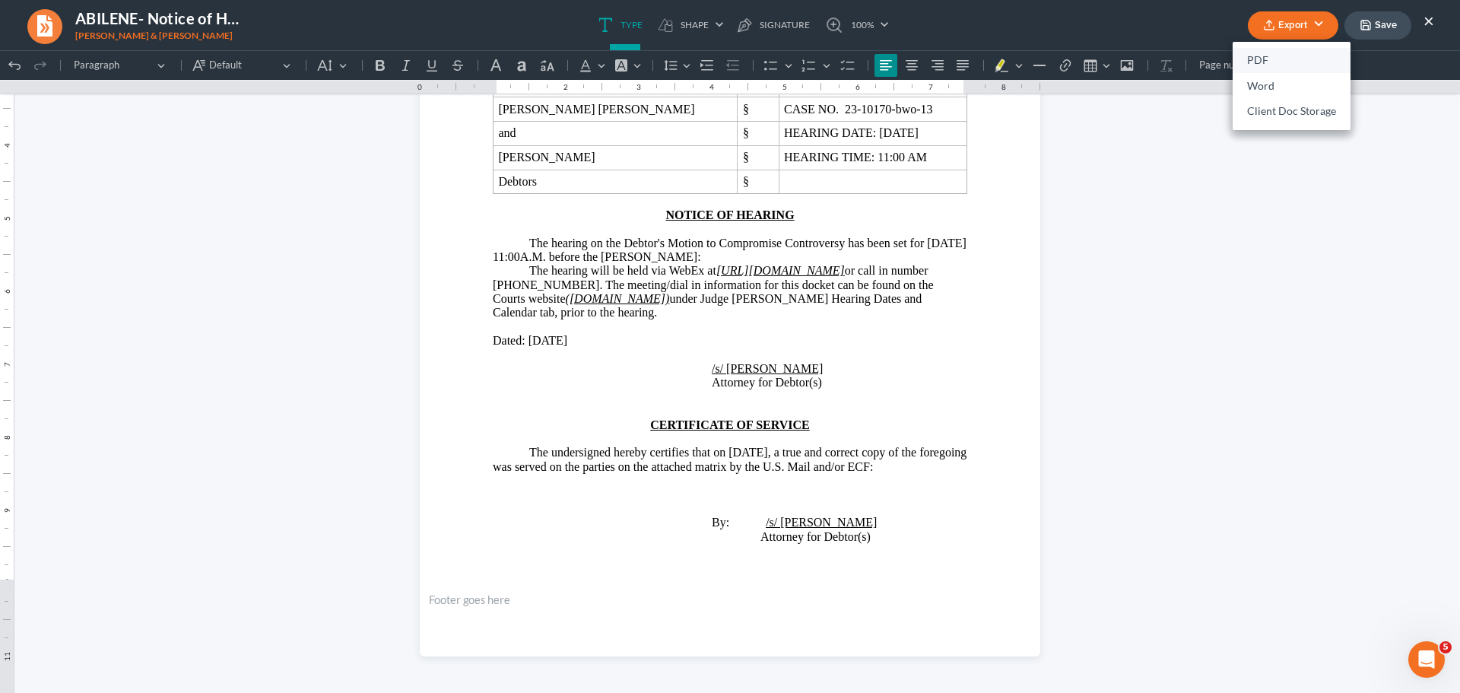
click at [1255, 56] on link "PDF" at bounding box center [1292, 61] width 118 height 26
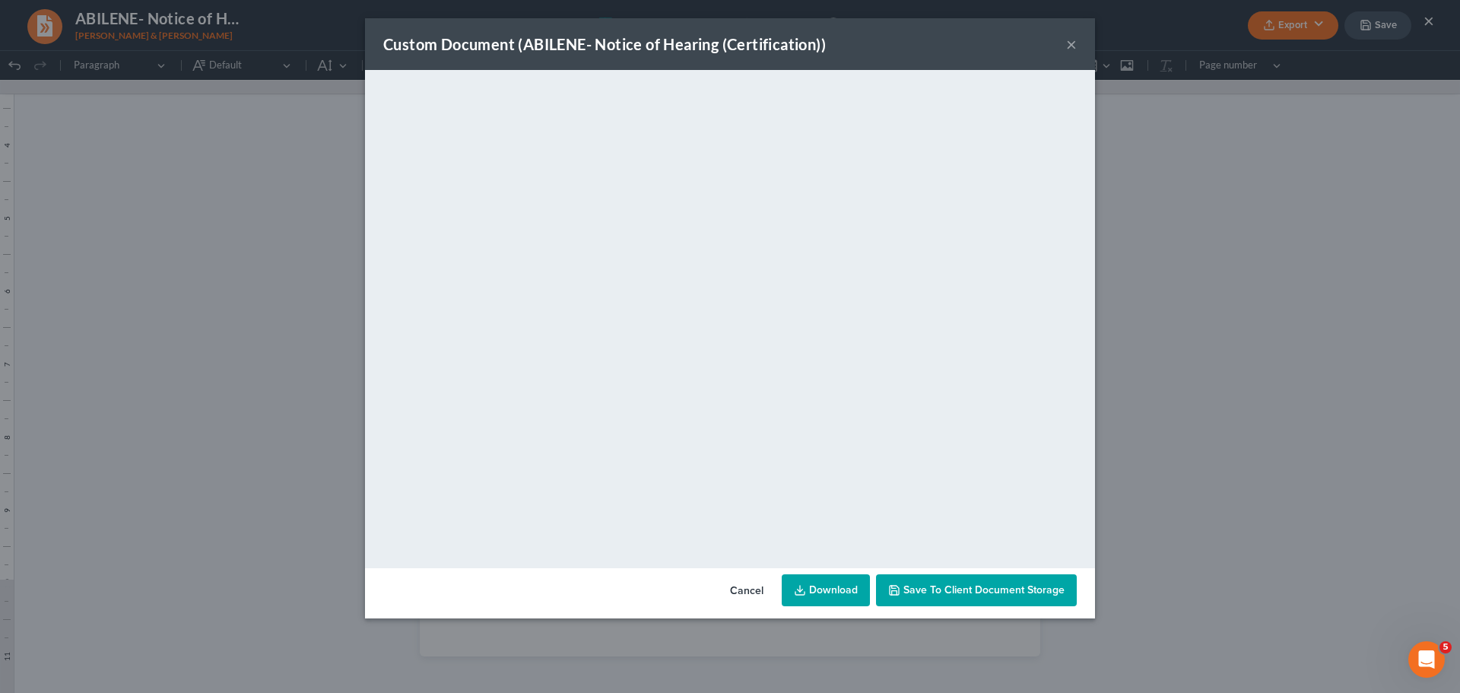
drag, startPoint x: 1014, startPoint y: 588, endPoint x: 1008, endPoint y: 562, distance: 26.6
click at [1014, 588] on span "Save to Client Document Storage" at bounding box center [983, 589] width 161 height 13
